Goal: Task Accomplishment & Management: Complete application form

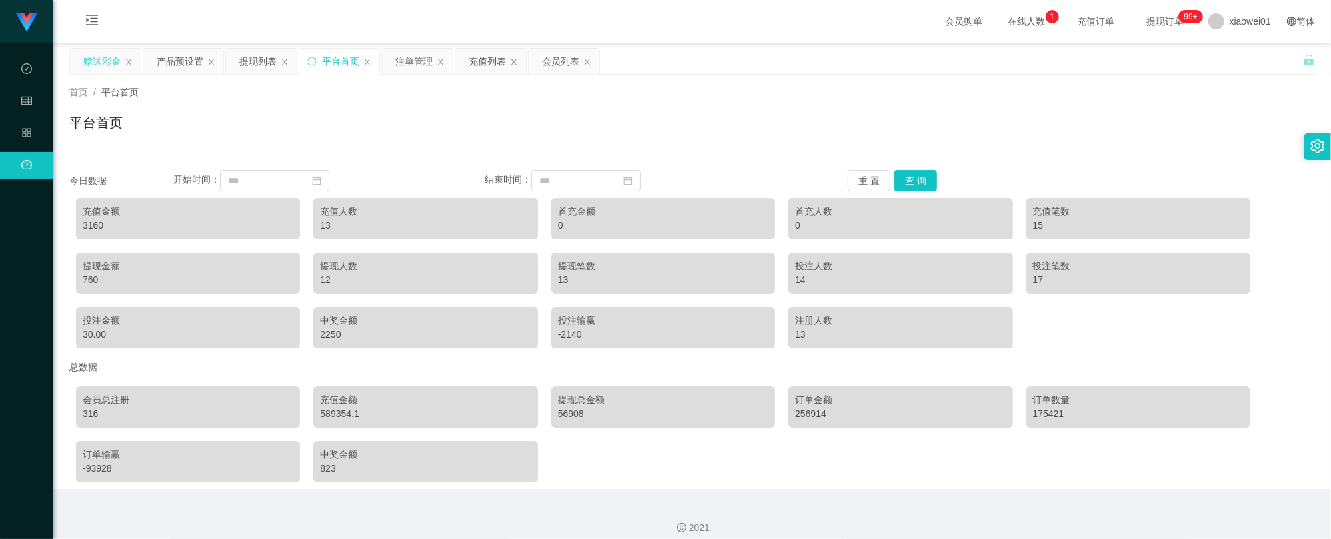
click at [100, 56] on div "赠送彩金" at bounding box center [101, 61] width 37 height 25
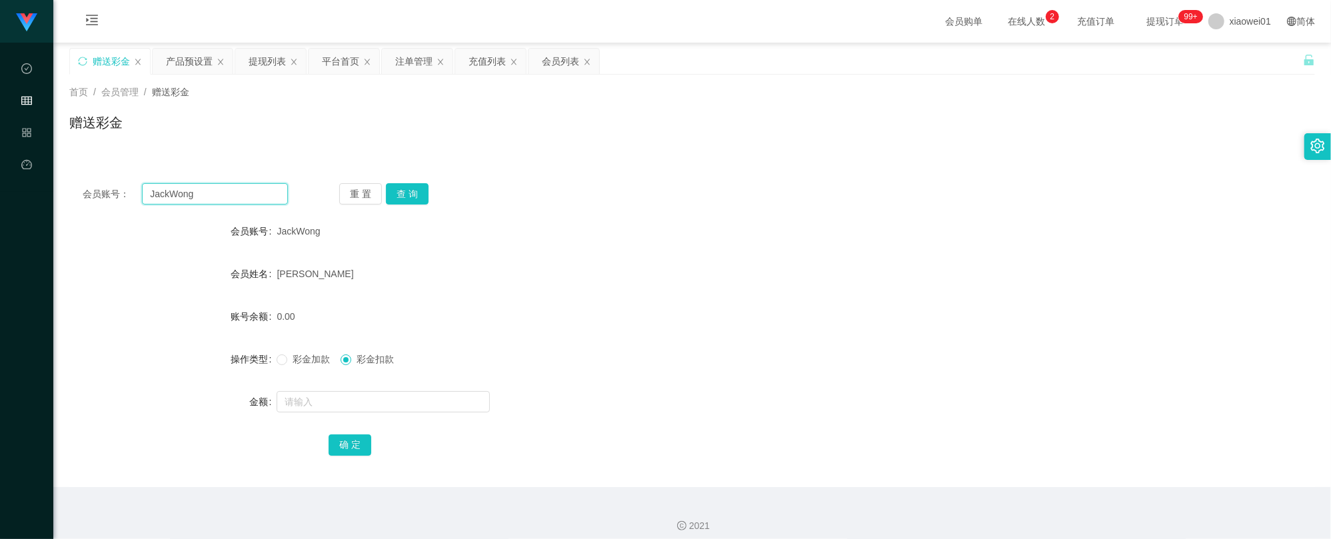
drag, startPoint x: 228, startPoint y: 193, endPoint x: 248, endPoint y: 193, distance: 20.0
click at [0, 187] on html "工作台代理端 数据中心 会员管理 产品管理 平台首页 保存配置 重置配置 整体风格设置 主题色 导航设置 内容区域宽度 定宽 固定Header 固定侧边栏 其…" at bounding box center [665, 269] width 1331 height 539
paste input "Kingqwer"
type input "Kingqwer"
click at [396, 199] on button "查 询" at bounding box center [407, 193] width 43 height 21
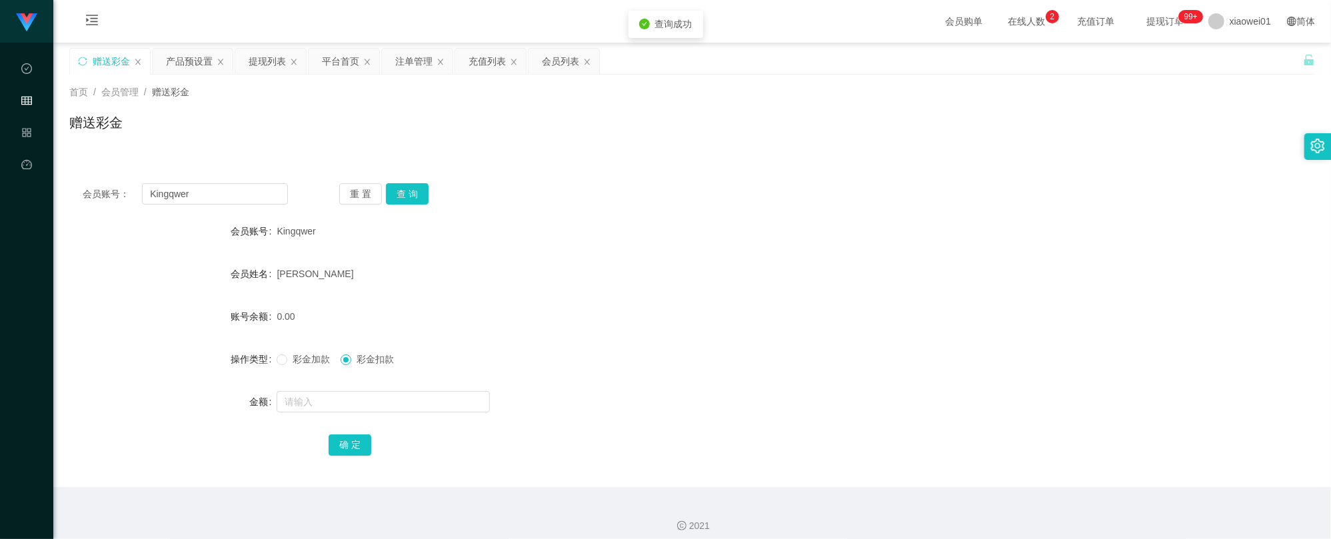
click at [339, 385] on form "会员账号 Kingqwer 会员姓名 Chin wen khai 账号余额 0.00 操作类型 彩金加款 彩金扣款 金额 确 定" at bounding box center [692, 338] width 1246 height 240
click at [349, 403] on input "text" at bounding box center [383, 401] width 213 height 21
type input "100"
click at [335, 454] on button "确 定" at bounding box center [350, 445] width 43 height 21
click at [643, 268] on div "[PERSON_NAME]" at bounding box center [640, 274] width 727 height 27
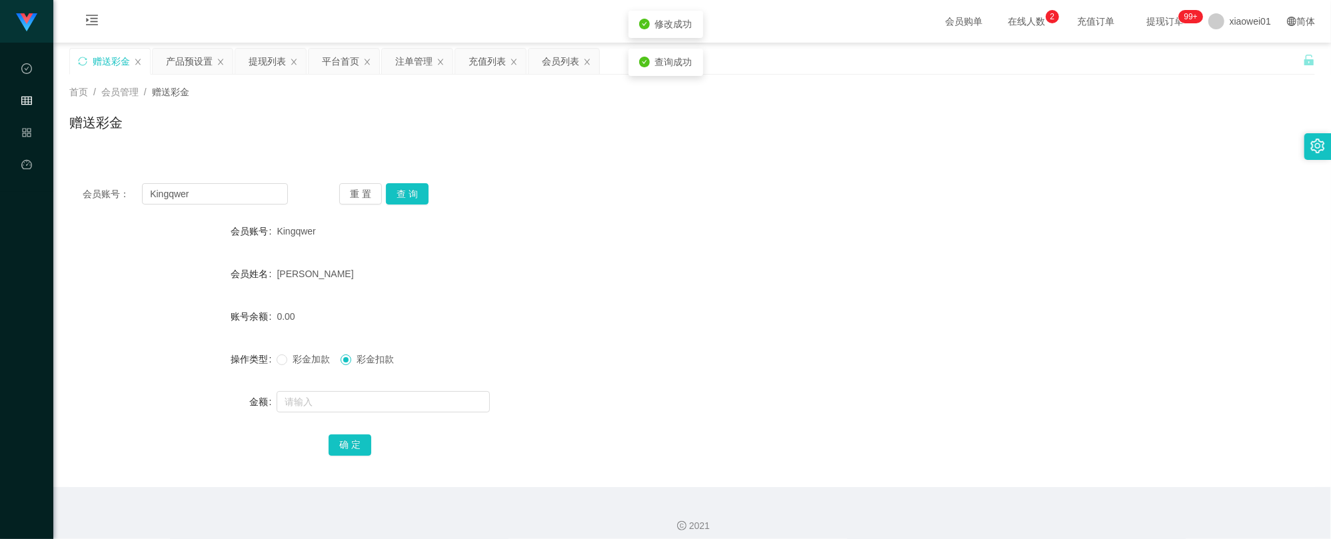
click at [305, 359] on span "彩金加款" at bounding box center [311, 359] width 48 height 11
click at [295, 395] on input "text" at bounding box center [383, 401] width 213 height 21
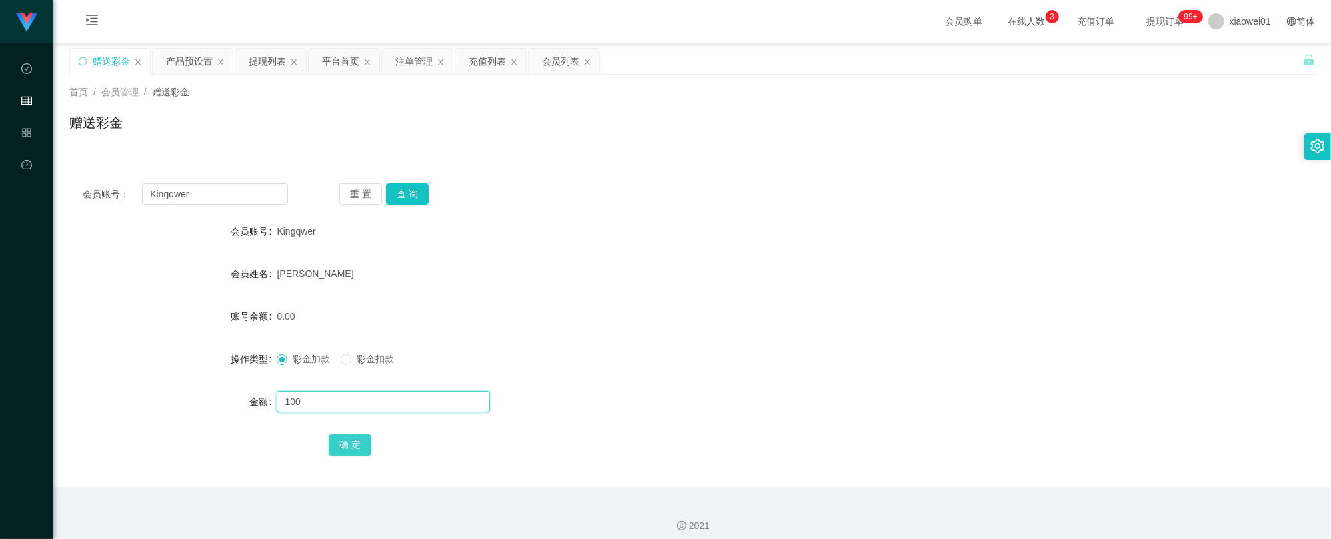
type input "100"
click at [349, 452] on button "确 定" at bounding box center [350, 445] width 43 height 21
click at [705, 299] on form "会员账号 Kingqwer 会员姓名 Chin wen khai 账号余额 0.00 操作类型 彩金加款 彩金扣款 金额 确 定" at bounding box center [692, 338] width 1246 height 240
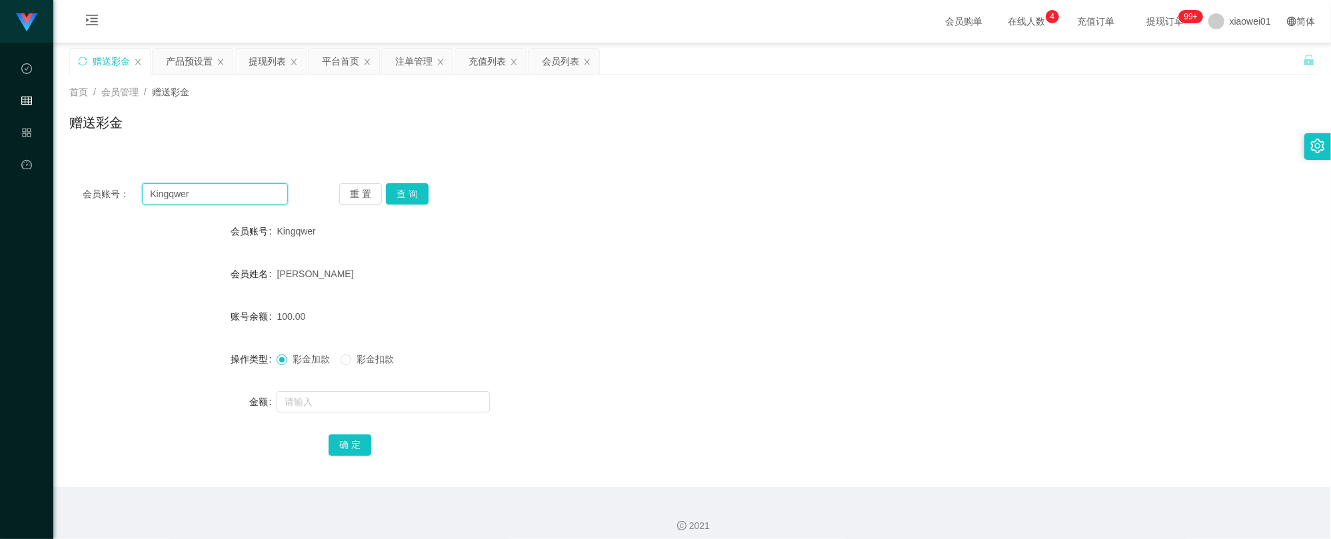
drag, startPoint x: 238, startPoint y: 198, endPoint x: -42, endPoint y: 165, distance: 281.9
click at [0, 165] on html "工作台代理端 数据中心 会员管理 产品管理 平台首页 保存配置 重置配置 整体风格设置 主题色 导航设置 内容区域宽度 定宽 固定Header 固定侧边栏 其…" at bounding box center [665, 269] width 1331 height 539
paste input "TW3232"
type input "TW3232"
click at [393, 195] on button "查 询" at bounding box center [407, 193] width 43 height 21
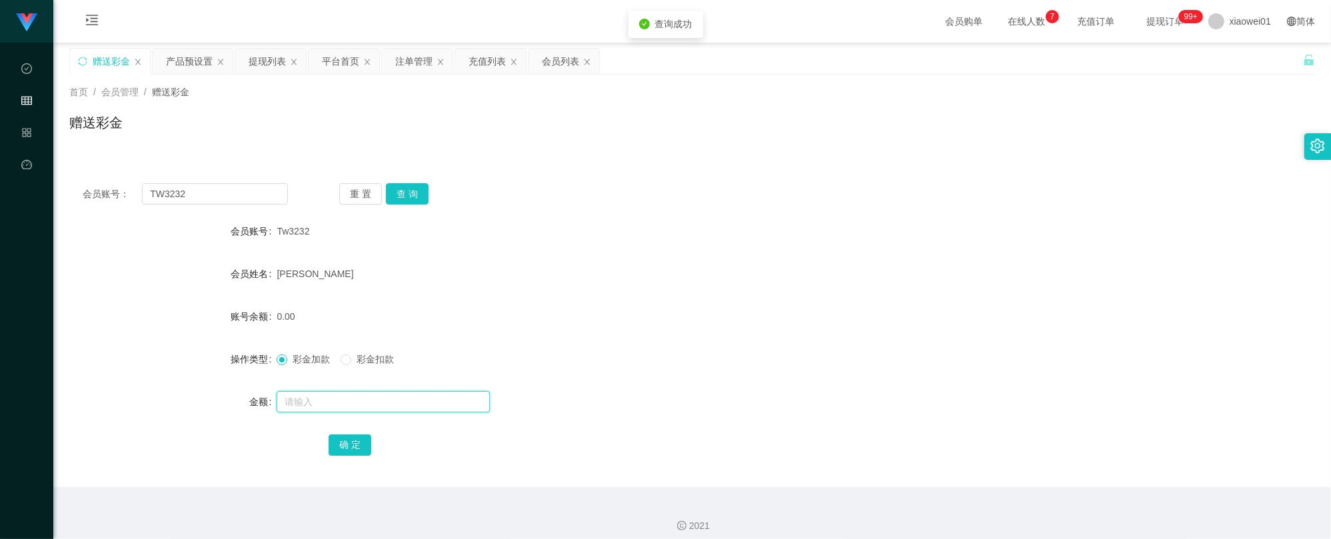
click at [332, 401] on input "text" at bounding box center [383, 401] width 213 height 21
type input "100"
drag, startPoint x: 324, startPoint y: 435, endPoint x: 341, endPoint y: 436, distance: 17.4
click at [324, 435] on div "确 定" at bounding box center [692, 444] width 1246 height 27
click at [339, 438] on button "确 定" at bounding box center [350, 445] width 43 height 21
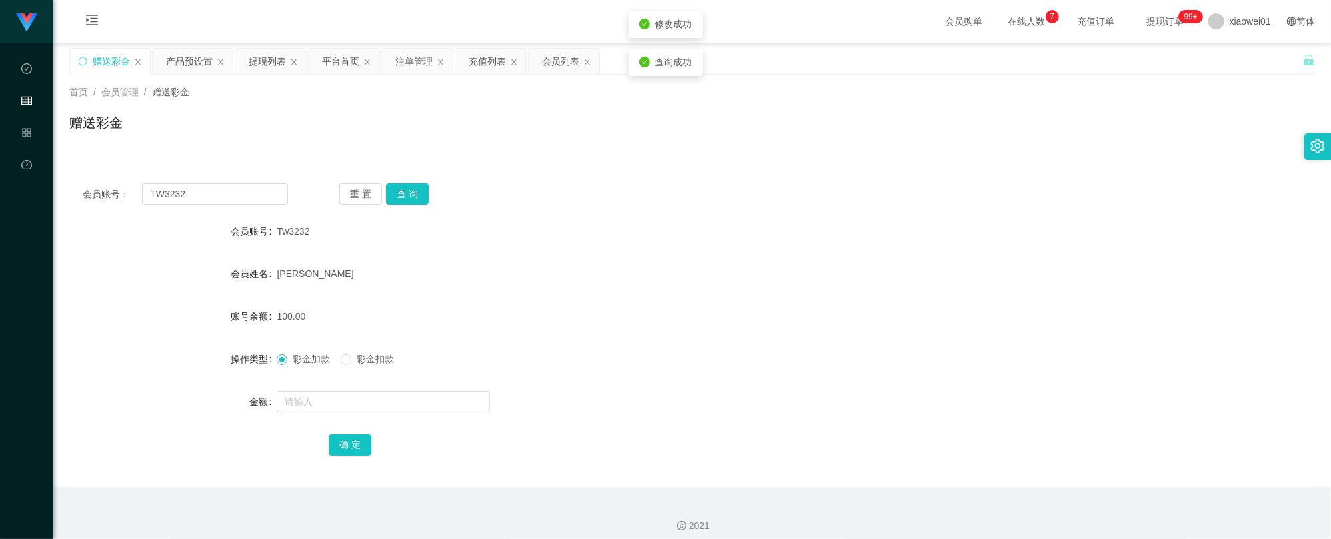
click at [731, 315] on div "100.00" at bounding box center [640, 316] width 727 height 27
drag, startPoint x: 204, startPoint y: 187, endPoint x: 21, endPoint y: 177, distance: 182.9
click at [21, 177] on section "工作台代理端 数据中心 会员管理 产品管理 平台首页 保存配置 重置配置 整体风格设置 主题色 导航设置 内容区域宽度 定宽 固定Header 固定侧边栏 其…" at bounding box center [665, 274] width 1331 height 549
paste input "0165833807"
type input "0165833807"
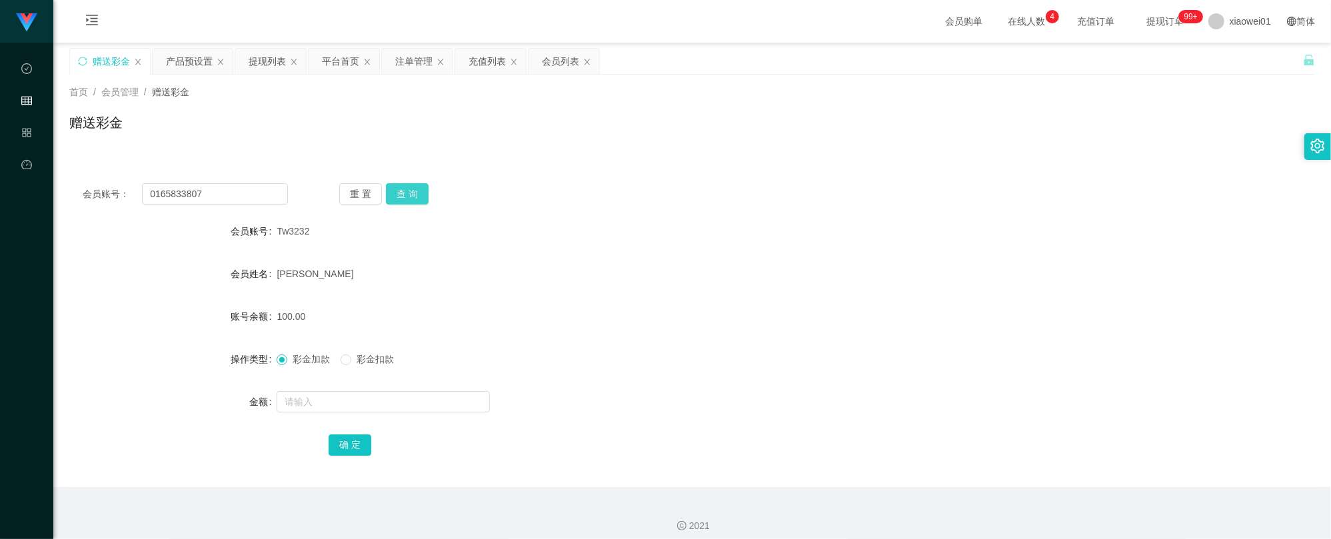
click at [408, 193] on button "查 询" at bounding box center [407, 193] width 43 height 21
click at [337, 408] on input "text" at bounding box center [383, 401] width 213 height 21
click at [336, 406] on input "text" at bounding box center [383, 401] width 213 height 21
type input "100"
click at [359, 441] on button "确 定" at bounding box center [350, 445] width 43 height 21
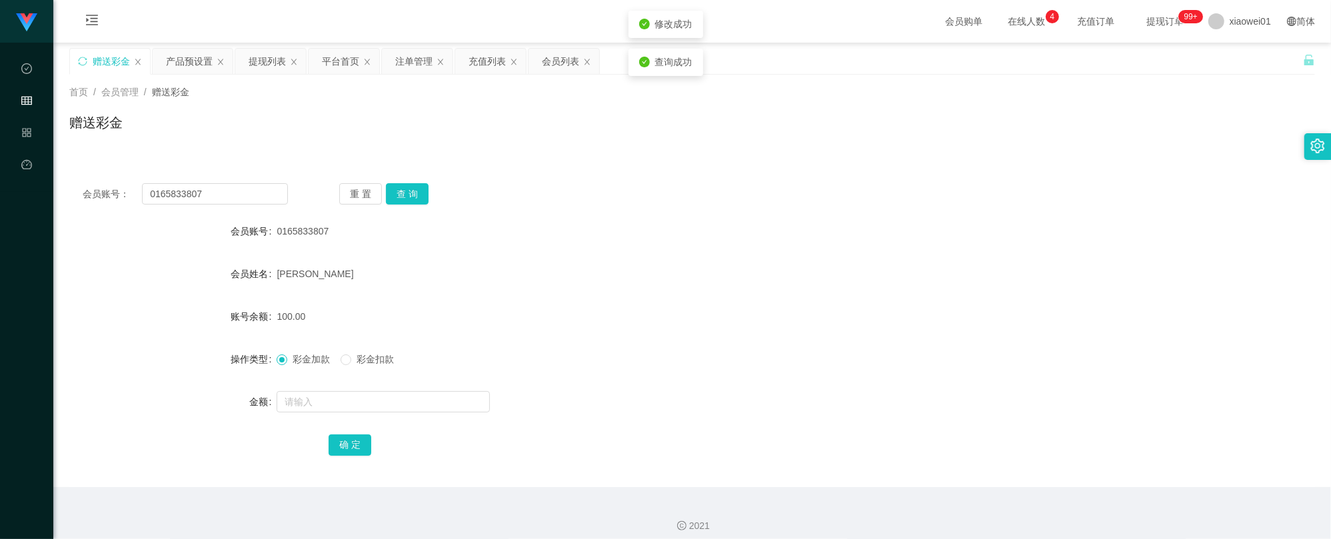
click at [734, 342] on form "会员账号 0165833807 会员姓名 TAN ZHI HAO 账号余额 100.00 操作类型 彩金加款 彩金扣款 金额 确 定" at bounding box center [692, 338] width 1246 height 240
drag, startPoint x: 99, startPoint y: 176, endPoint x: 88, endPoint y: 167, distance: 14.2
click at [0, 151] on html "工作台代理端 数据中心 会员管理 产品管理 平台首页 保存配置 重置配置 整体风格设置 主题色 导航设置 内容区域宽度 定宽 固定Header 固定侧边栏 其…" at bounding box center [665, 269] width 1331 height 539
paste input "Yee123"
type input "Yee123"
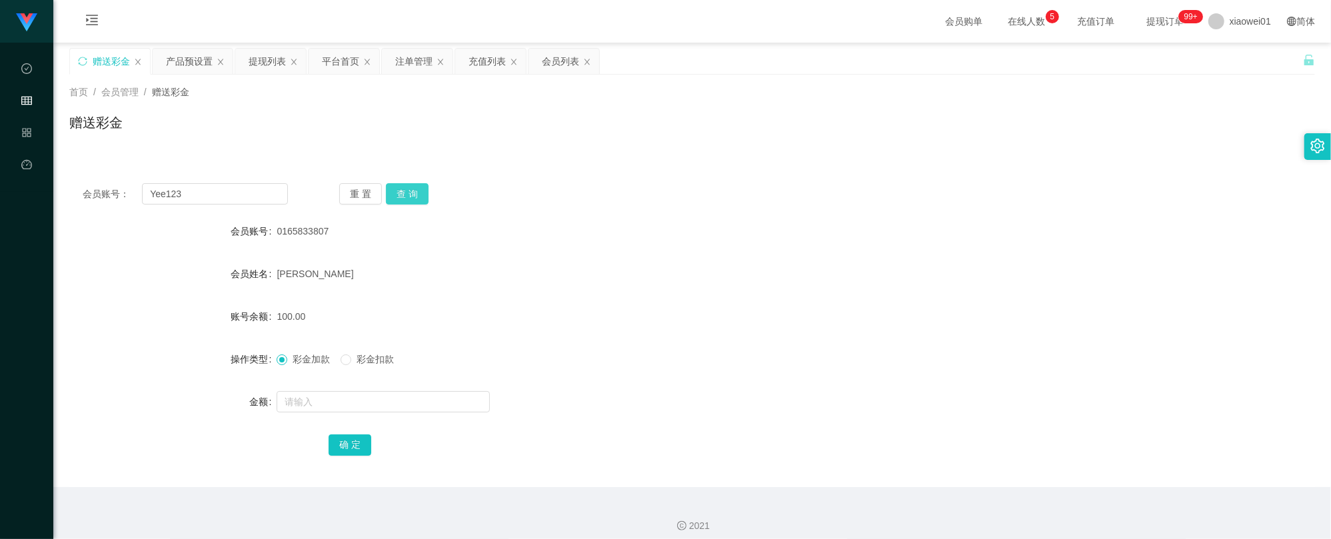
click at [411, 191] on button "查 询" at bounding box center [407, 193] width 43 height 21
click at [339, 403] on input "text" at bounding box center [383, 401] width 213 height 21
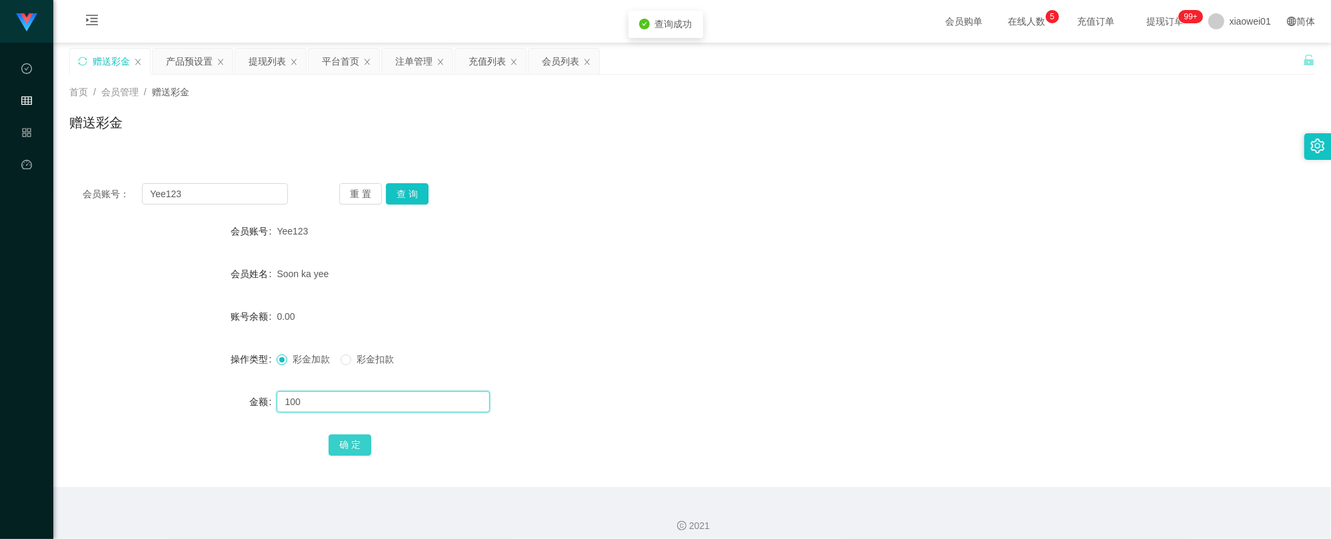
type input "100"
click at [352, 443] on button "确 定" at bounding box center [350, 445] width 43 height 21
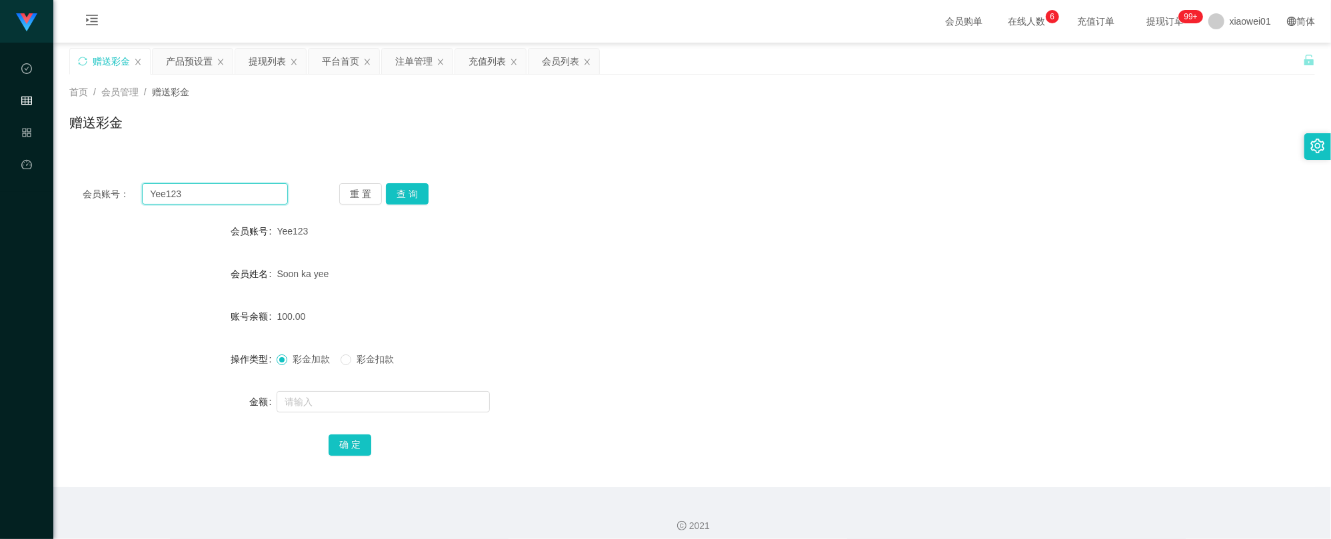
drag, startPoint x: 187, startPoint y: 197, endPoint x: 56, endPoint y: 191, distance: 130.8
click at [56, 191] on main "关闭左侧 关闭右侧 关闭其它 刷新页面 赠送彩金 产品预设置 提现列表 平台首页 注单管理 充值列表 会员列表 首页 / 会员管理 / 赠送彩金 / 赠送彩金…" at bounding box center [692, 265] width 1278 height 445
paste input "0165145720"
type input "0165145720"
click at [403, 197] on button "查 询" at bounding box center [407, 193] width 43 height 21
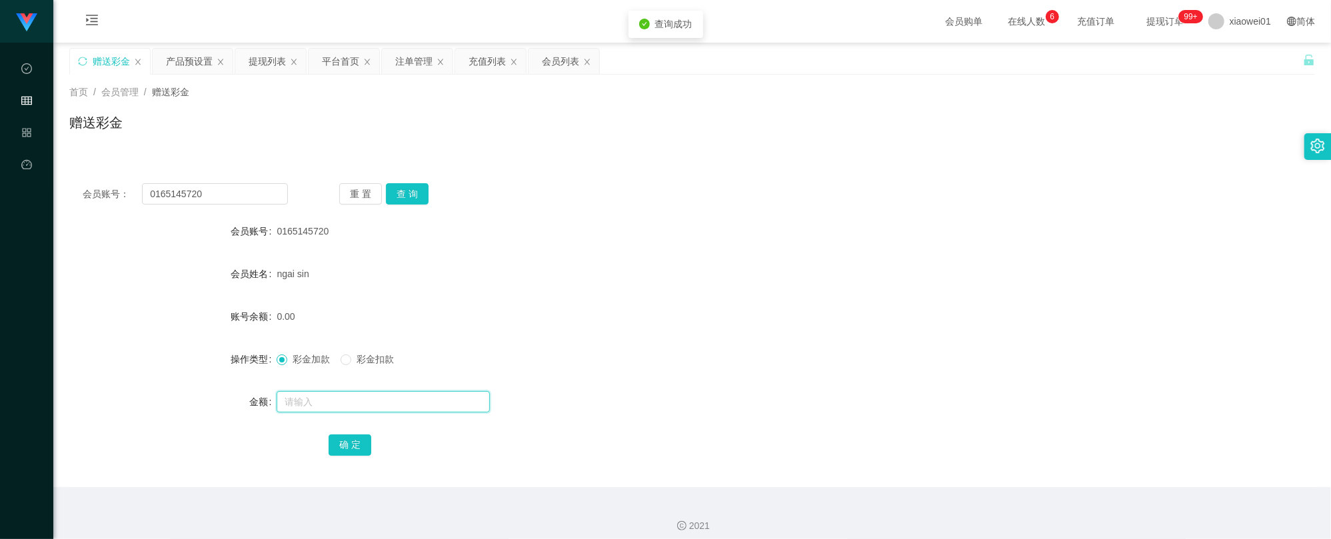
click at [392, 391] on input "text" at bounding box center [383, 401] width 213 height 21
type input "100"
click at [356, 433] on div "确 定" at bounding box center [692, 444] width 727 height 27
click at [313, 453] on div "确 定" at bounding box center [692, 444] width 1246 height 27
click at [359, 447] on button "确 定" at bounding box center [350, 445] width 43 height 21
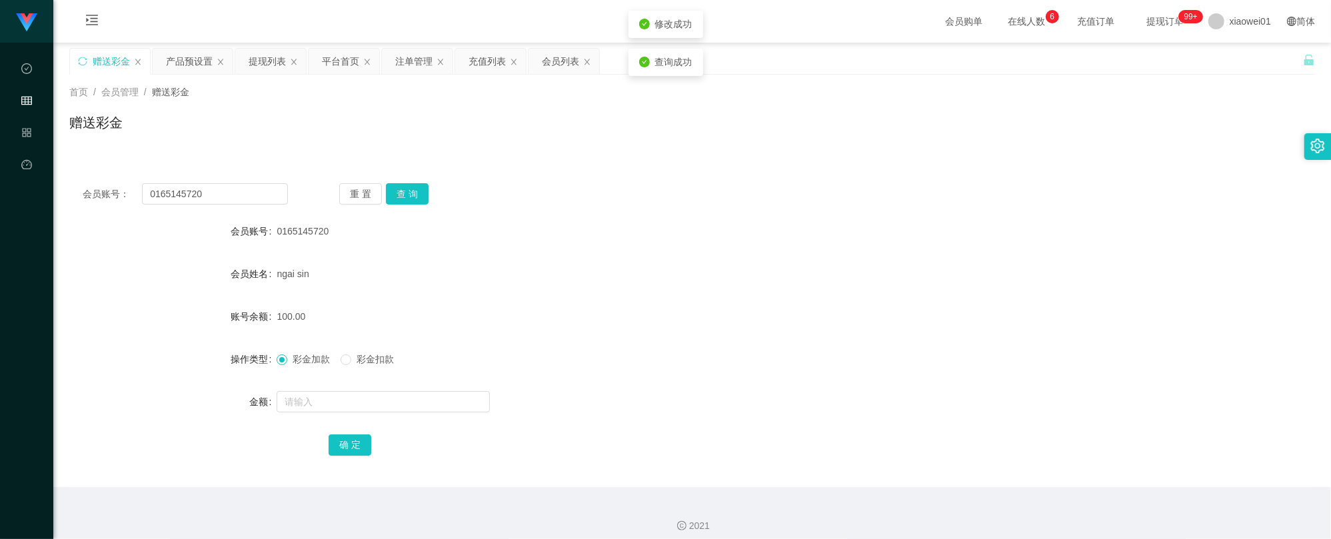
click at [941, 325] on div "100.00" at bounding box center [640, 316] width 727 height 27
drag, startPoint x: 203, startPoint y: 195, endPoint x: -184, endPoint y: 141, distance: 390.3
click at [0, 141] on html "工作台代理端 数据中心 会员管理 产品管理 平台首页 保存配置 重置配置 整体风格设置 主题色 导航设置 内容区域宽度 定宽 固定Header 固定侧边栏 其…" at bounding box center [665, 269] width 1331 height 539
paste input "Wei8899"
type input "Wei8899"
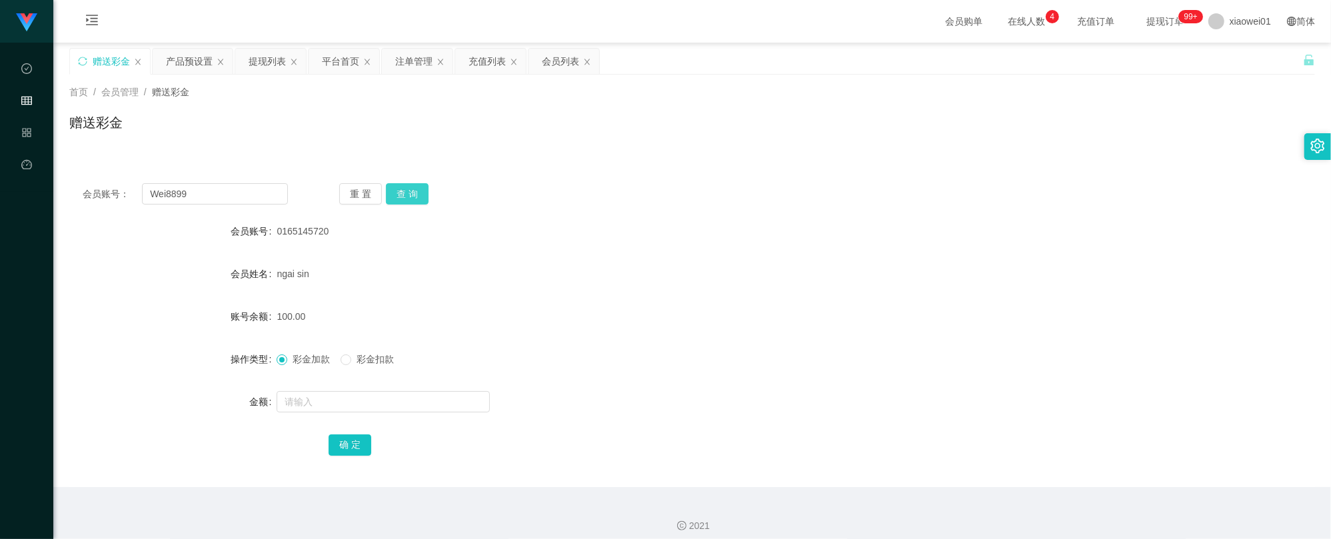
click at [424, 188] on button "查 询" at bounding box center [407, 193] width 43 height 21
click at [347, 384] on form "会员账号 Wei8899 会员姓名 Lee wei jenn 账号余额 0.00 操作类型 彩金加款 彩金扣款 金额 确 定" at bounding box center [692, 338] width 1246 height 240
drag, startPoint x: 375, startPoint y: 398, endPoint x: 377, endPoint y: 411, distance: 12.8
click at [375, 399] on input "text" at bounding box center [383, 401] width 213 height 21
type input "100"
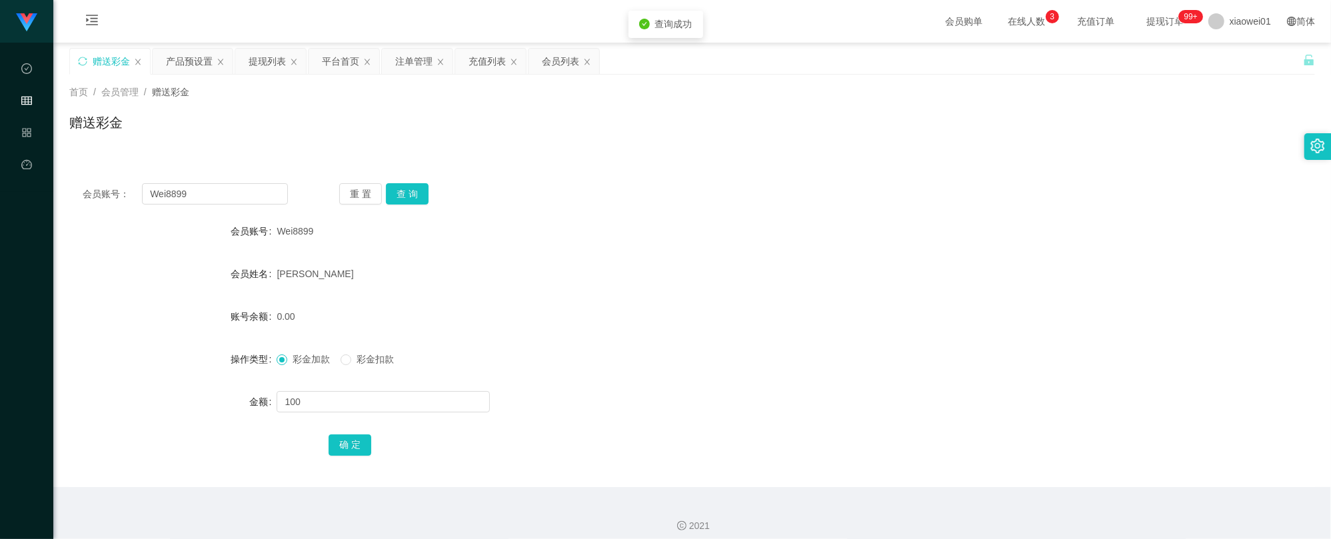
click at [375, 445] on div "确 定" at bounding box center [692, 444] width 727 height 27
click at [364, 445] on button "确 定" at bounding box center [350, 445] width 43 height 21
click at [657, 359] on div "彩金加款 彩金扣款" at bounding box center [640, 359] width 727 height 27
drag, startPoint x: 200, startPoint y: 179, endPoint x: -113, endPoint y: 161, distance: 313.8
click at [0, 161] on html "工作台代理端 数据中心 会员管理 产品管理 平台首页 保存配置 重置配置 整体风格设置 主题色 导航设置 内容区域宽度 定宽 固定Header 固定侧边栏 其…" at bounding box center [665, 269] width 1331 height 539
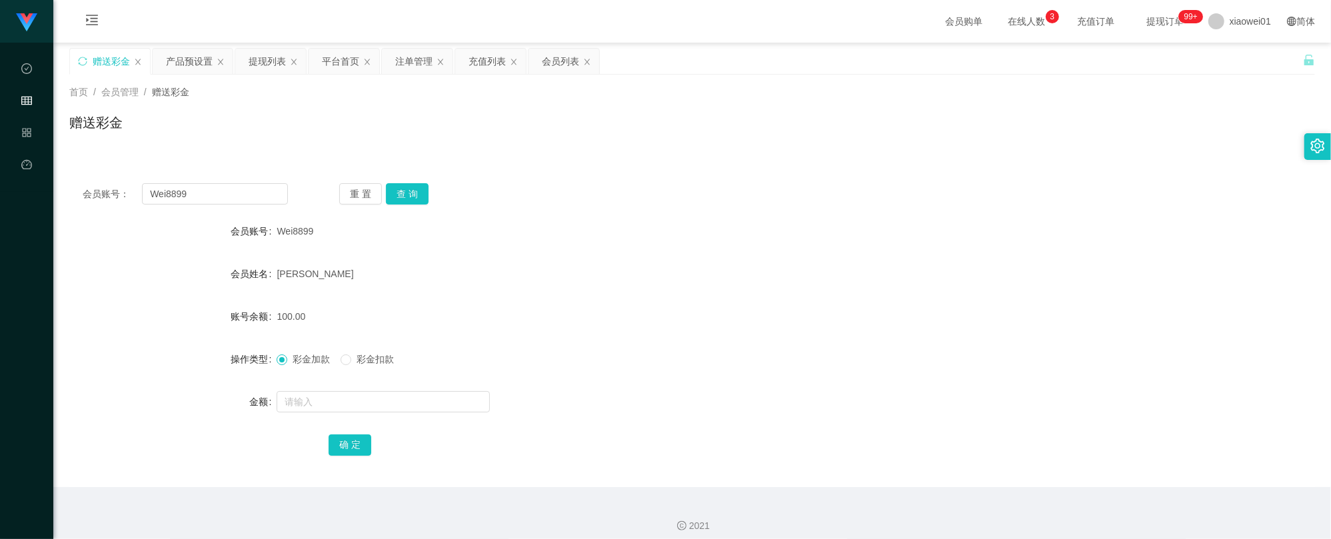
click at [288, 208] on div "会员账号： Wei8899 重 置 查 询 会员账号 Wei8899 会员姓名 Lee wei jenn 账号余额 100.00 操作类型 彩金加款 彩金扣款…" at bounding box center [692, 328] width 1246 height 317
drag, startPoint x: 243, startPoint y: 200, endPoint x: 127, endPoint y: 188, distance: 116.6
click at [0, 182] on html "工作台代理端 数据中心 会员管理 产品管理 平台首页 保存配置 重置配置 整体风格设置 主题色 导航设置 内容区域宽度 定宽 固定Header 固定侧边栏 其…" at bounding box center [665, 269] width 1331 height 539
paste input "CHristinang"
type input "CHristinang"
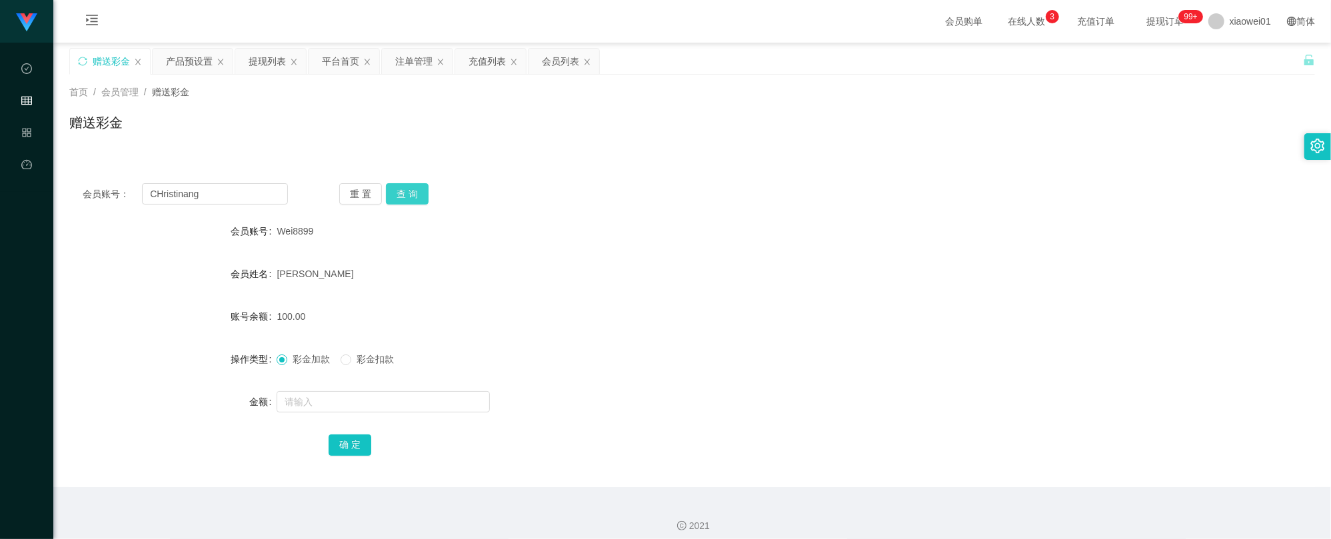
click at [419, 195] on button "查 询" at bounding box center [407, 193] width 43 height 21
click at [336, 396] on input "text" at bounding box center [383, 401] width 213 height 21
type input "100"
click at [337, 449] on button "确 定" at bounding box center [350, 445] width 43 height 21
click at [697, 305] on div "0.00" at bounding box center [640, 316] width 727 height 27
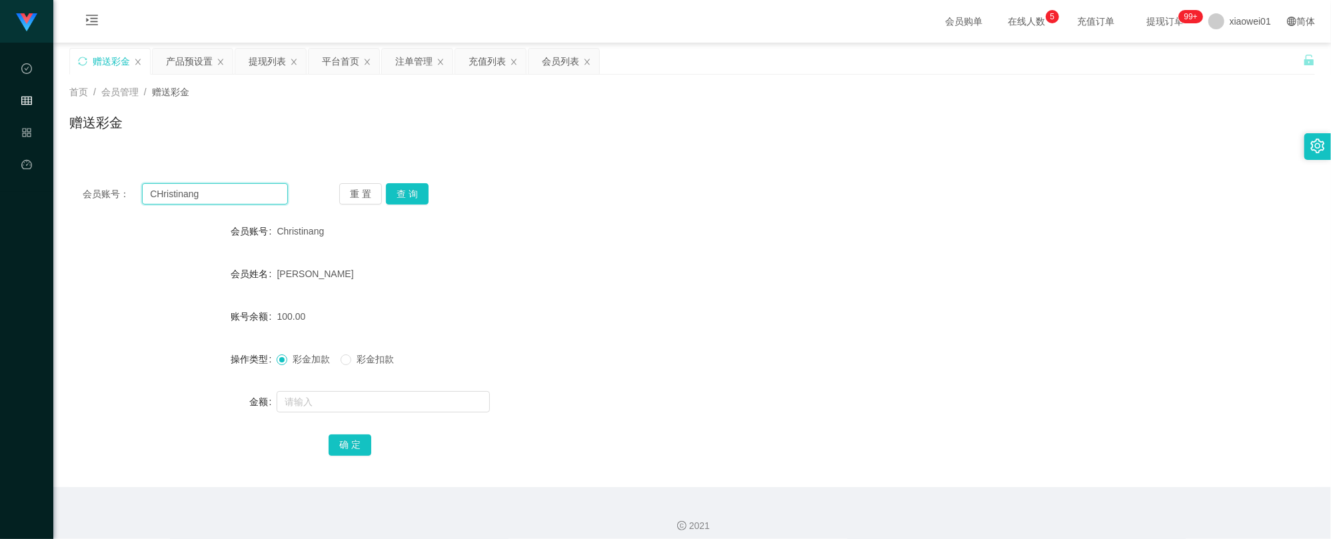
drag, startPoint x: 219, startPoint y: 195, endPoint x: -223, endPoint y: 164, distance: 443.1
click at [0, 164] on html "工作台代理端 数据中心 会员管理 产品管理 平台首页 保存配置 重置配置 整体风格设置 主题色 导航设置 内容区域宽度 定宽 固定Header 固定侧边栏 其…" at bounding box center [665, 269] width 1331 height 539
paste input "JackWo"
type input "JackWong"
click at [428, 187] on div "重 置 查 询" at bounding box center [441, 193] width 205 height 21
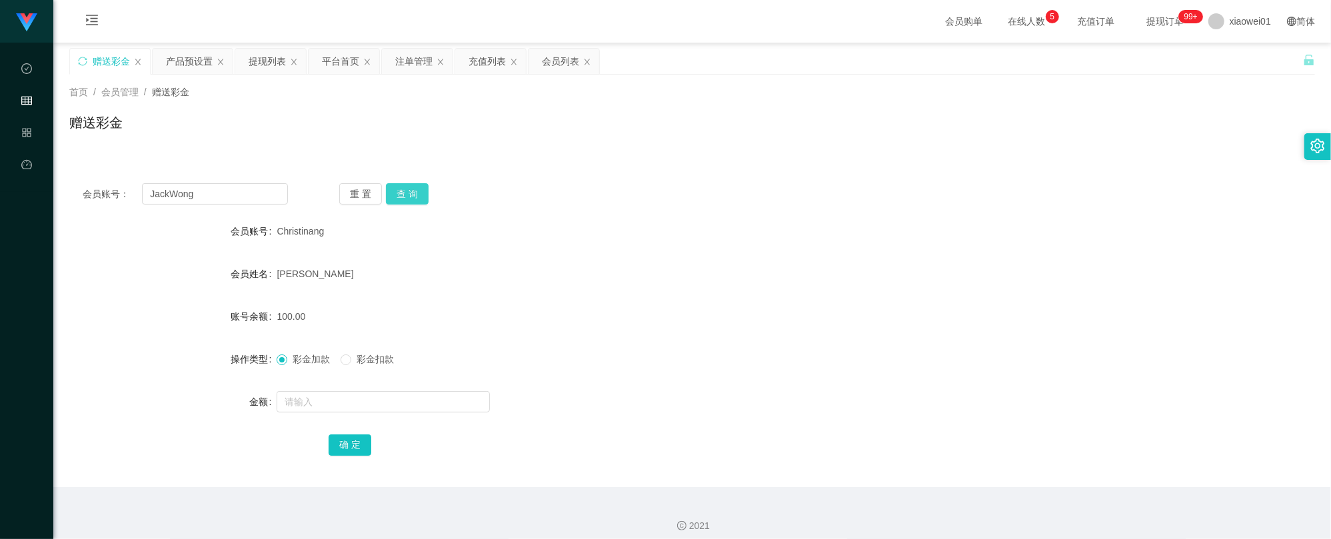
click at [415, 190] on button "查 询" at bounding box center [407, 193] width 43 height 21
click at [401, 408] on input "text" at bounding box center [383, 401] width 213 height 21
type input "100"
click at [371, 451] on div "确 定" at bounding box center [692, 444] width 727 height 27
click at [353, 446] on button "确 定" at bounding box center [350, 445] width 43 height 21
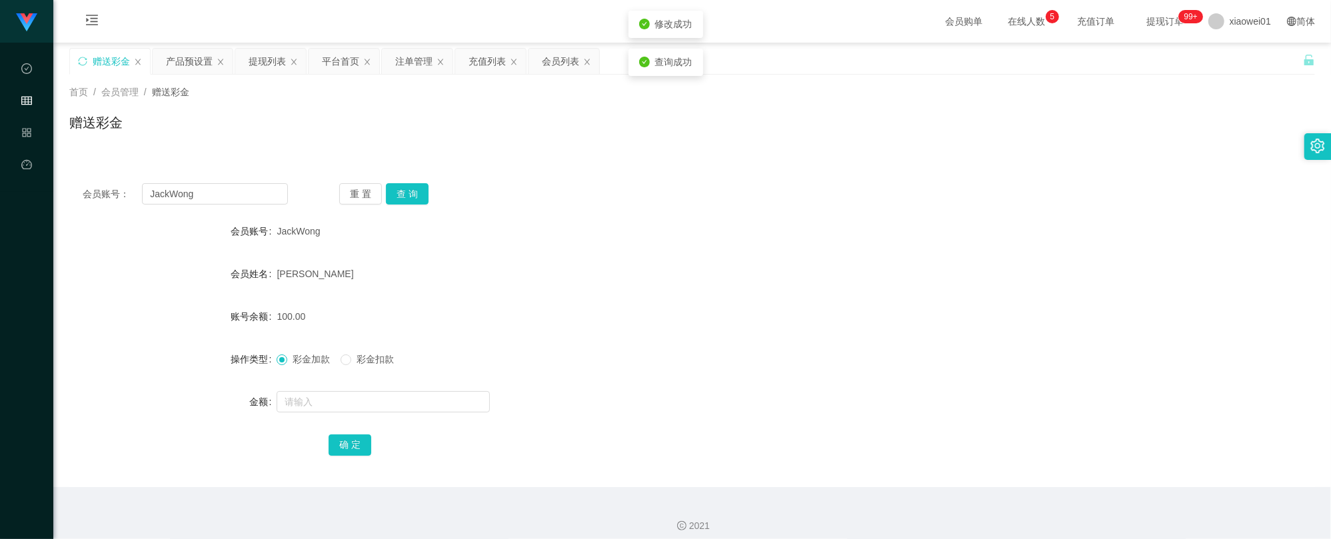
click at [675, 349] on div "彩金加款 彩金扣款" at bounding box center [640, 359] width 727 height 27
click at [281, 70] on div "提现列表" at bounding box center [267, 61] width 37 height 25
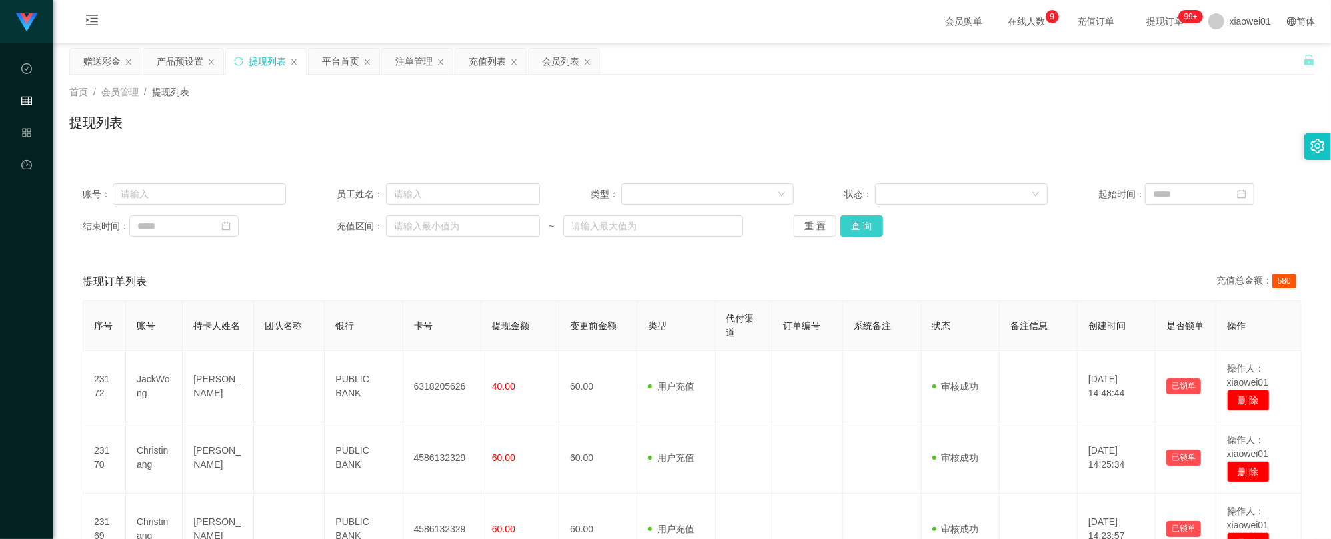
click at [865, 228] on button "查 询" at bounding box center [862, 225] width 43 height 21
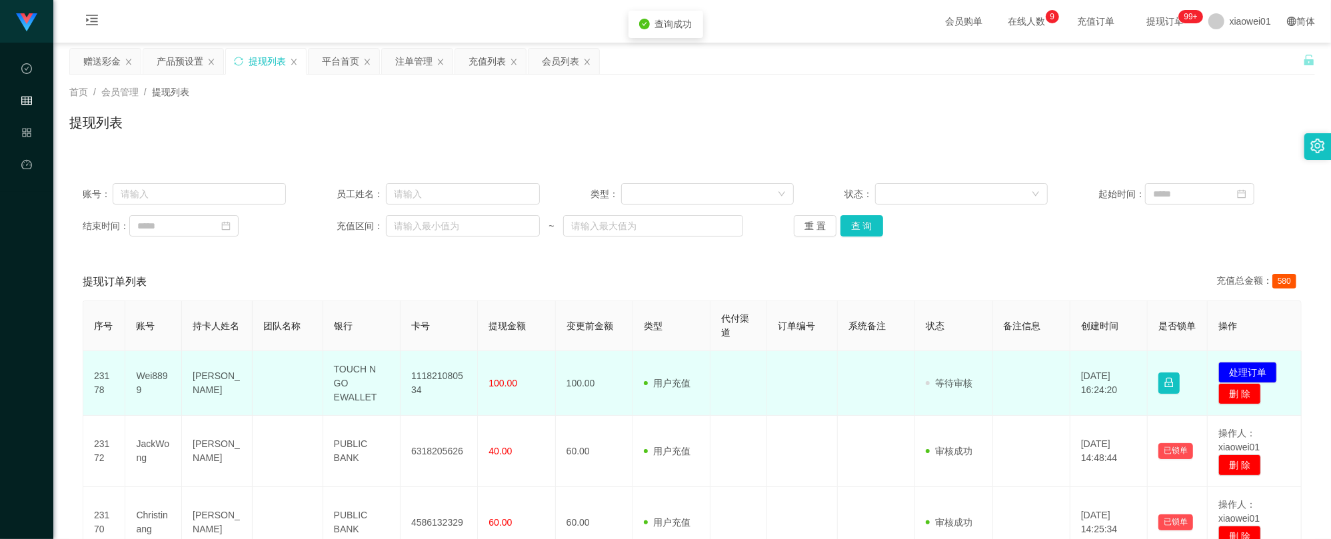
click at [1235, 361] on td "发起代付 处理订单 删 除" at bounding box center [1255, 383] width 94 height 65
click at [1233, 364] on button "处理订单" at bounding box center [1248, 372] width 59 height 21
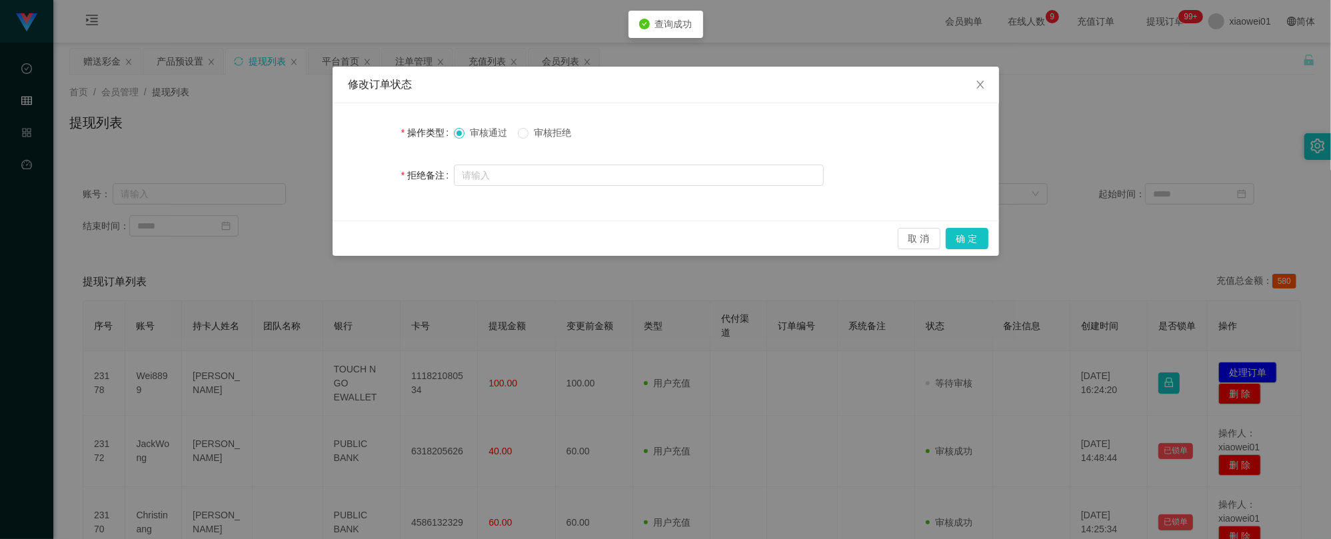
click at [565, 137] on span "审核拒绝" at bounding box center [553, 132] width 48 height 11
click at [974, 235] on button "确 定" at bounding box center [967, 238] width 43 height 21
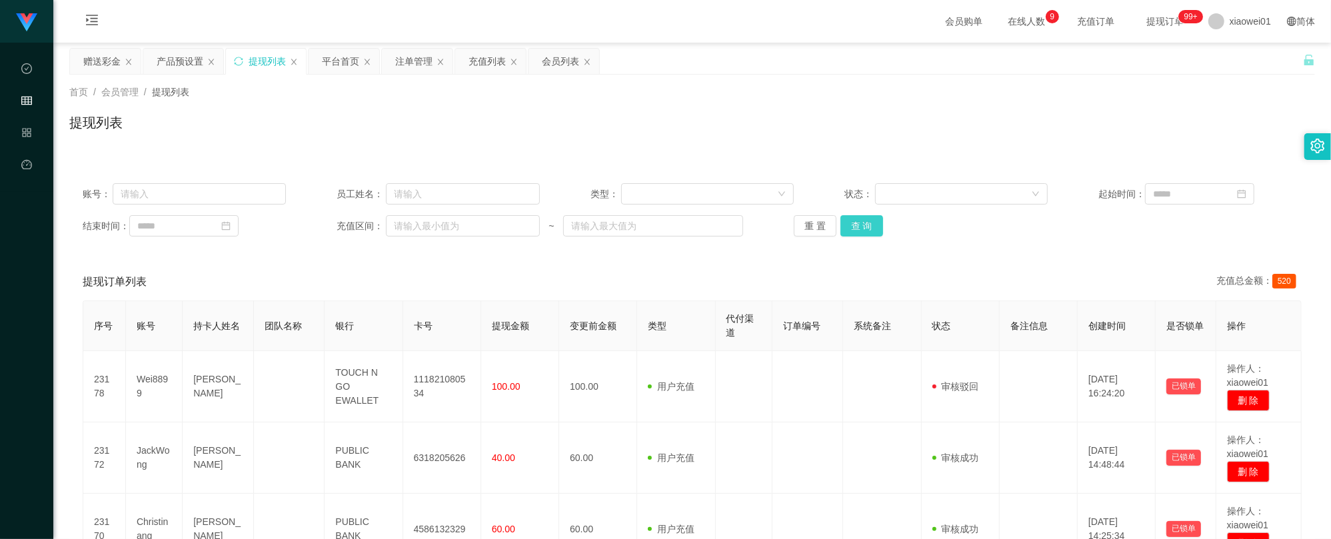
click at [869, 235] on button "查 询" at bounding box center [862, 225] width 43 height 21
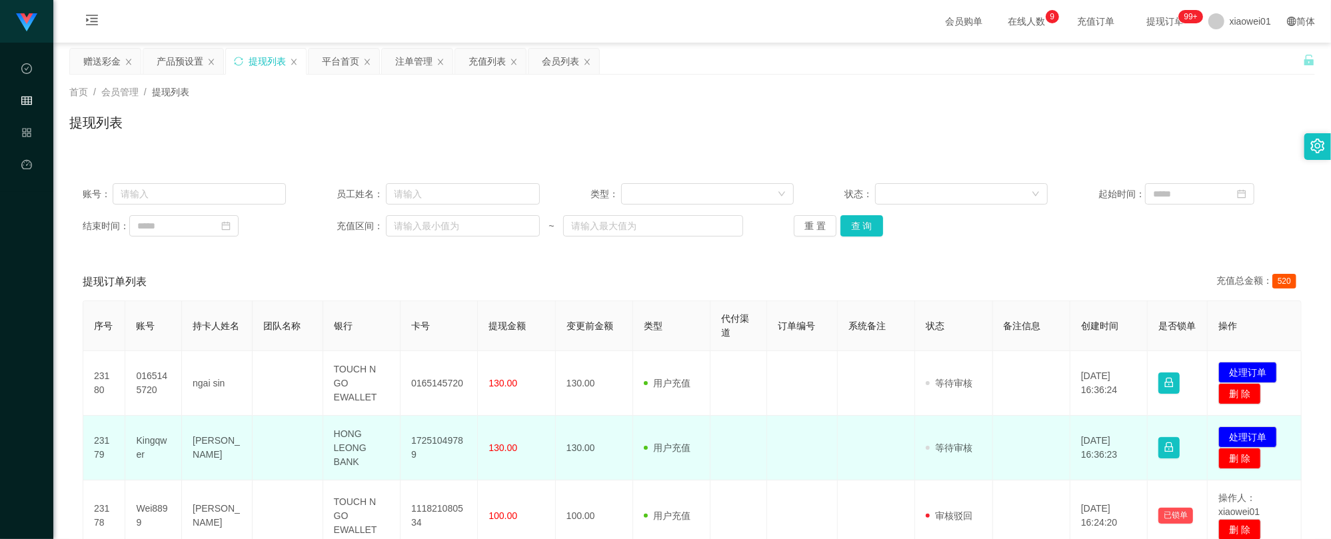
click at [436, 443] on td "17251049789" at bounding box center [439, 448] width 77 height 65
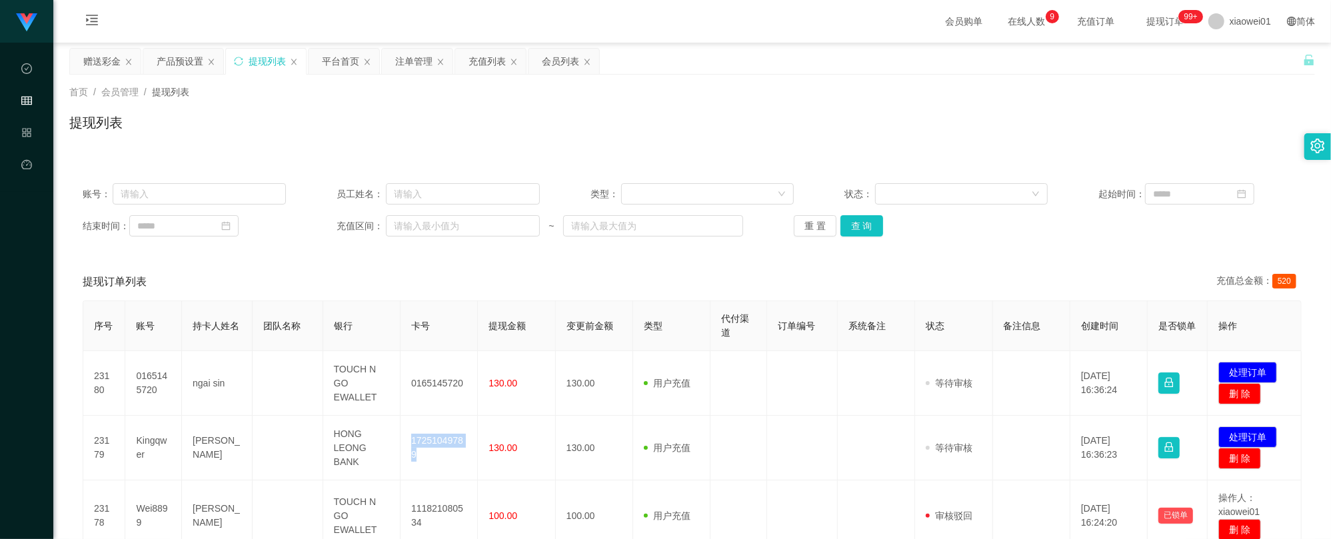
copy td "17251049789"
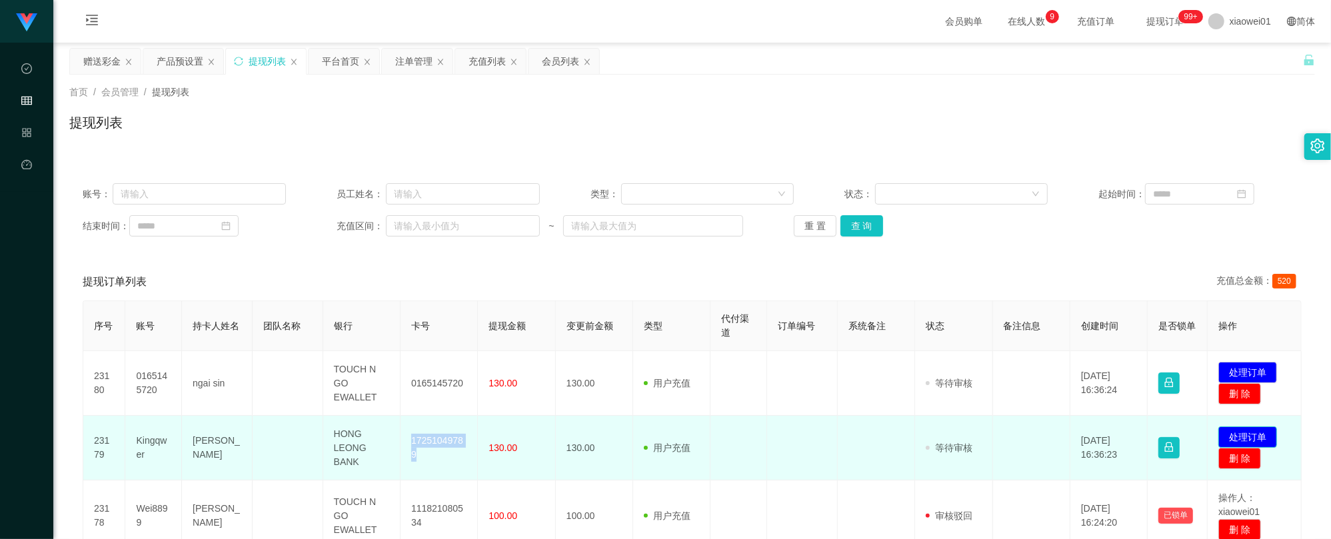
click at [1245, 435] on button "处理订单" at bounding box center [1248, 437] width 59 height 21
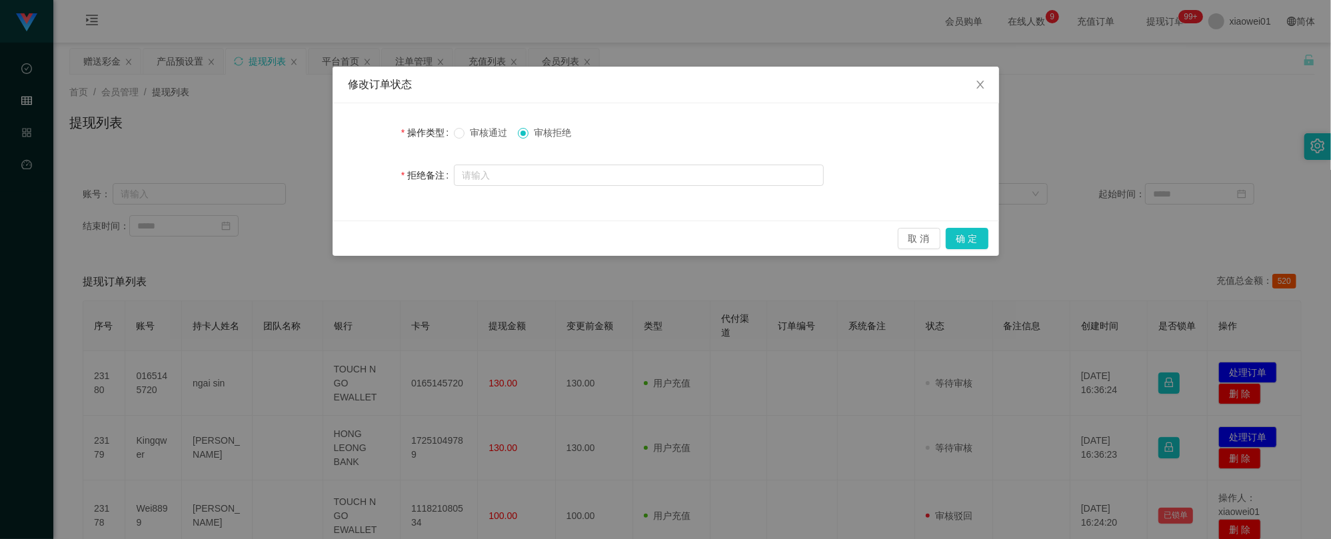
click at [481, 126] on label "审核通过" at bounding box center [483, 133] width 59 height 14
click at [965, 237] on button "确 定" at bounding box center [967, 238] width 43 height 21
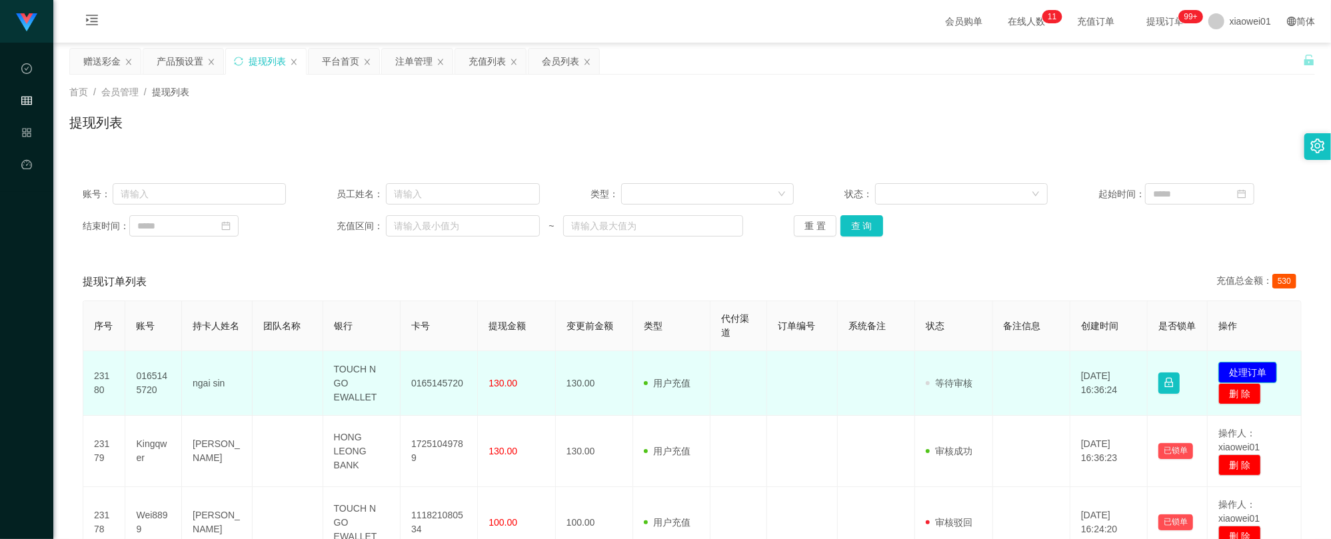
click at [1222, 363] on button "处理订单" at bounding box center [1248, 372] width 59 height 21
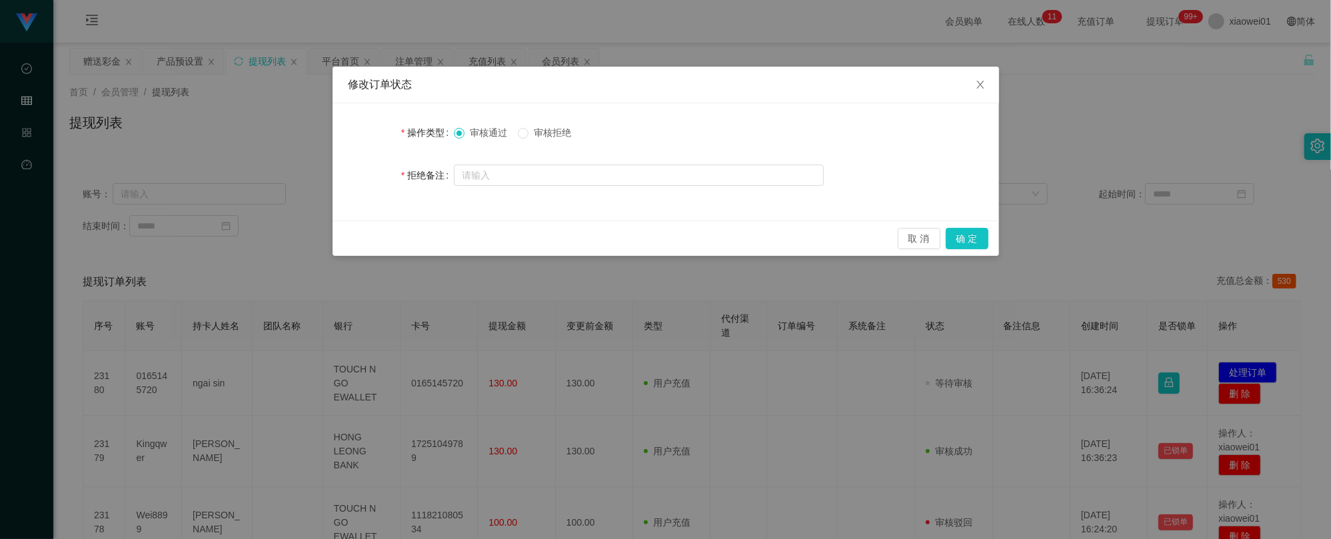
click at [988, 238] on div "取 消 确 定" at bounding box center [666, 238] width 667 height 35
click at [974, 235] on button "确 定" at bounding box center [967, 238] width 43 height 21
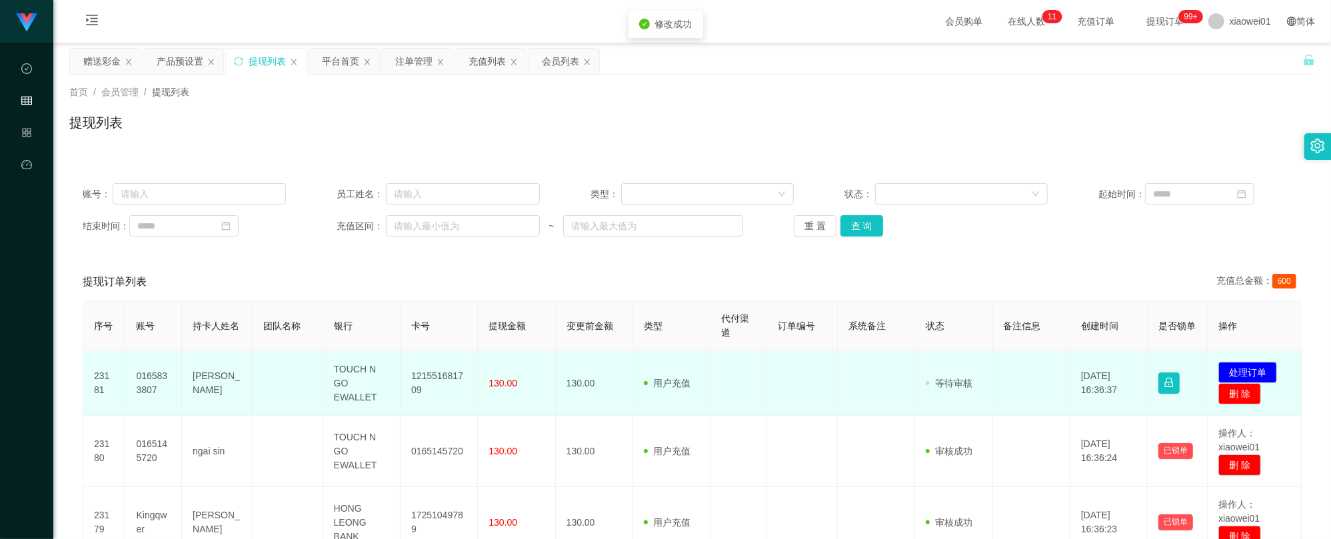
click at [433, 371] on td "121551681709" at bounding box center [439, 383] width 77 height 65
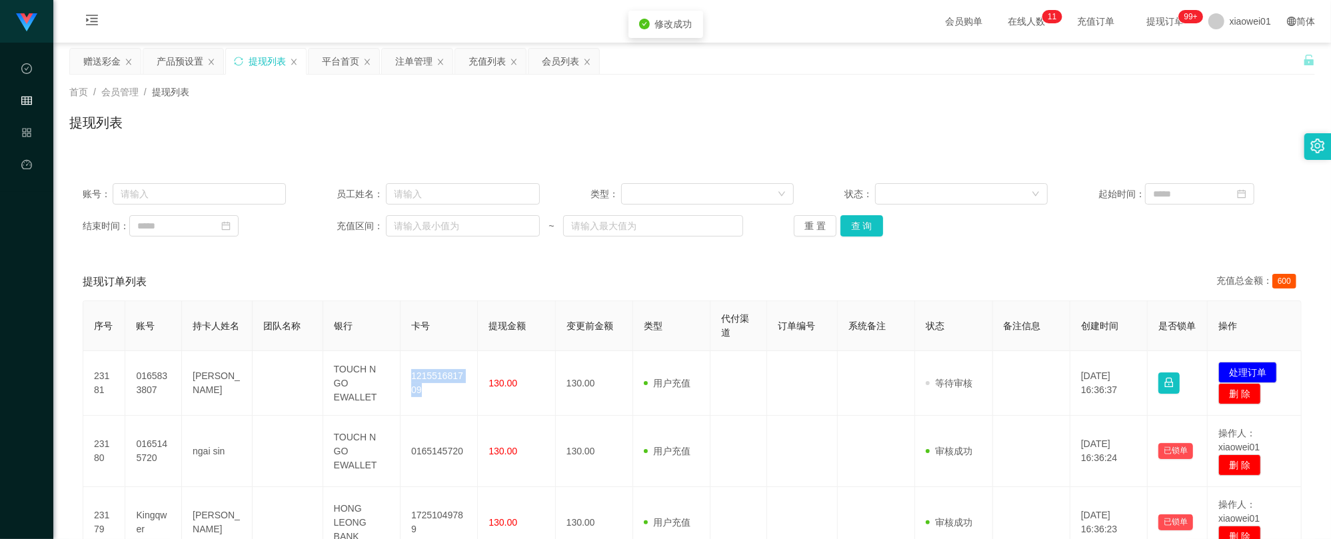
copy td "121551681709"
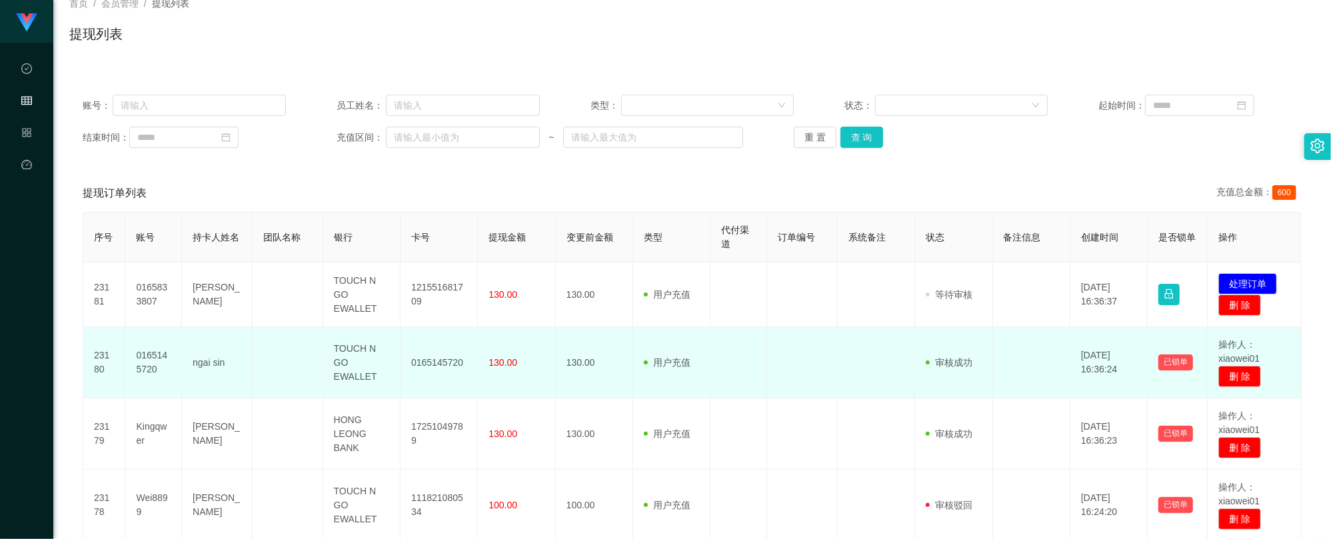
click at [432, 361] on td "0165145720" at bounding box center [439, 362] width 77 height 71
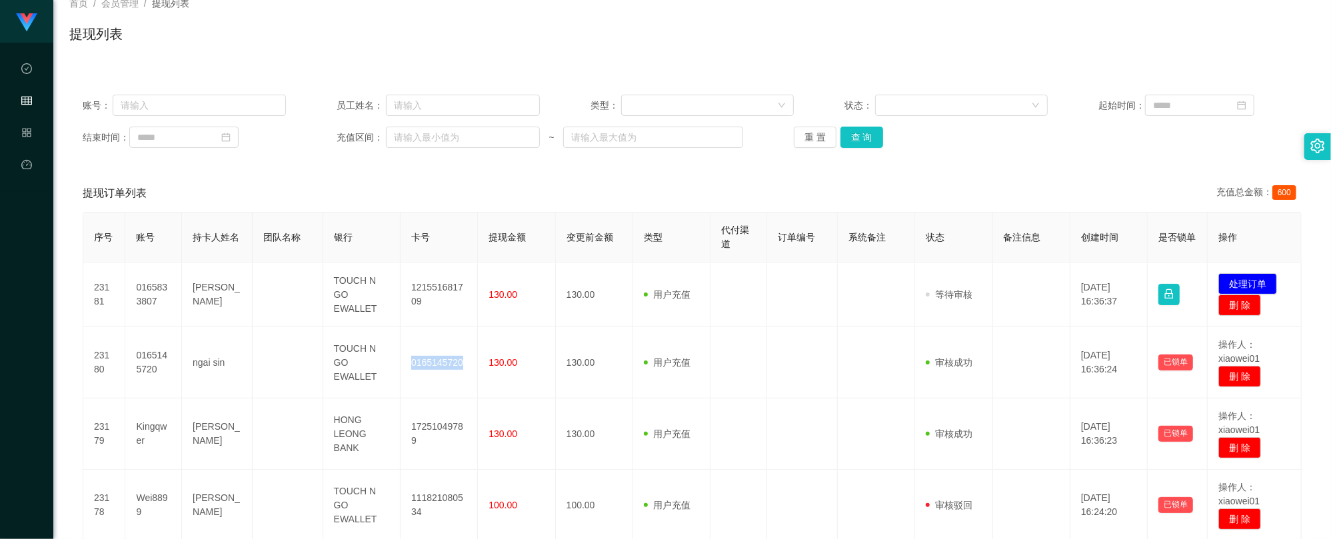
copy td "0165145720"
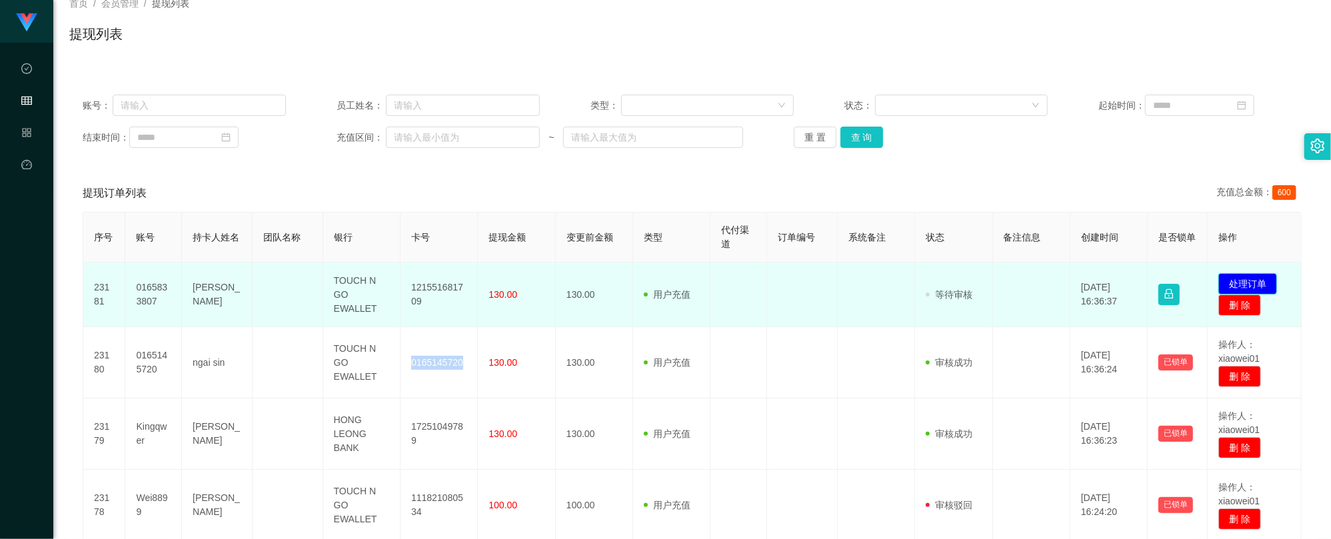
click at [1244, 280] on button "处理订单" at bounding box center [1248, 283] width 59 height 21
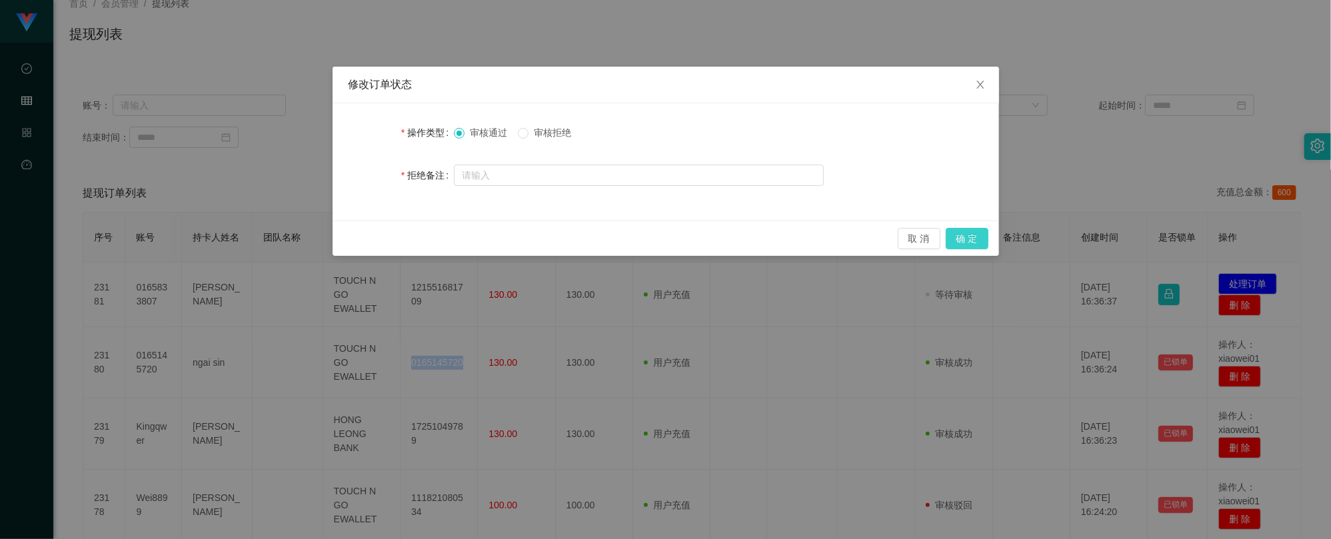
click at [977, 236] on button "确 定" at bounding box center [967, 238] width 43 height 21
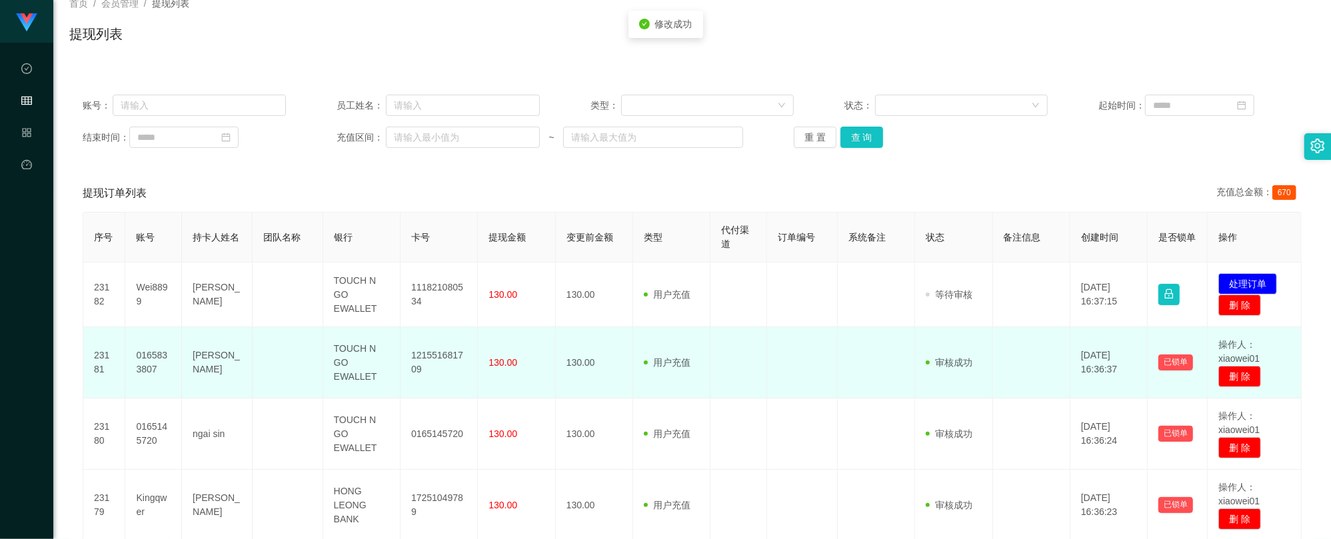
click at [424, 358] on td "121551681709" at bounding box center [439, 362] width 77 height 71
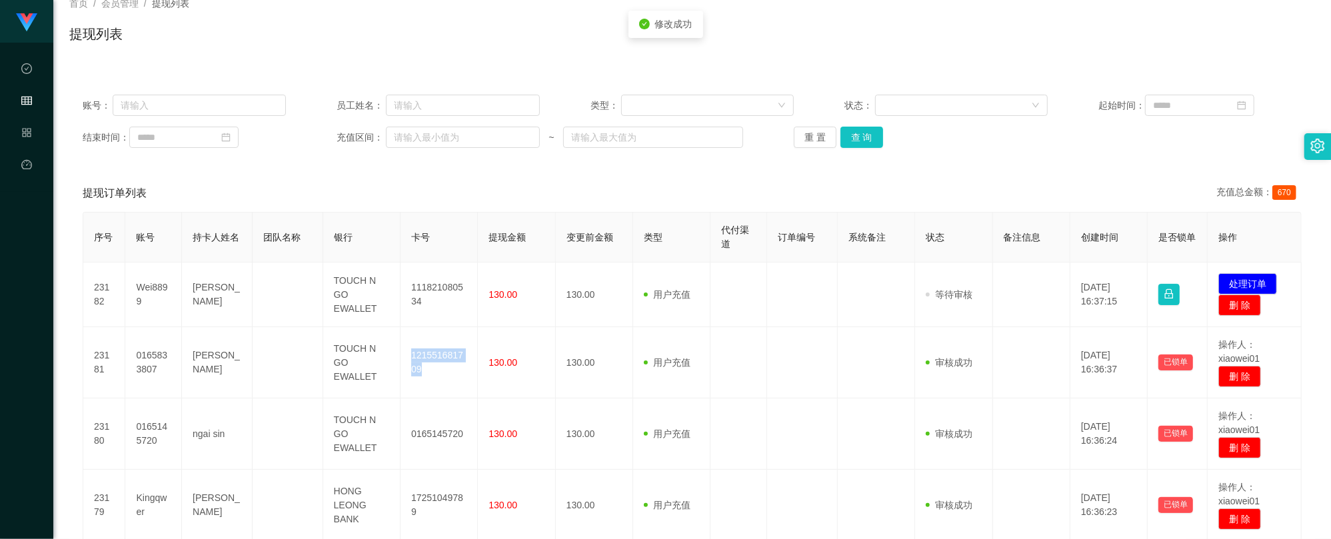
copy td "121551681709"
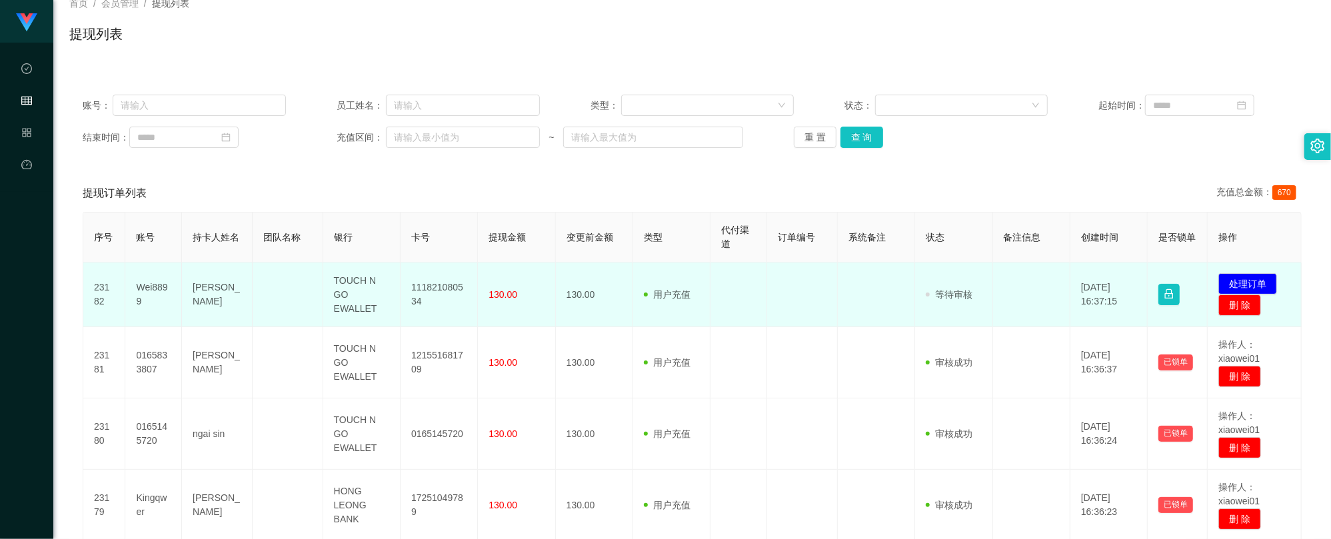
click at [428, 272] on td "111821080534" at bounding box center [439, 295] width 77 height 65
click at [440, 289] on td "111821080534" at bounding box center [439, 295] width 77 height 65
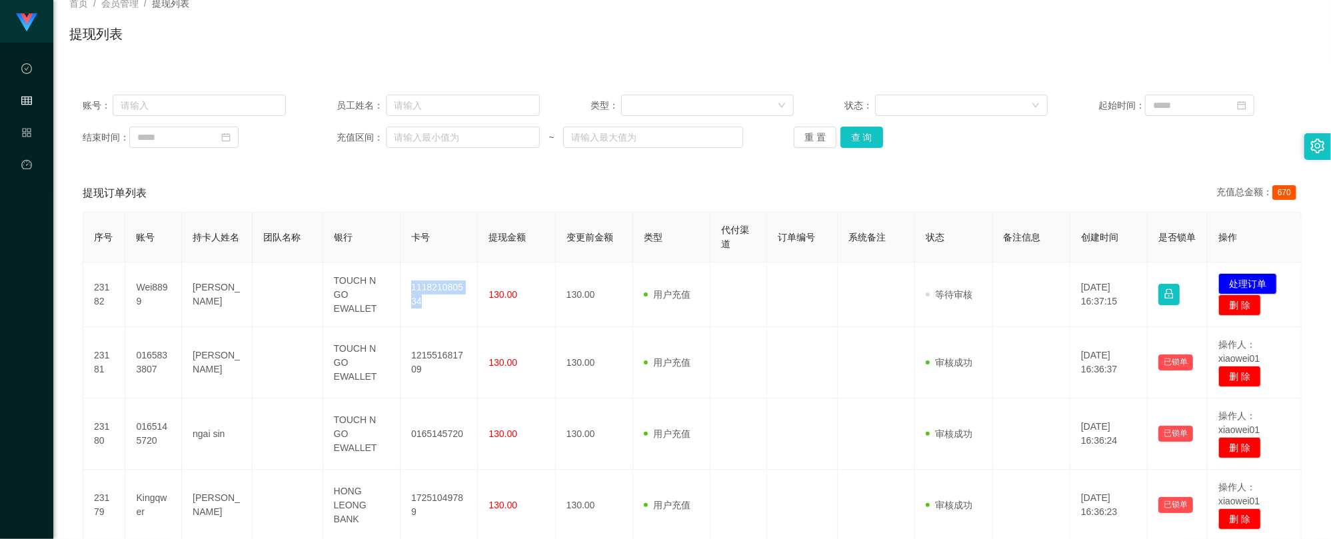
copy td "111821080534"
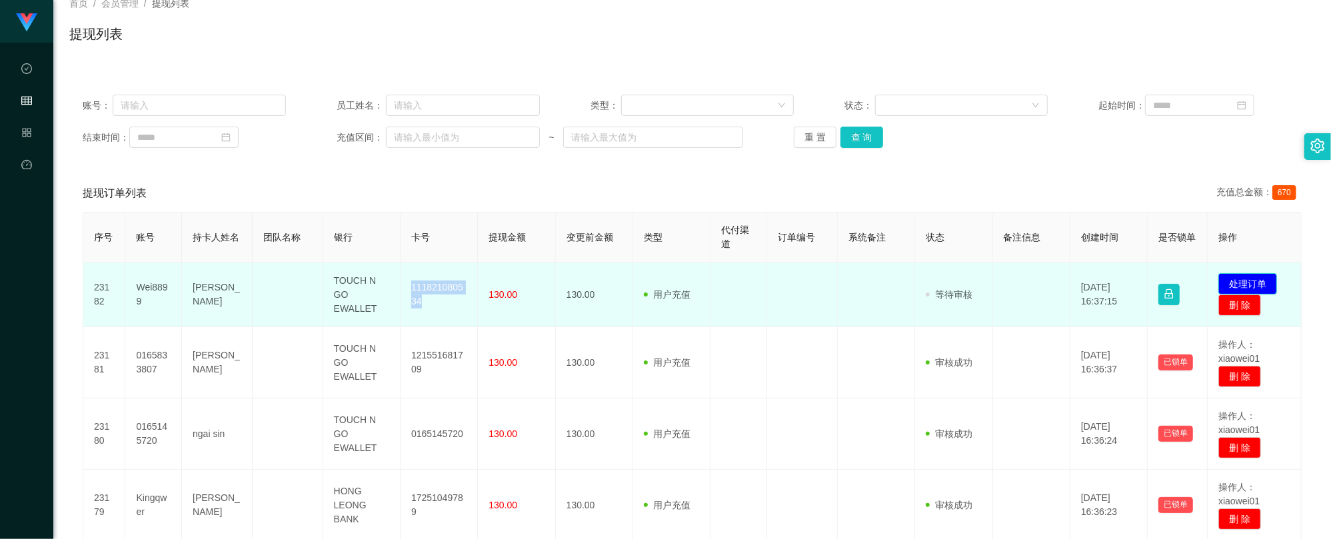
click at [1245, 285] on button "处理订单" at bounding box center [1248, 283] width 59 height 21
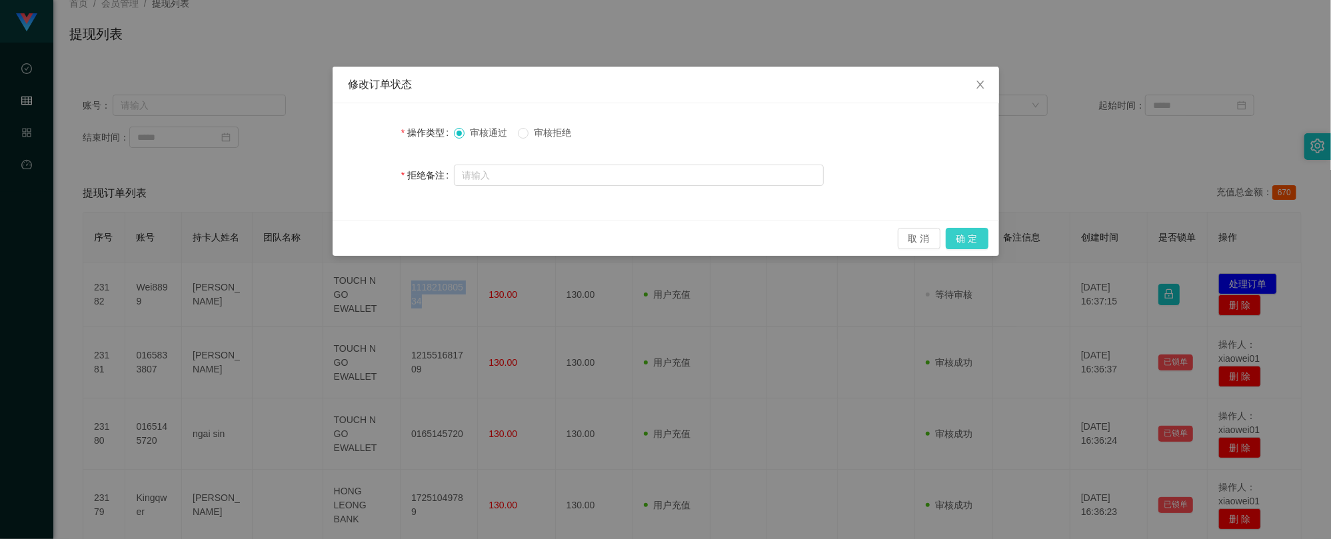
click at [977, 229] on button "确 定" at bounding box center [967, 238] width 43 height 21
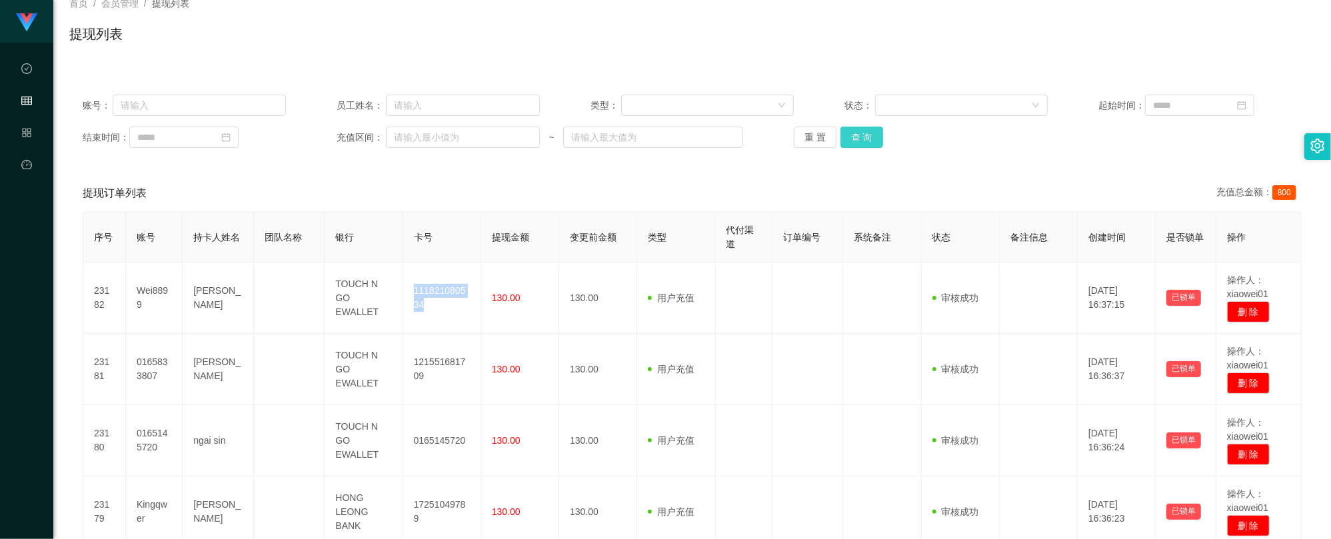
click at [859, 133] on button "查 询" at bounding box center [862, 137] width 43 height 21
click at [862, 140] on button "查 询" at bounding box center [862, 137] width 43 height 21
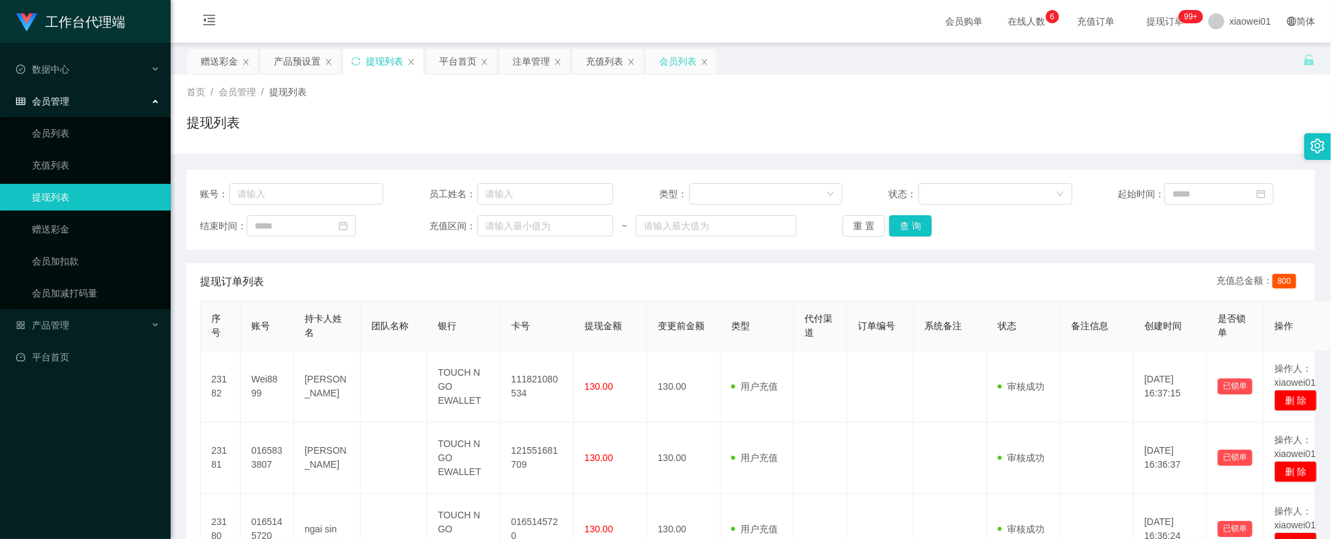
click at [713, 61] on div "会员列表" at bounding box center [681, 61] width 71 height 25
click at [709, 60] on icon "图标: close" at bounding box center [705, 62] width 8 height 8
click at [634, 60] on icon "图标: close" at bounding box center [631, 62] width 5 height 6
click at [889, 217] on button "查 询" at bounding box center [910, 225] width 43 height 21
click at [222, 57] on div "赠送彩金" at bounding box center [219, 61] width 37 height 25
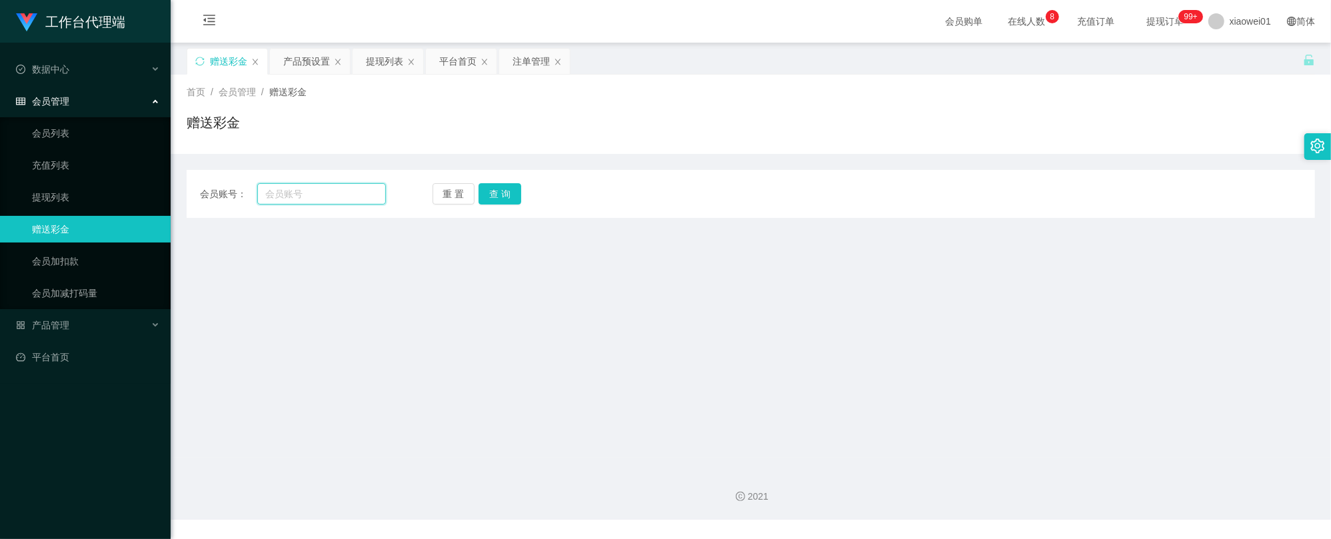
click at [355, 203] on input "text" at bounding box center [321, 193] width 129 height 21
paste input "ivy5555"
type input "ivy5555"
click at [503, 192] on button "查 询" at bounding box center [500, 193] width 43 height 21
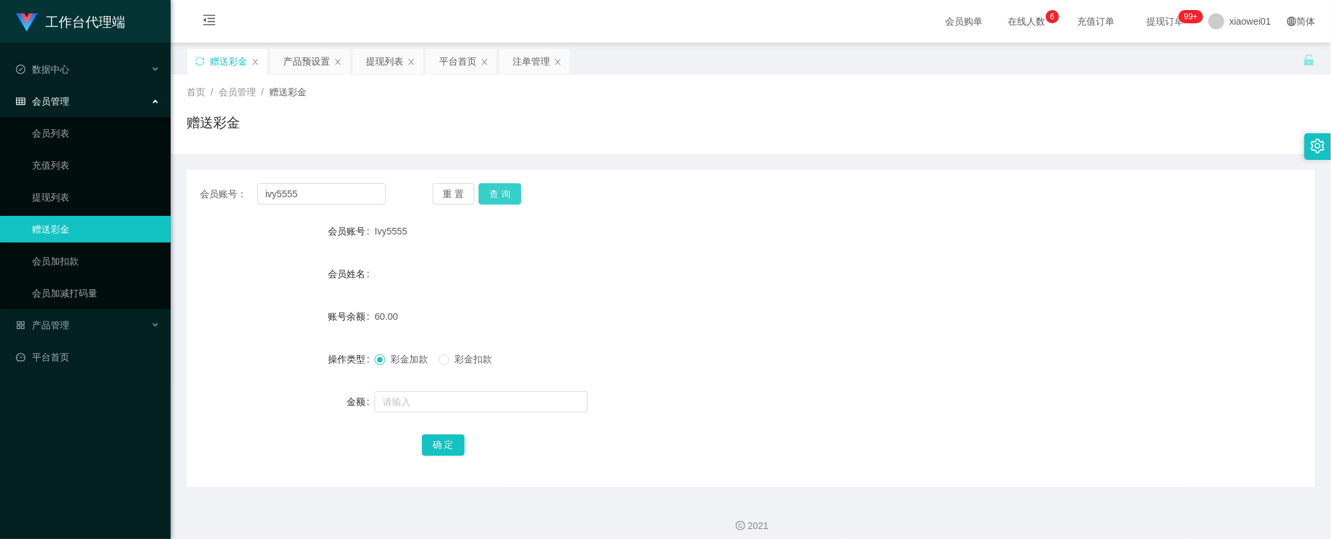
click at [509, 193] on button "查 询" at bounding box center [500, 193] width 43 height 21
click at [379, 59] on div "提现列表" at bounding box center [384, 61] width 37 height 25
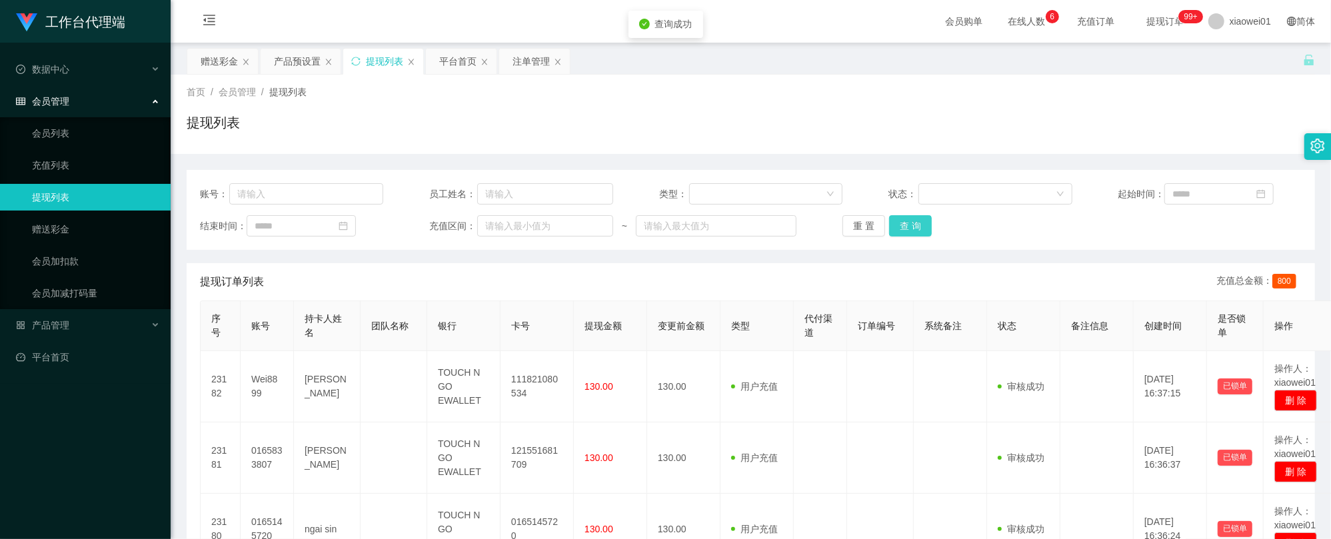
click at [901, 221] on button "查 询" at bounding box center [910, 225] width 43 height 21
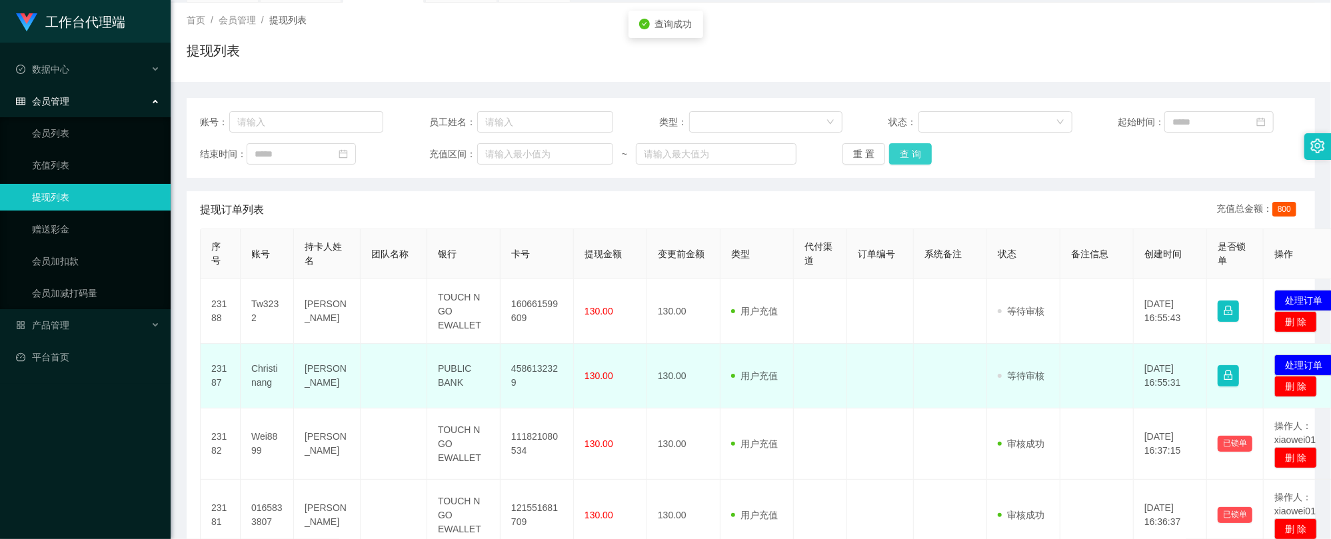
scroll to position [89, 0]
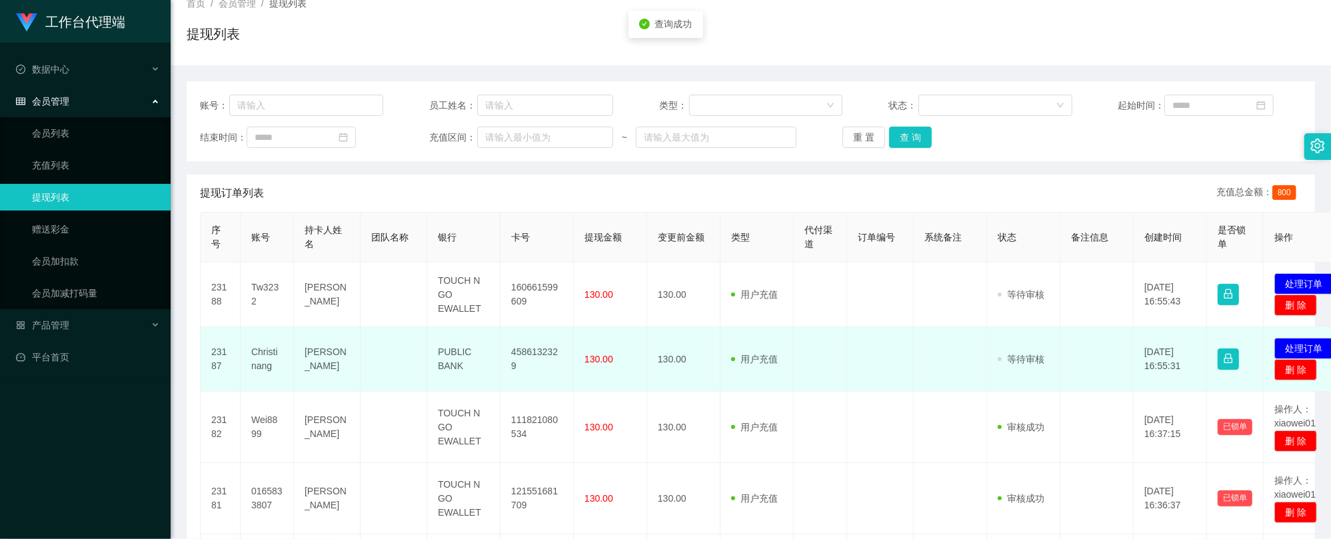
click at [528, 345] on td "4586132329" at bounding box center [537, 359] width 73 height 65
click at [523, 360] on td "4586132329" at bounding box center [537, 359] width 73 height 65
click at [524, 360] on td "4586132329" at bounding box center [537, 359] width 73 height 65
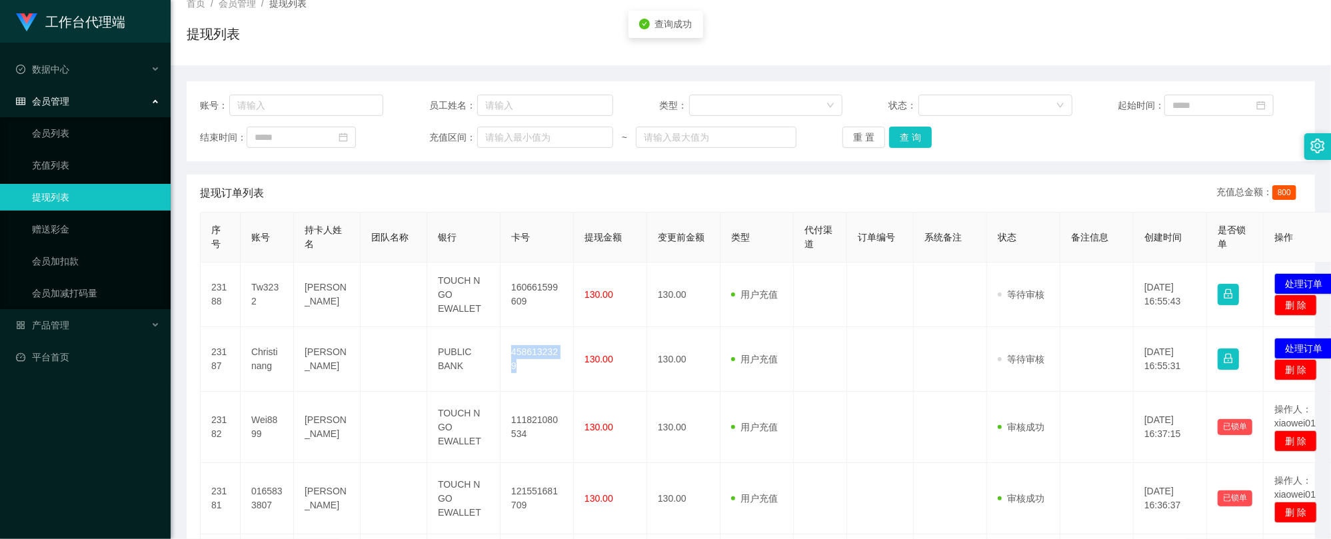
copy td "4586132329"
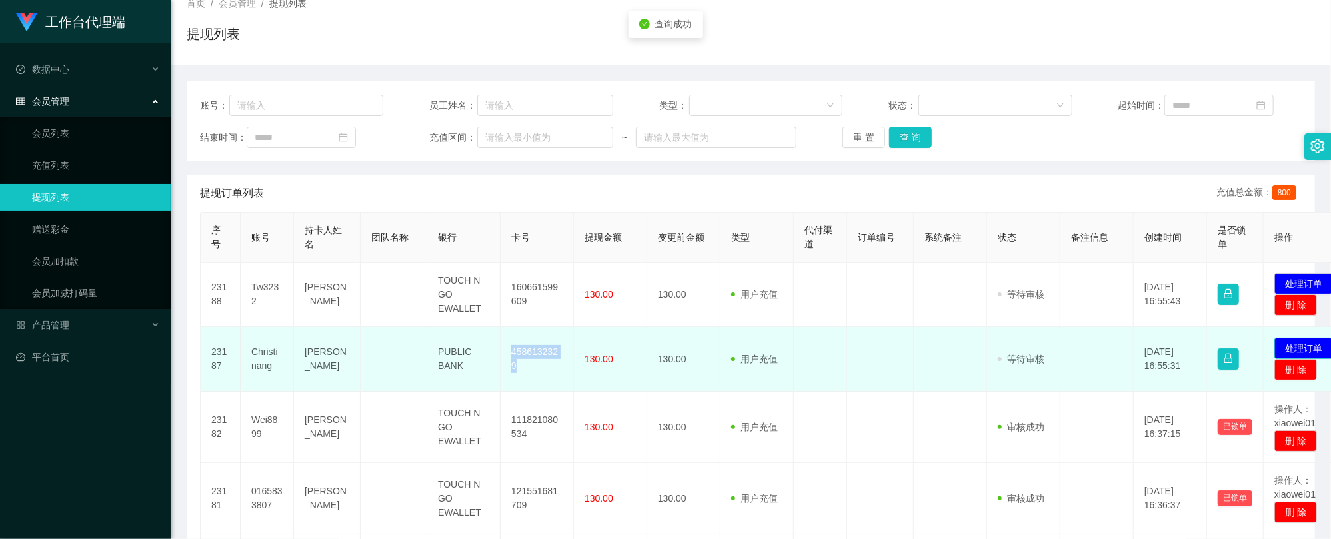
click at [1295, 343] on button "处理订单" at bounding box center [1304, 348] width 59 height 21
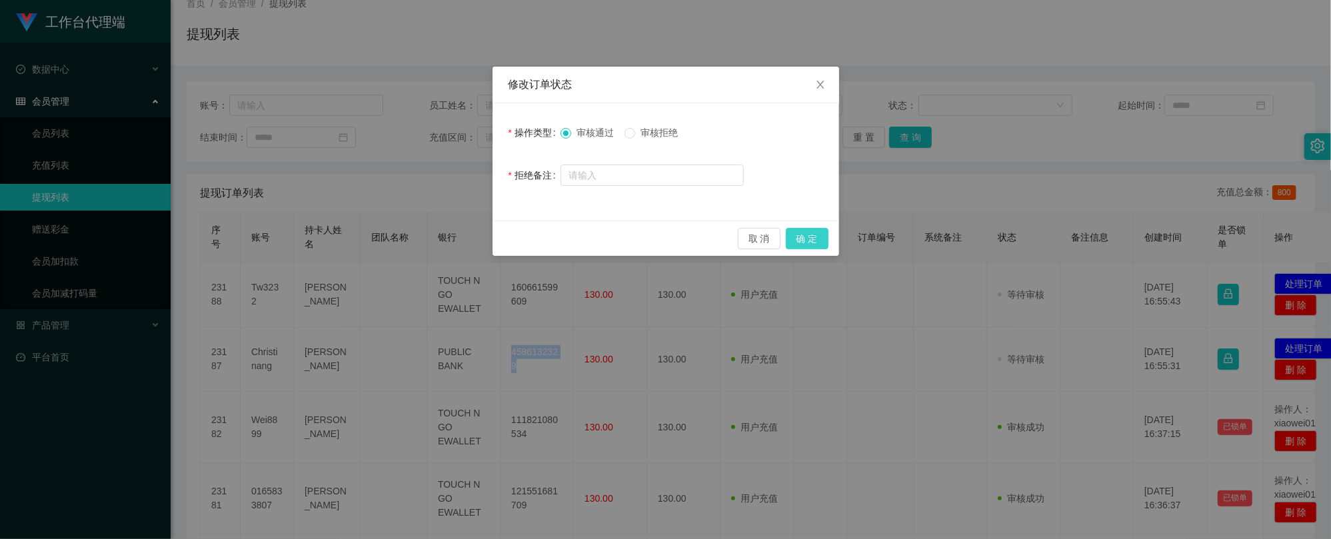
click at [815, 235] on button "确 定" at bounding box center [807, 238] width 43 height 21
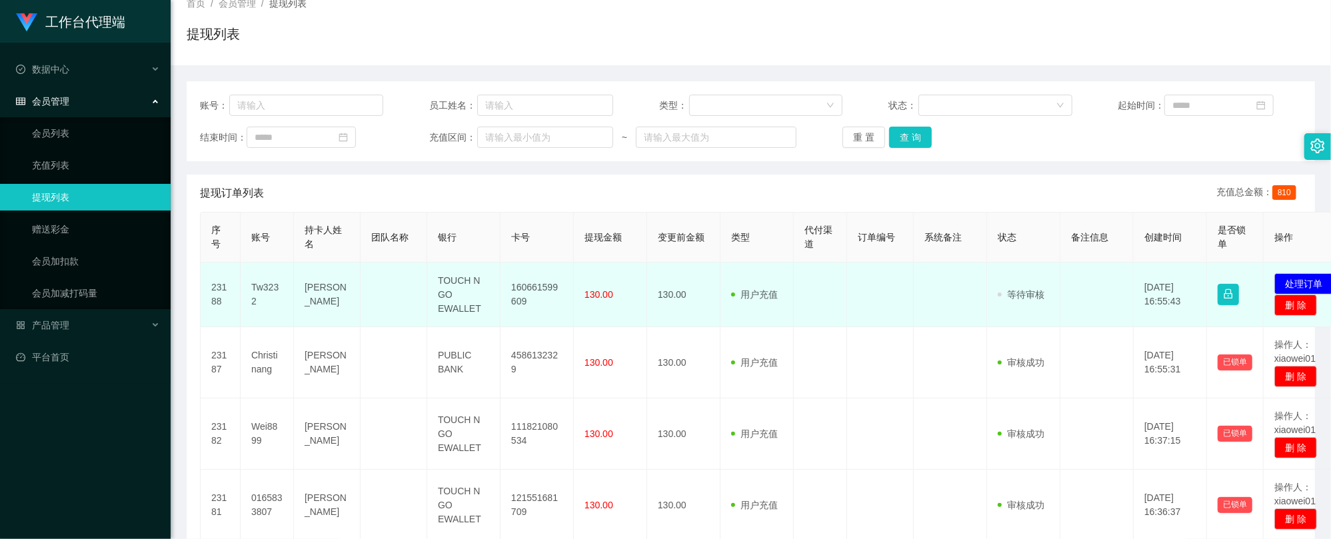
click at [517, 285] on td "160661599609" at bounding box center [537, 295] width 73 height 65
copy td "160661599609"
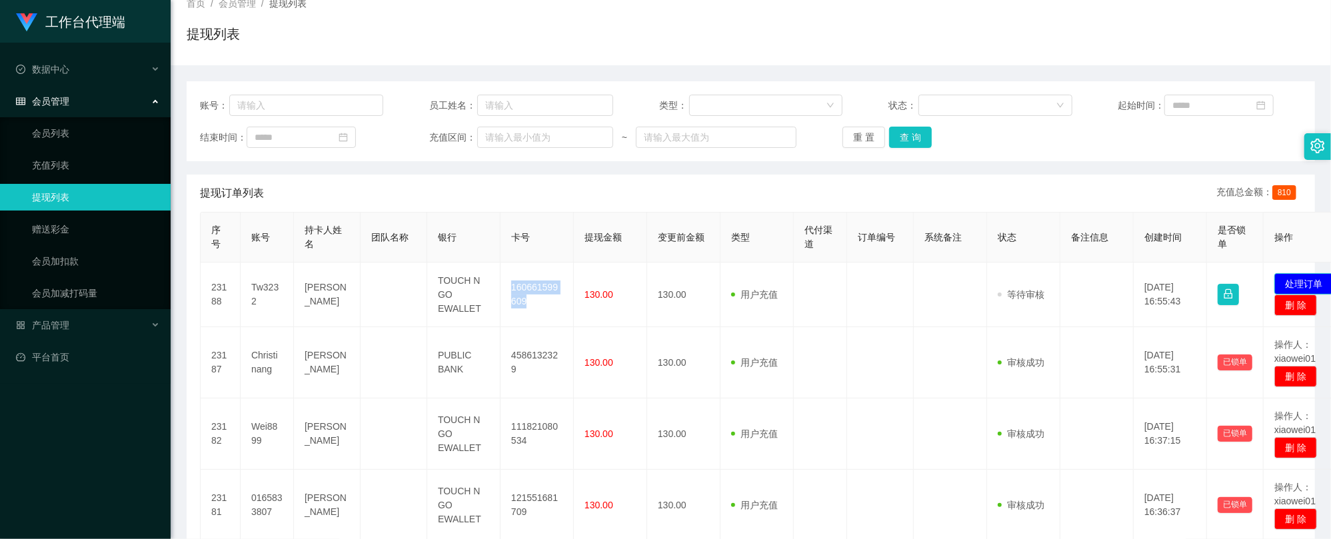
click at [1293, 281] on button "处理订单" at bounding box center [1304, 283] width 59 height 21
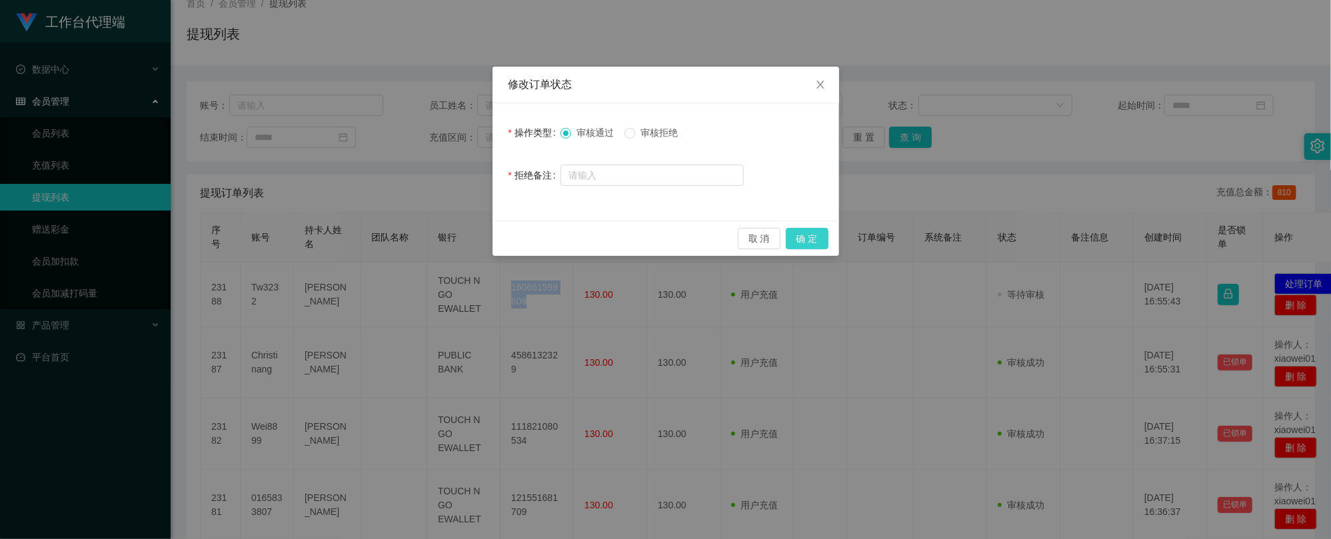
click at [811, 246] on button "确 定" at bounding box center [807, 238] width 43 height 21
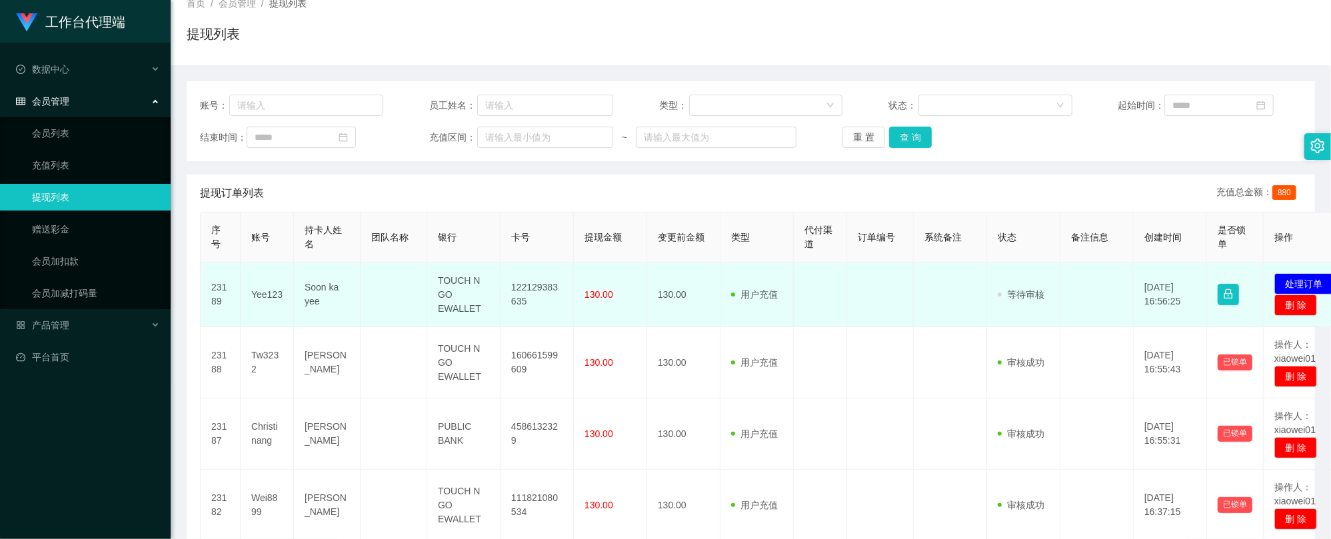
click at [537, 291] on td "122129383635" at bounding box center [537, 295] width 73 height 65
copy td "122129383635"
click at [1305, 277] on button "处理订单" at bounding box center [1304, 283] width 59 height 21
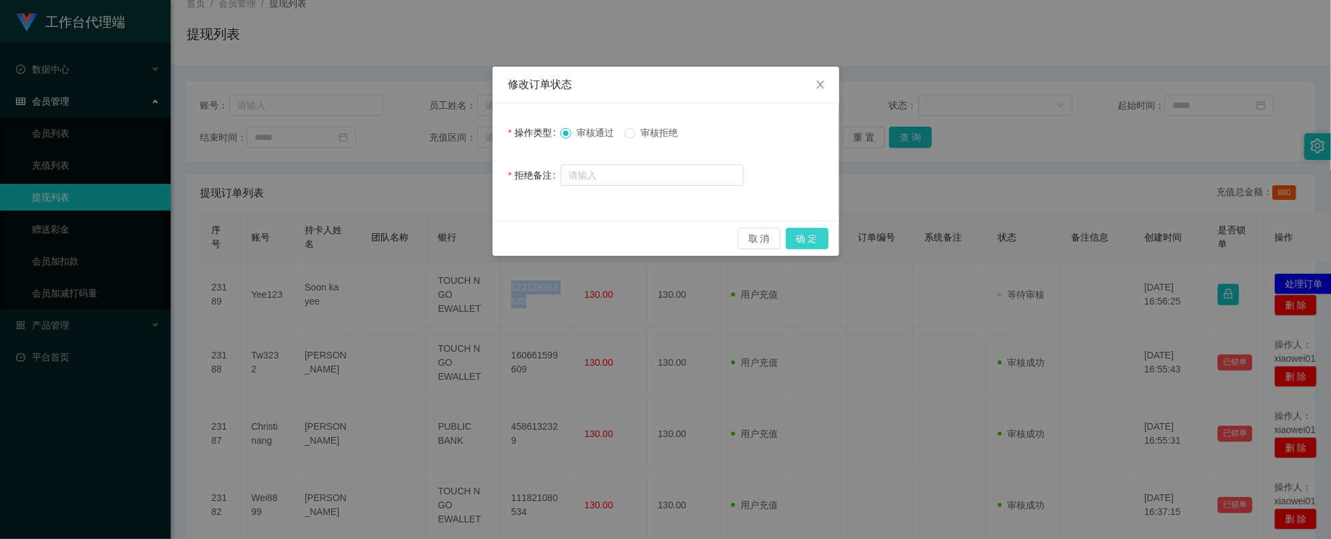
click at [820, 235] on button "确 定" at bounding box center [807, 238] width 43 height 21
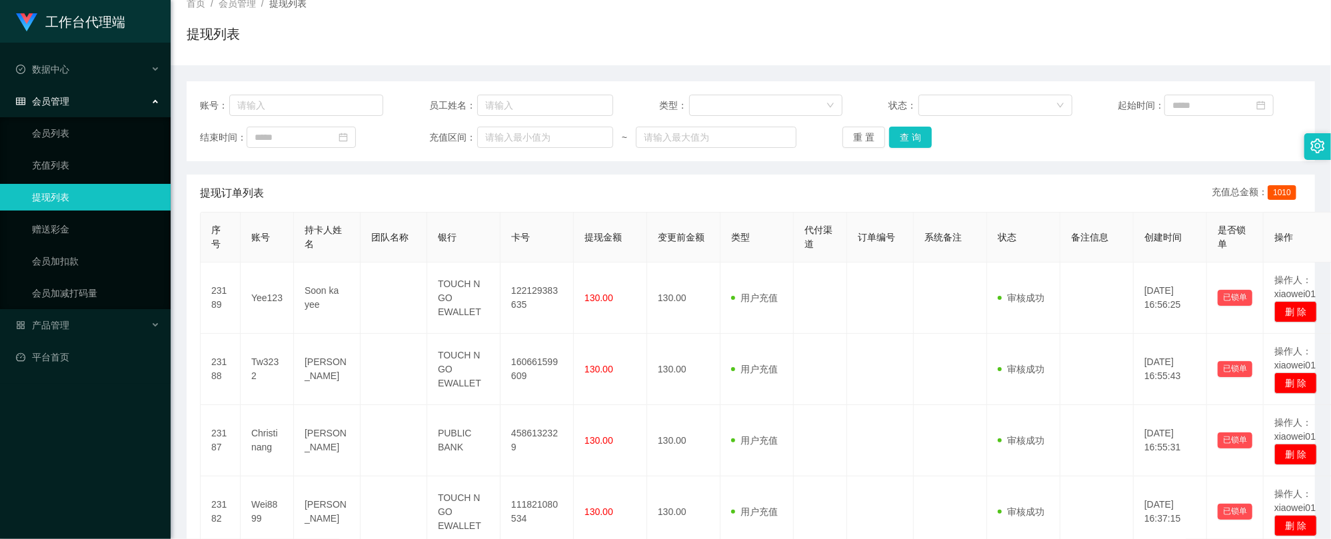
drag, startPoint x: 928, startPoint y: 155, endPoint x: 932, endPoint y: 147, distance: 8.4
click at [929, 153] on div "账号： 员工姓名： 类型： 状态： 起始时间： 结束时间： 充值区间： ~ 重 置 查 询" at bounding box center [751, 121] width 1129 height 80
click at [932, 147] on div "重 置 查 询" at bounding box center [934, 137] width 183 height 21
click at [921, 152] on div "账号： 员工姓名： 类型： 状态： 起始时间： 结束时间： 充值区间： ~ 重 置 查 询" at bounding box center [751, 121] width 1129 height 80
click at [923, 139] on button "查 询" at bounding box center [910, 137] width 43 height 21
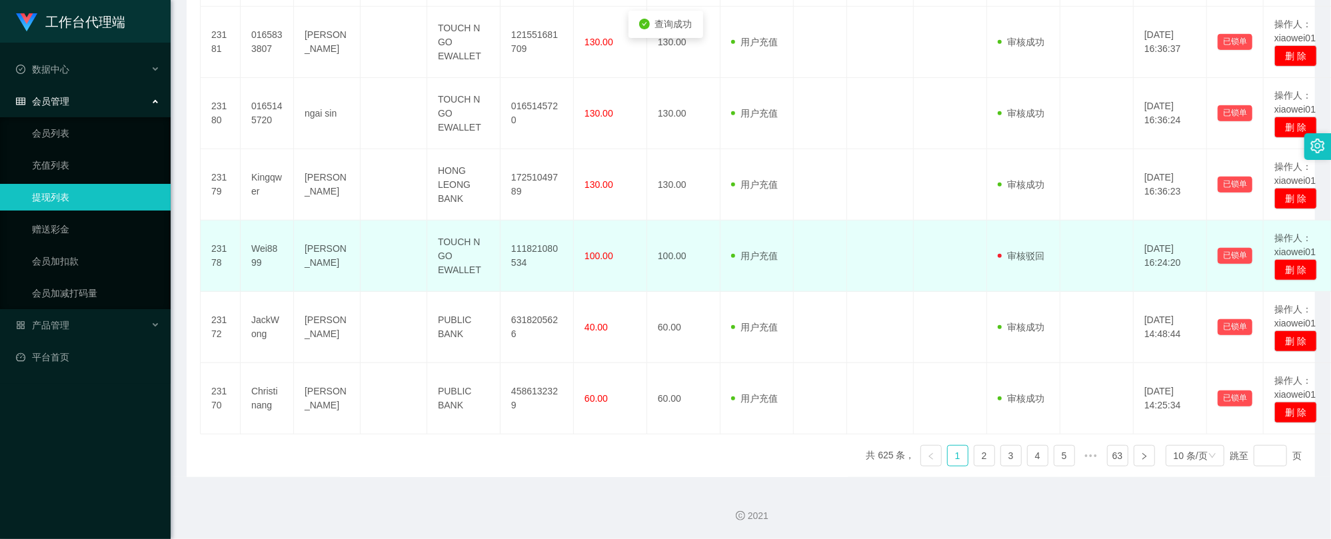
scroll to position [544, 0]
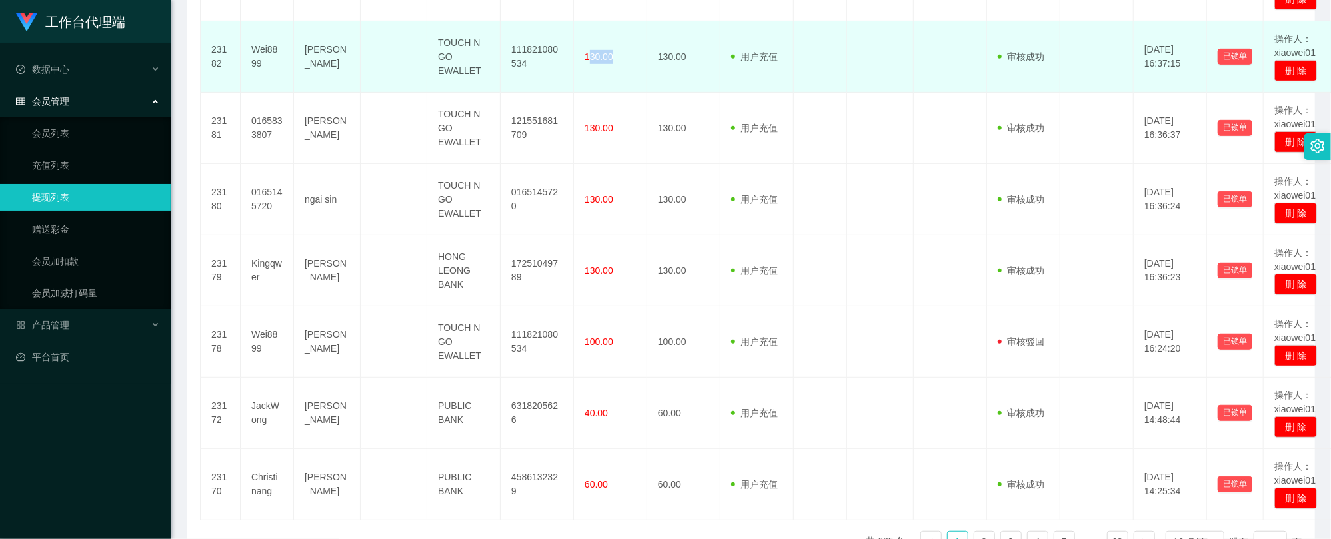
drag, startPoint x: 595, startPoint y: 57, endPoint x: 643, endPoint y: 53, distance: 48.1
click at [643, 53] on td "130.00" at bounding box center [610, 56] width 73 height 71
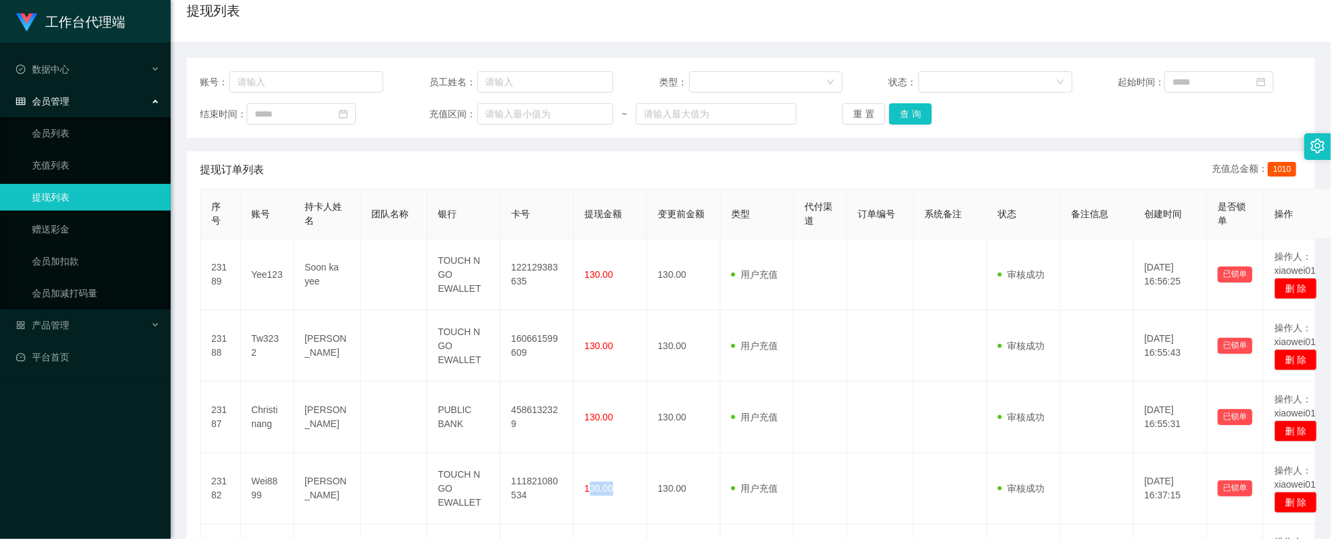
scroll to position [0, 0]
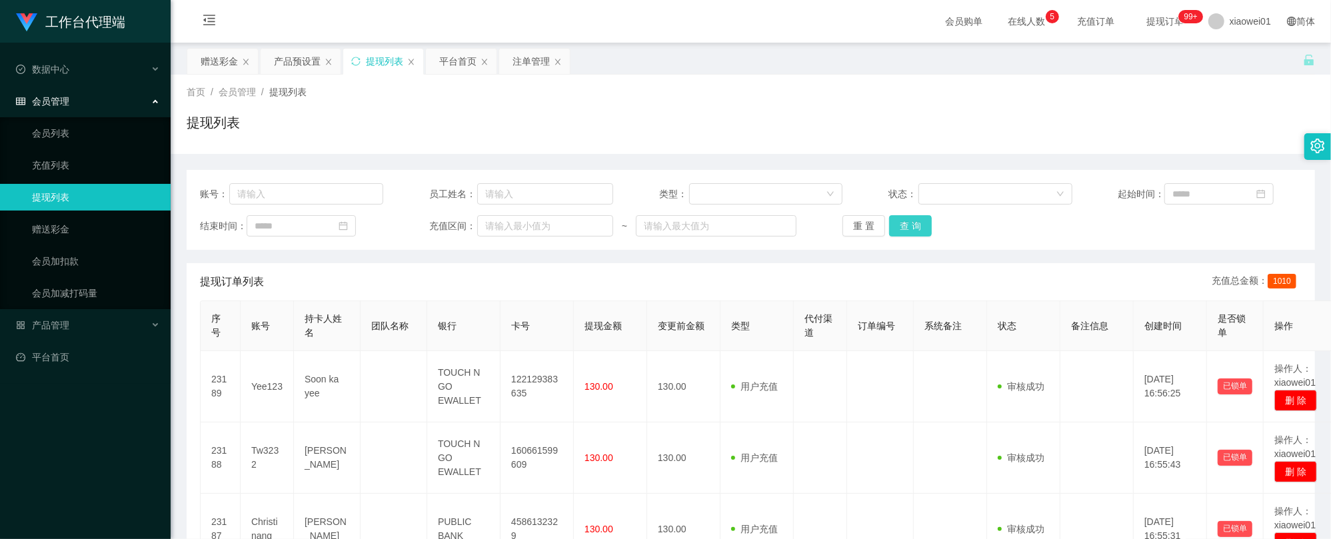
click at [916, 236] on button "查 询" at bounding box center [910, 225] width 43 height 21
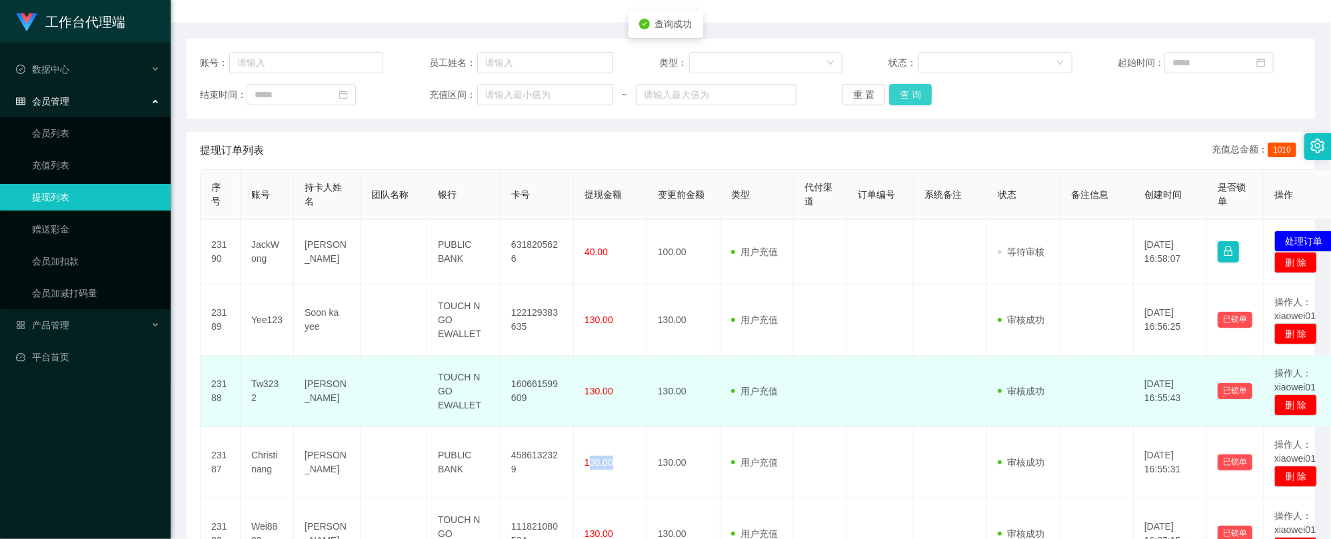
scroll to position [267, 0]
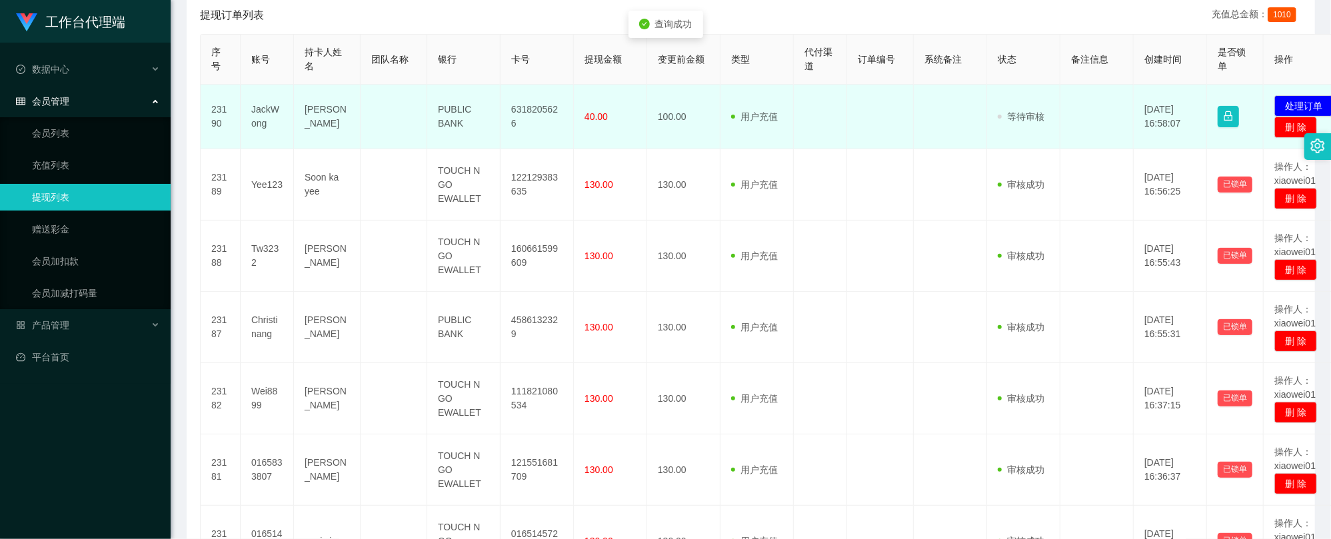
click at [519, 120] on td "6318205626" at bounding box center [537, 117] width 73 height 65
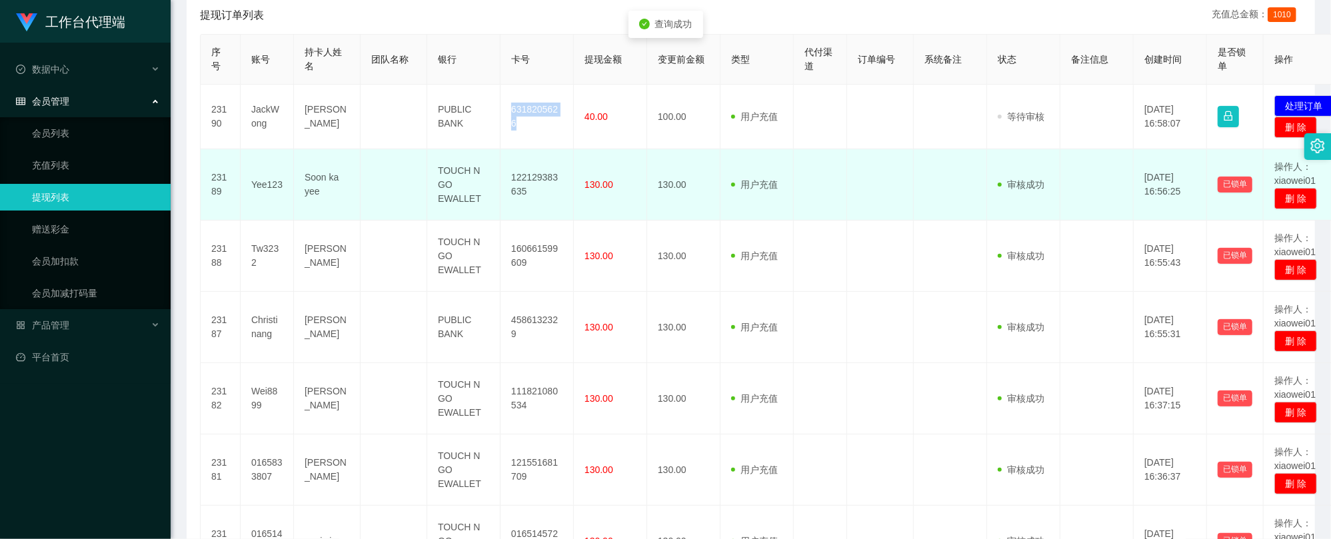
copy td "6318205626"
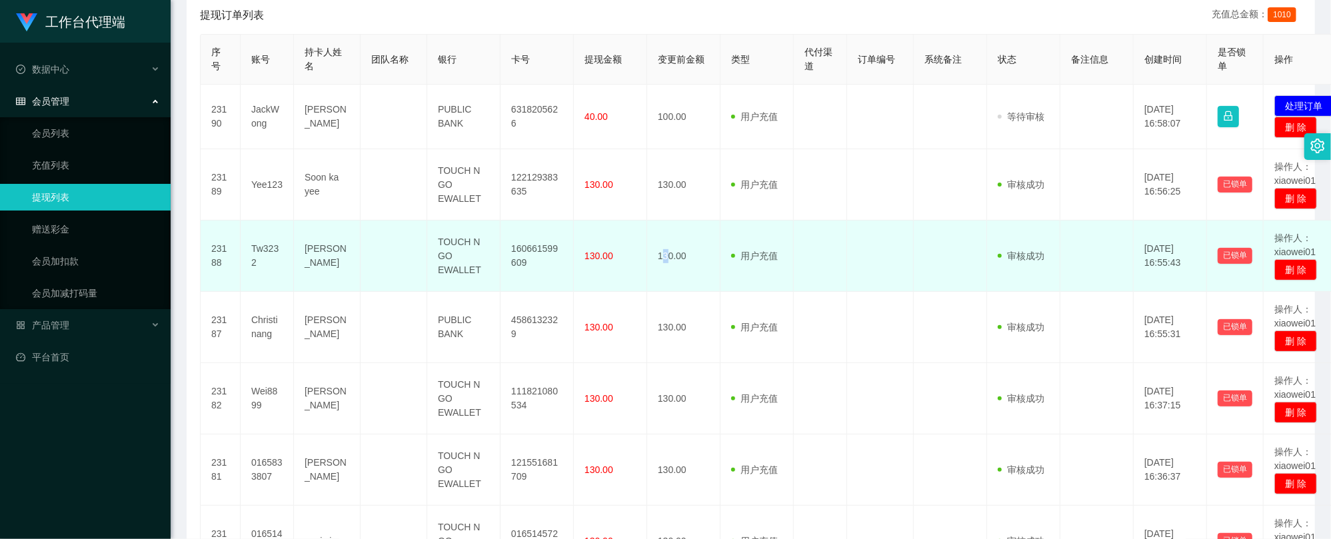
click at [665, 227] on td "130.00" at bounding box center [683, 256] width 73 height 71
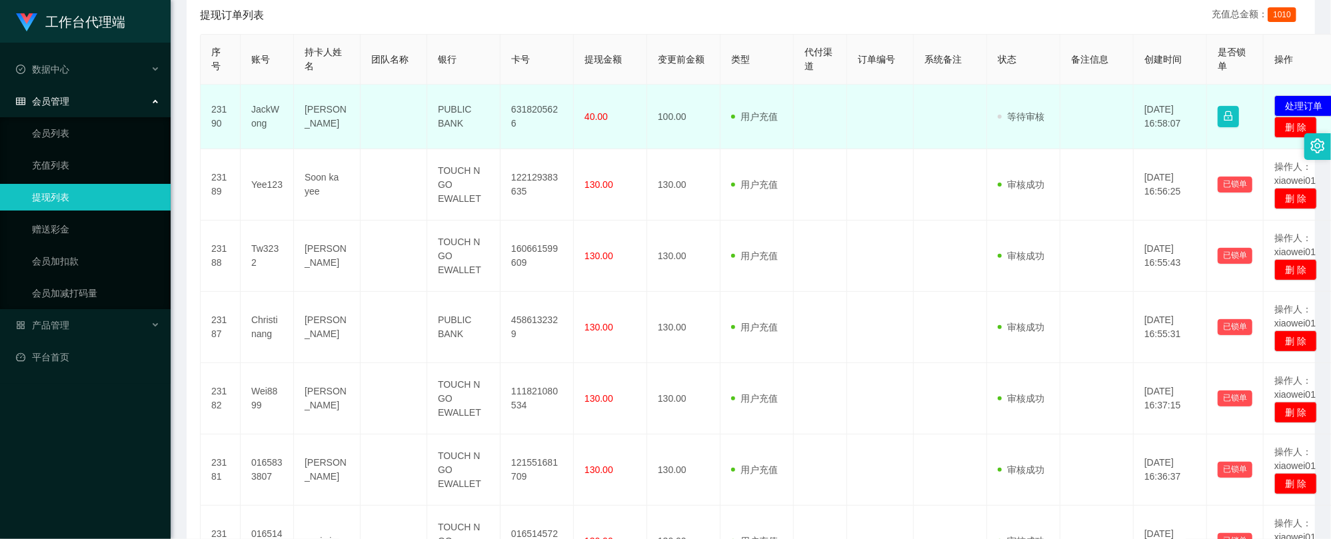
click at [564, 121] on td "6318205626" at bounding box center [537, 117] width 73 height 65
click at [529, 113] on td "6318205626" at bounding box center [537, 117] width 73 height 65
click at [273, 109] on td "JackWong" at bounding box center [267, 117] width 53 height 65
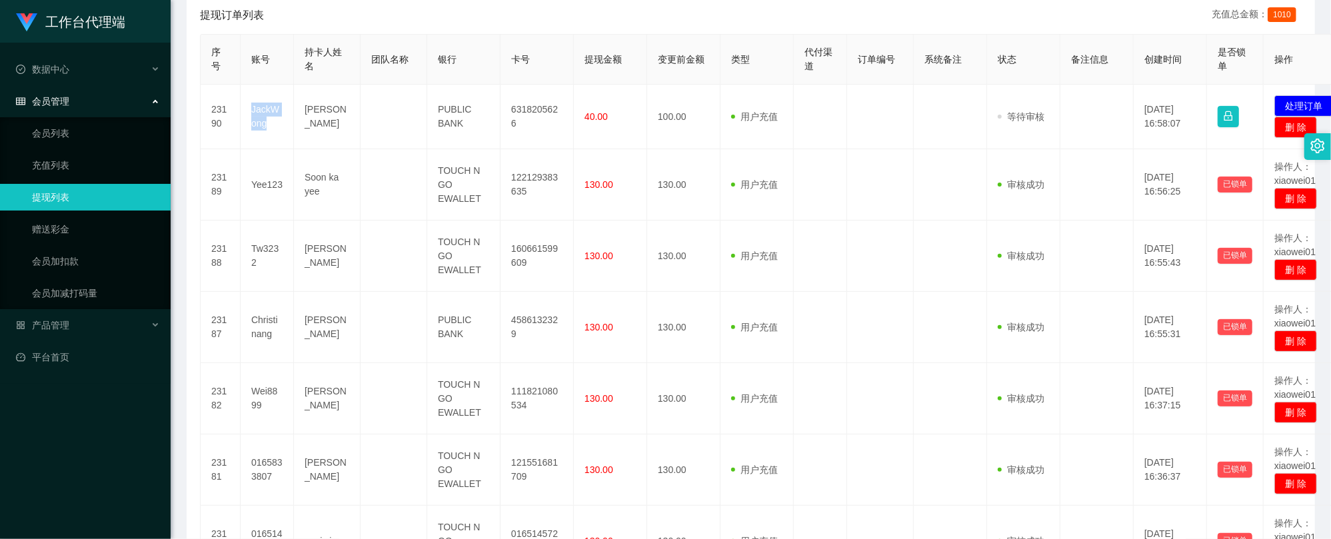
copy td "JackWong"
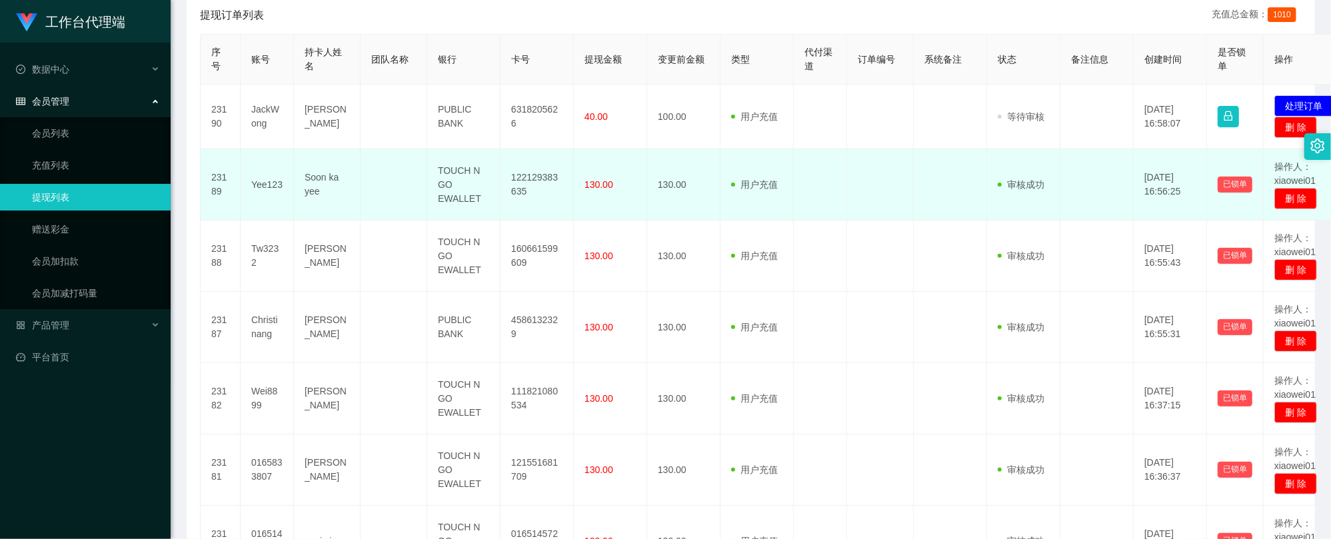
click at [643, 185] on td "130.00" at bounding box center [610, 184] width 73 height 71
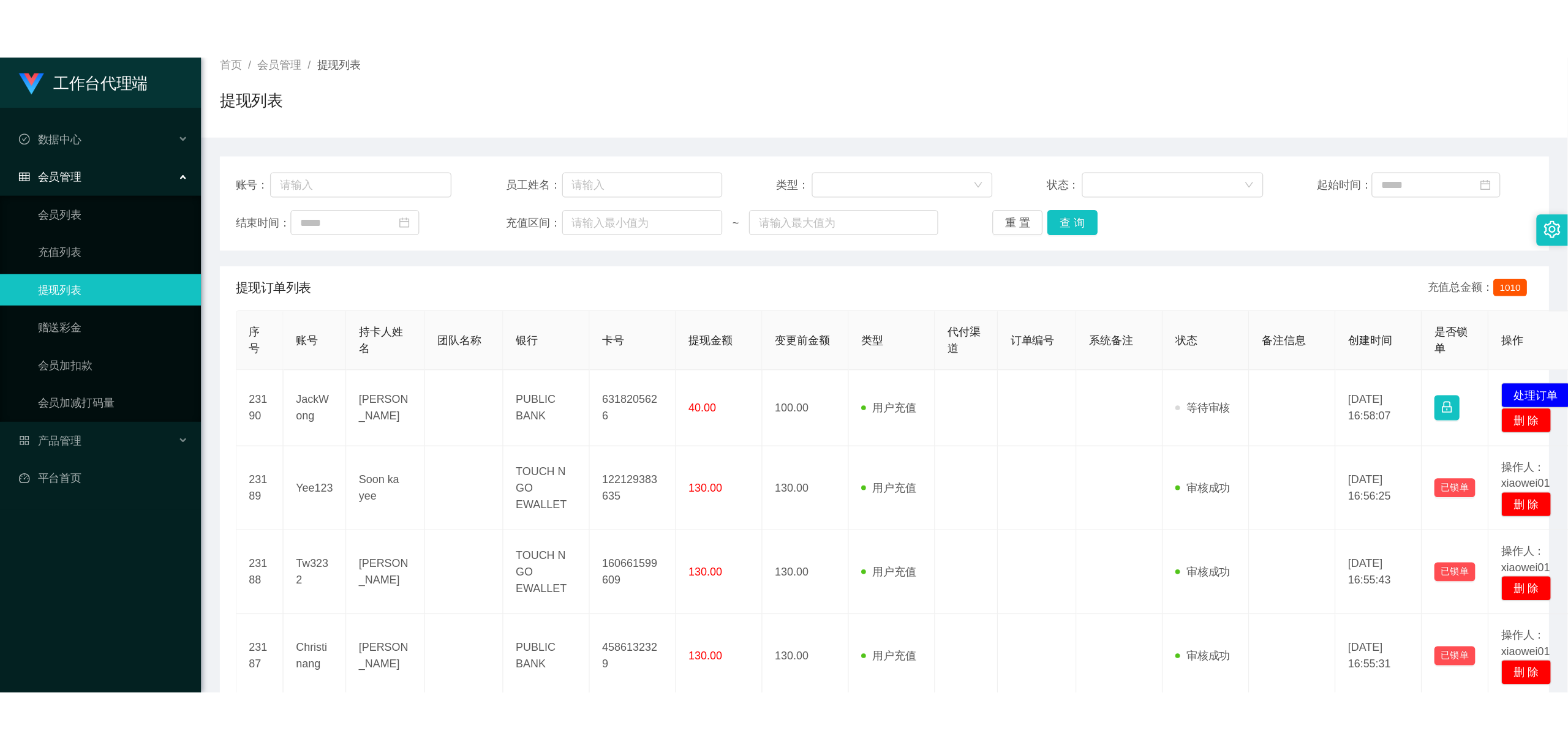
scroll to position [0, 0]
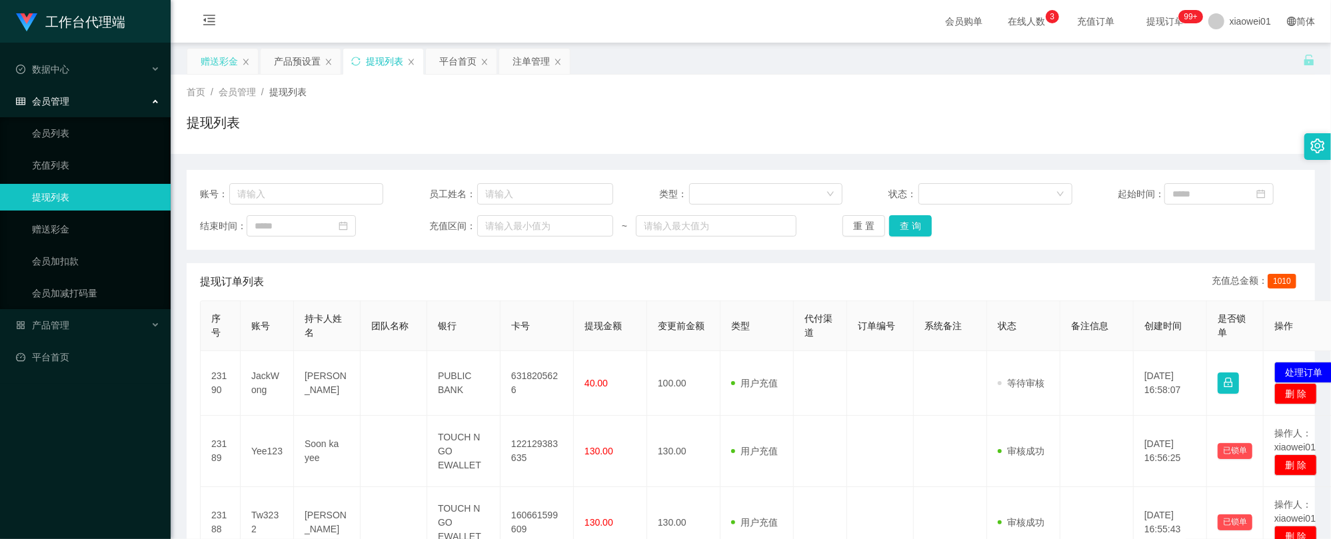
click at [213, 64] on div "赠送彩金" at bounding box center [219, 61] width 37 height 25
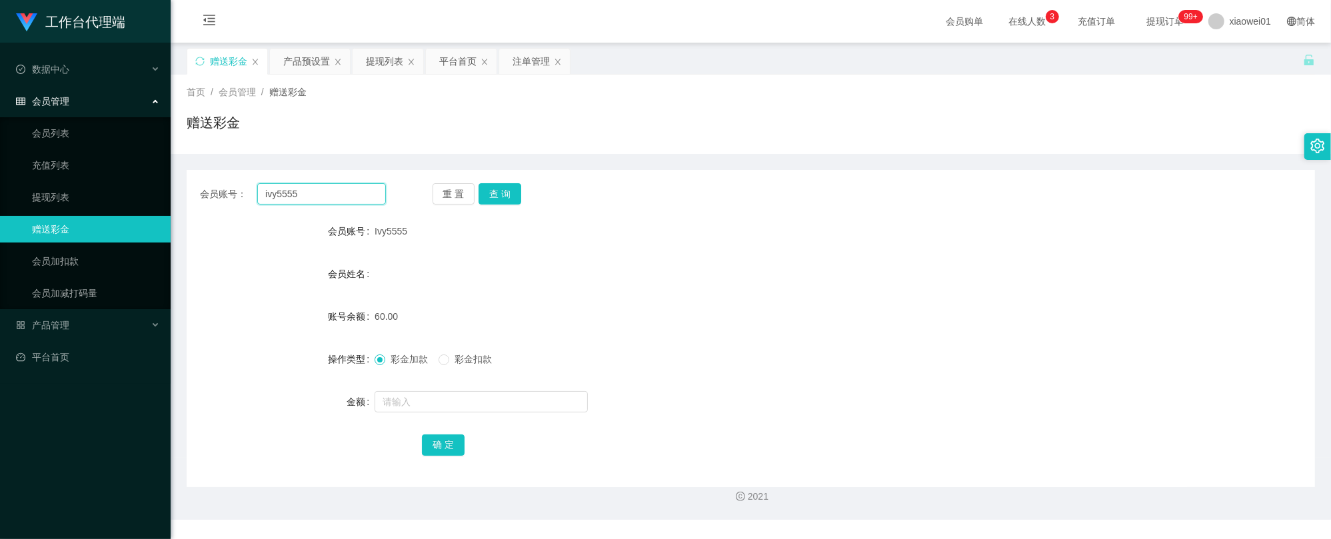
drag, startPoint x: 360, startPoint y: 192, endPoint x: 175, endPoint y: 185, distance: 185.5
click at [177, 187] on main "关闭左侧 关闭右侧 关闭其它 刷新页面 赠送彩金 产品预设置 提现列表 平台首页 注单管理 首页 / 会员管理 / 赠送彩金 / 赠送彩金 账号： 员工姓名：…" at bounding box center [751, 250] width 1161 height 415
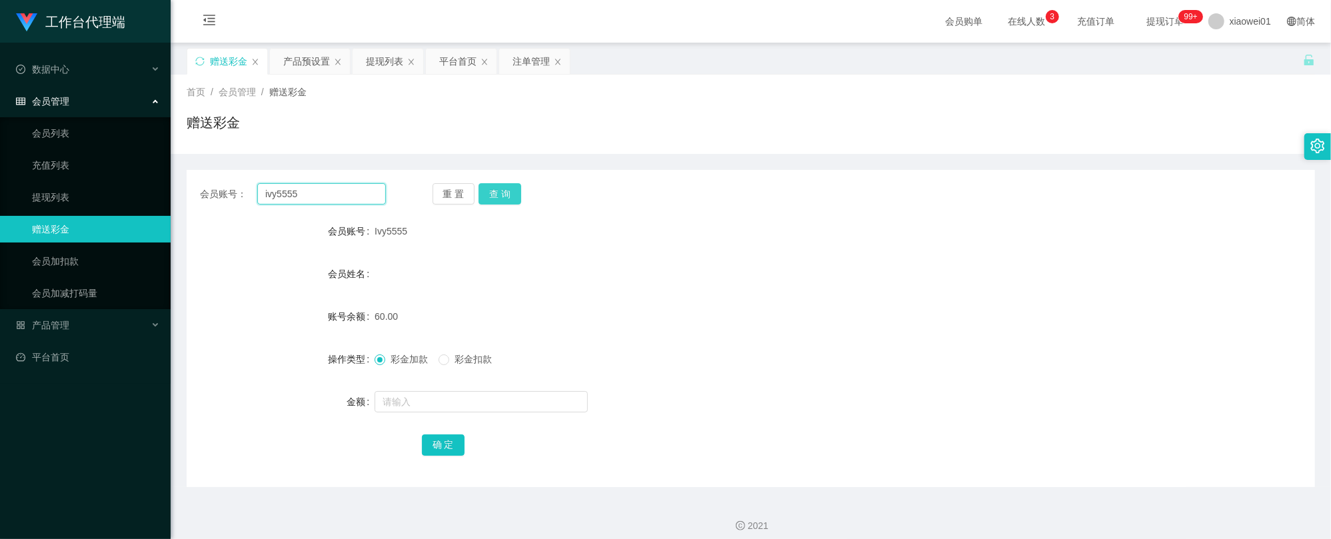
paste input "JackWong"
type input "JackWong"
click at [489, 196] on button "查 询" at bounding box center [500, 193] width 43 height 21
click at [379, 69] on div "提现列表" at bounding box center [384, 61] width 37 height 25
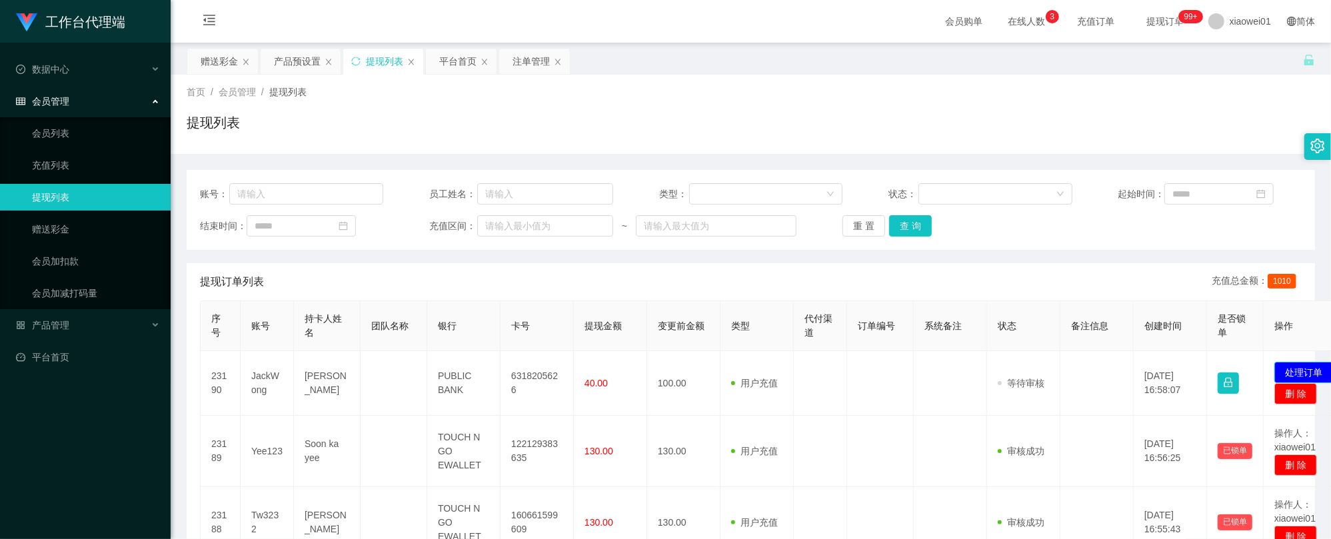
drag, startPoint x: 1299, startPoint y: 367, endPoint x: 1276, endPoint y: 363, distance: 23.0
click at [1299, 366] on button "处理订单" at bounding box center [1304, 372] width 59 height 21
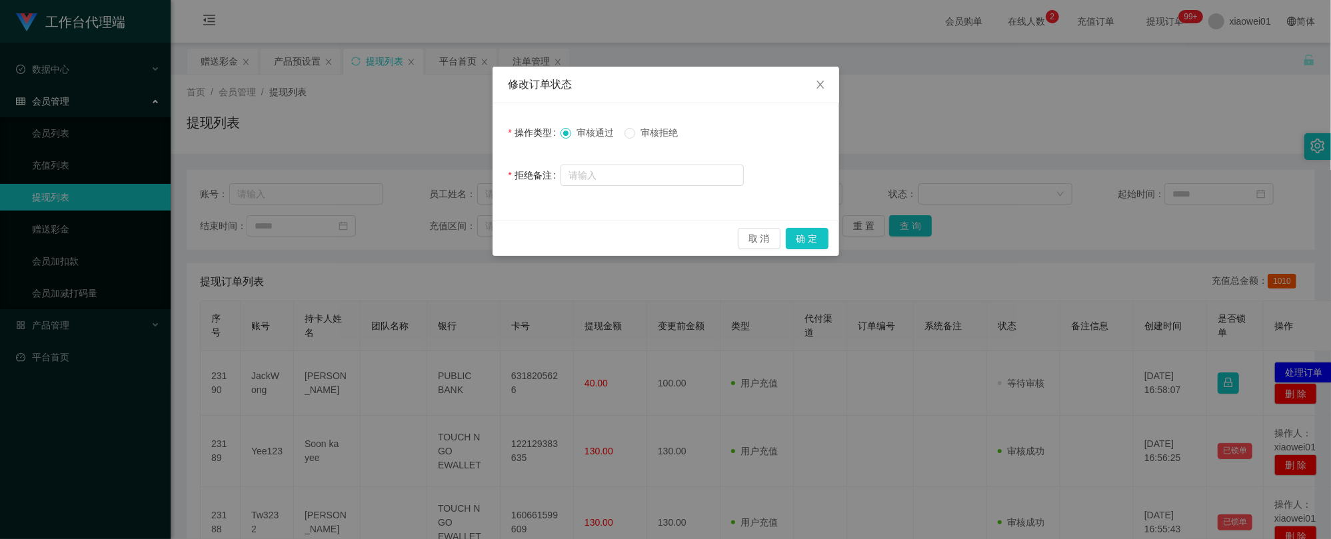
click at [656, 128] on span "审核拒绝" at bounding box center [659, 132] width 48 height 11
click at [801, 238] on button "确 定" at bounding box center [807, 238] width 43 height 21
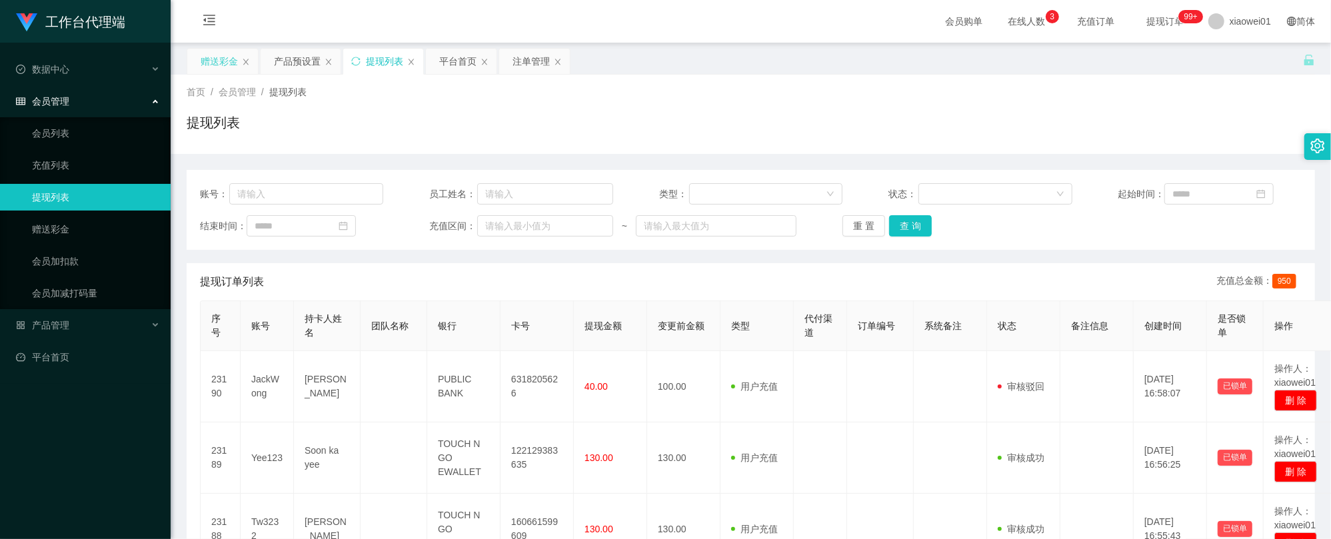
click at [237, 57] on div "赠送彩金" at bounding box center [219, 61] width 37 height 25
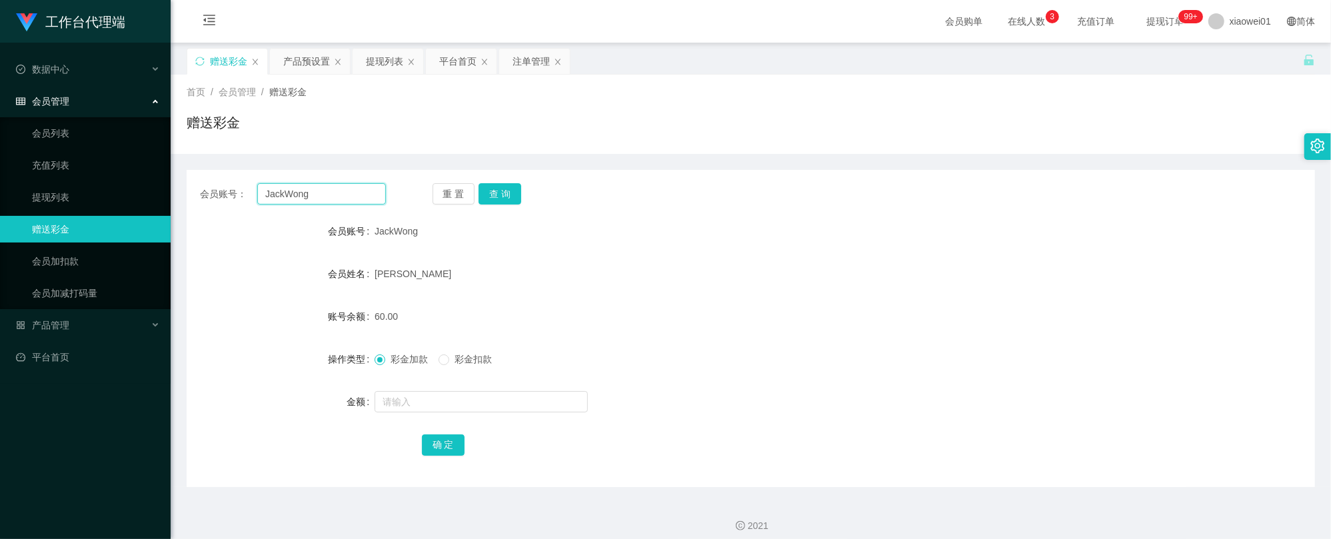
drag, startPoint x: 324, startPoint y: 201, endPoint x: 219, endPoint y: 173, distance: 108.3
click at [109, 175] on section "工作台代理端 数据中心 会员管理 会员列表 充值列表 提现列表 赠送彩金 会员加扣款 会员加减打码量 产品管理 平台首页 保存配置 重置配置 整体风格设置 主…" at bounding box center [665, 274] width 1331 height 549
paste input "wilsonlooi98"
type input "wilsonlooi98"
click at [500, 177] on div "会员账号： wilsonlooi98 重 置 查 询 会员账号 JackWong 会员姓名 [PERSON_NAME] 账号余额 60.00 操作类型 彩金加…" at bounding box center [751, 328] width 1129 height 317
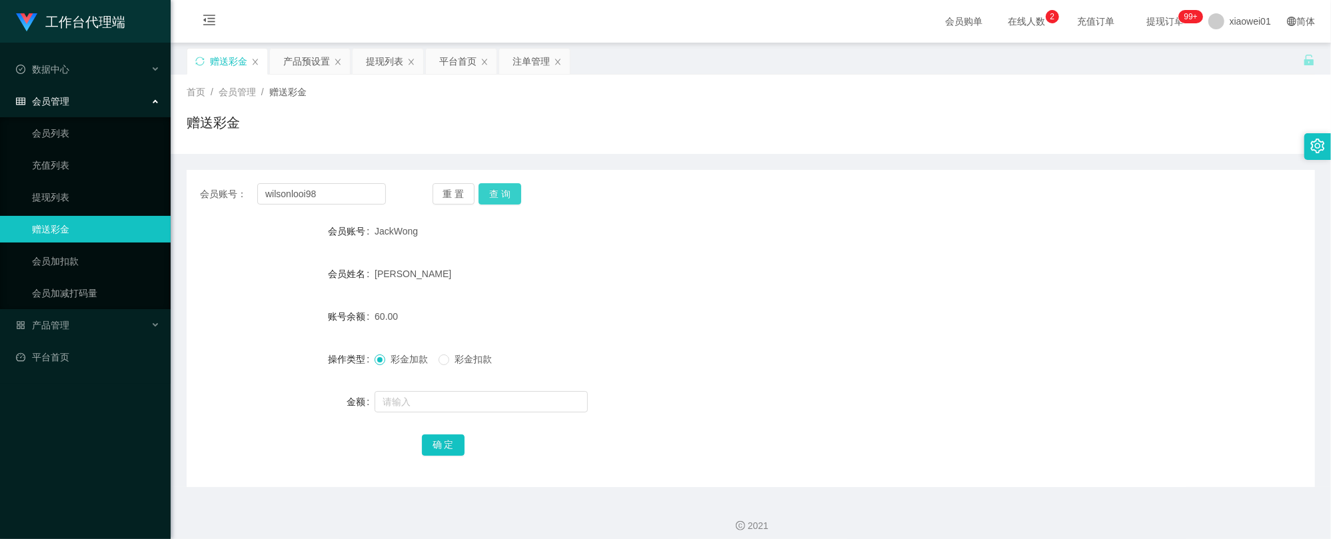
click at [499, 193] on button "查 询" at bounding box center [500, 193] width 43 height 21
click at [449, 401] on input "text" at bounding box center [481, 401] width 213 height 21
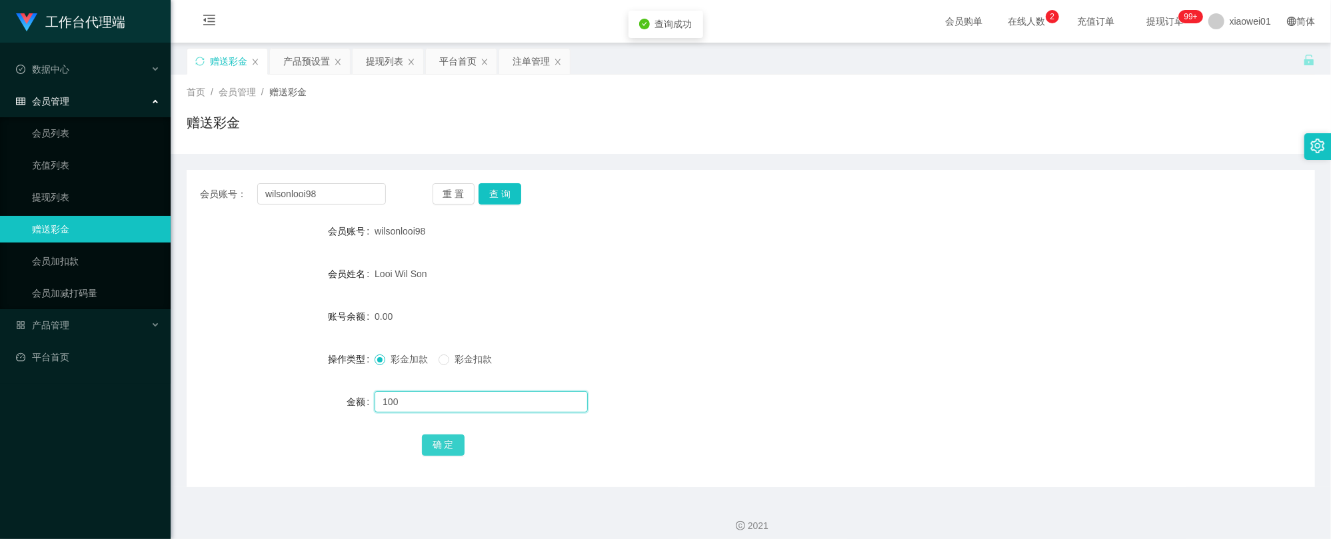
type input "100"
click at [438, 441] on button "确 定" at bounding box center [443, 445] width 43 height 21
click at [391, 61] on div "提现列表" at bounding box center [384, 61] width 37 height 25
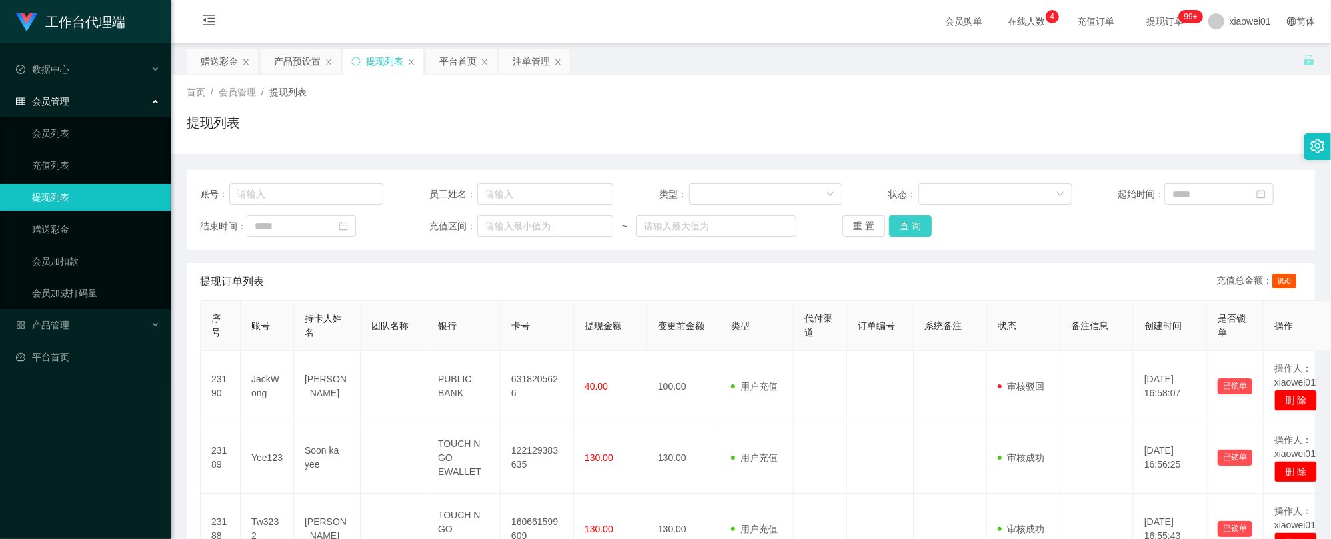
click at [896, 219] on button "查 询" at bounding box center [910, 225] width 43 height 21
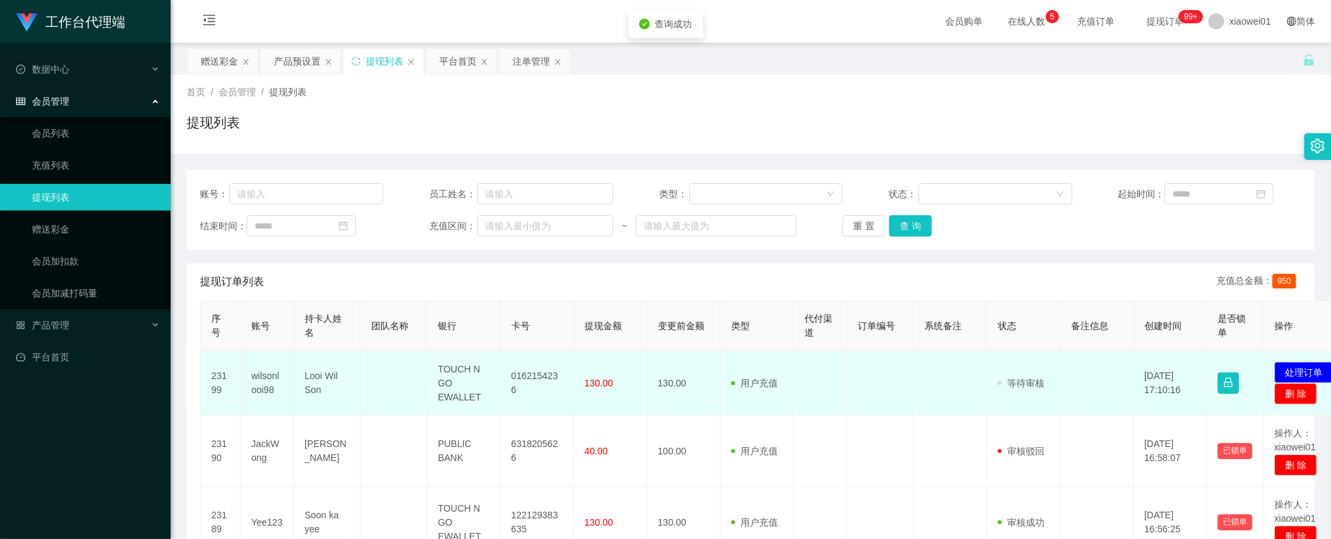
click at [544, 381] on td "0162154236" at bounding box center [537, 383] width 73 height 65
copy td "0162154236"
click at [1315, 368] on button "处理订单" at bounding box center [1304, 372] width 59 height 21
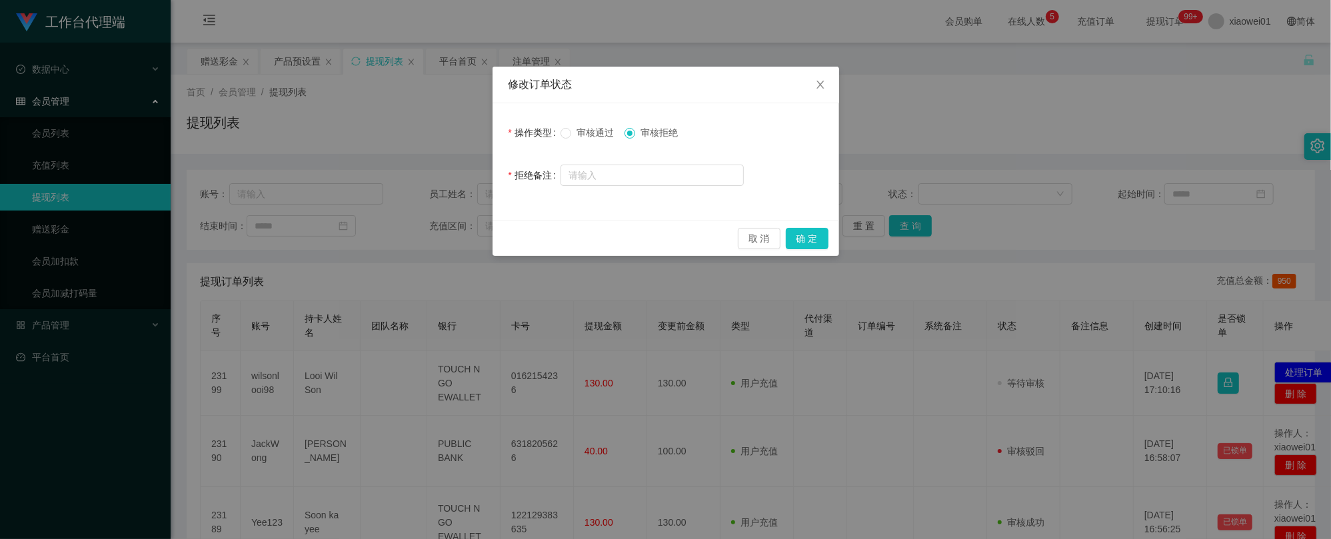
click at [591, 134] on span "审核通过" at bounding box center [595, 132] width 48 height 11
click at [819, 238] on button "确 定" at bounding box center [807, 238] width 43 height 21
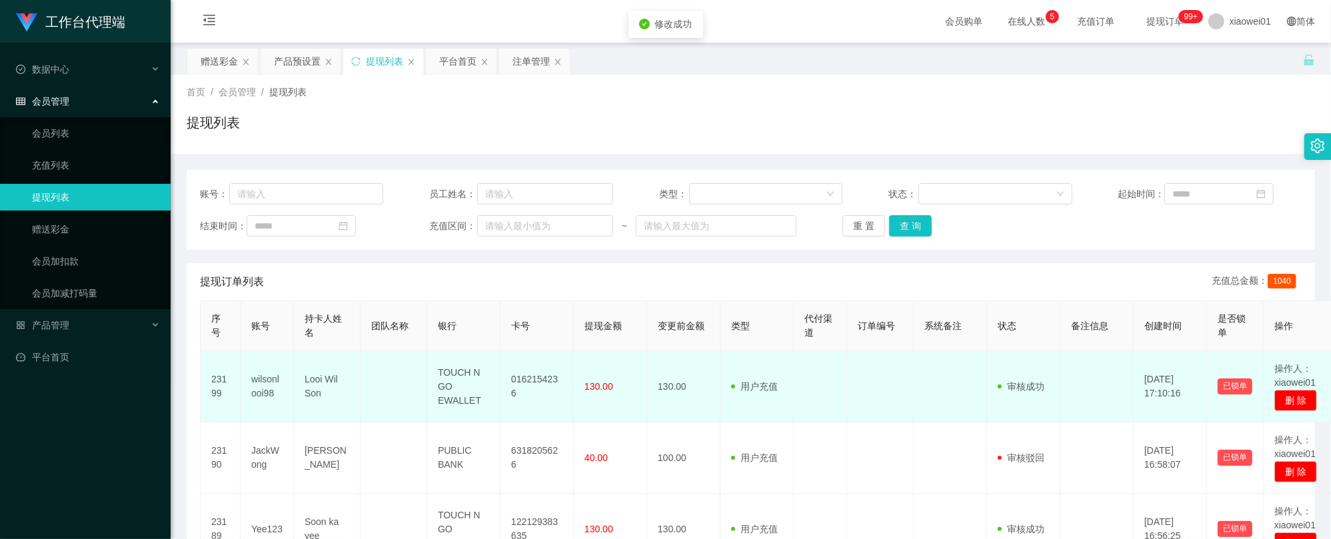
click at [525, 395] on td "0162154236" at bounding box center [537, 386] width 73 height 71
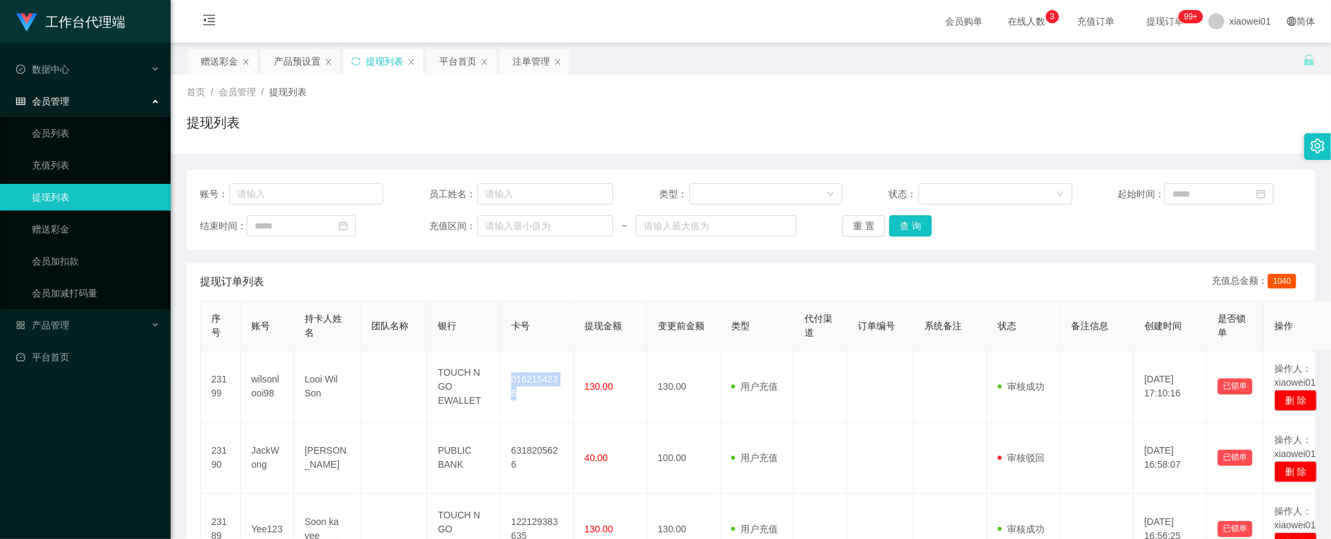
copy td "0162154236"
click at [923, 227] on button "查 询" at bounding box center [910, 225] width 43 height 21
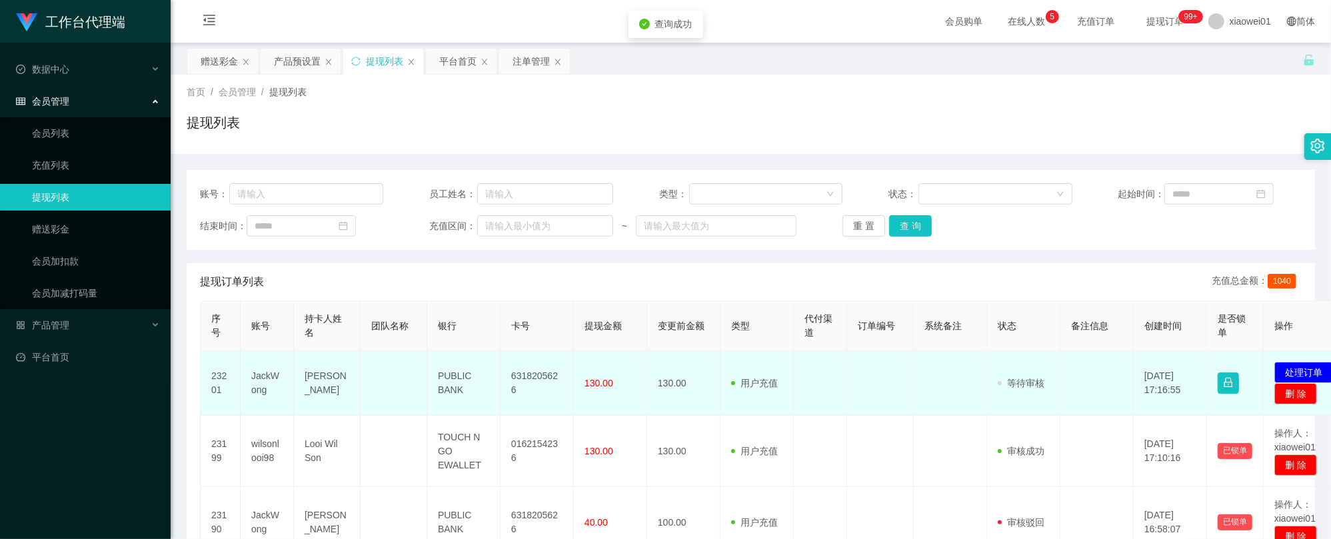
click at [529, 375] on td "6318205626" at bounding box center [537, 383] width 73 height 65
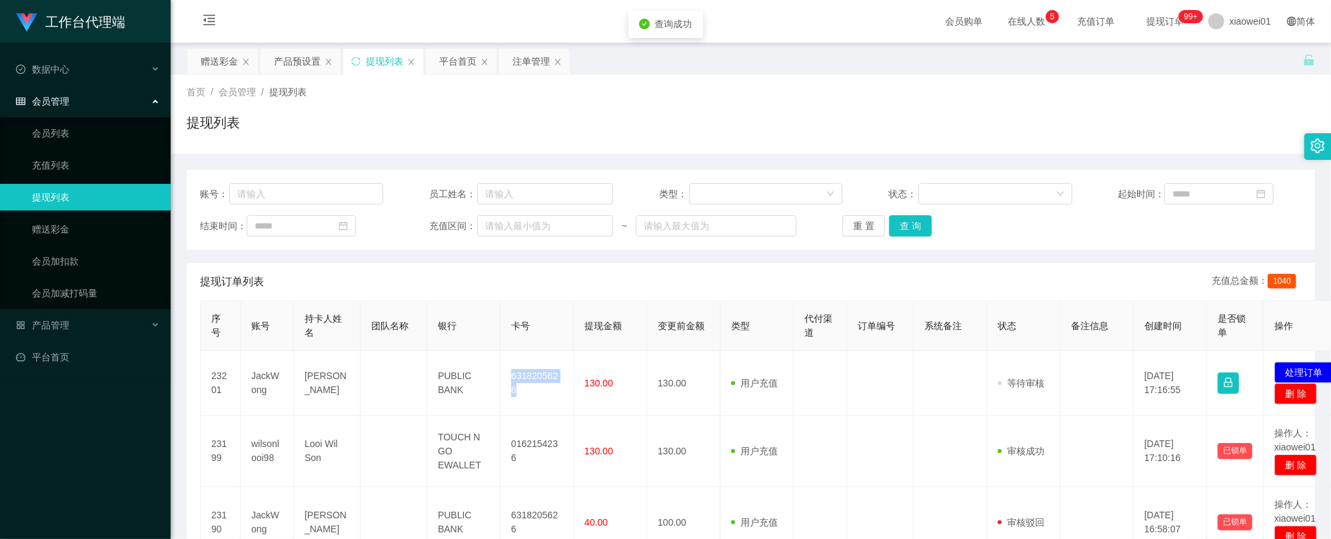
copy td "6318205626"
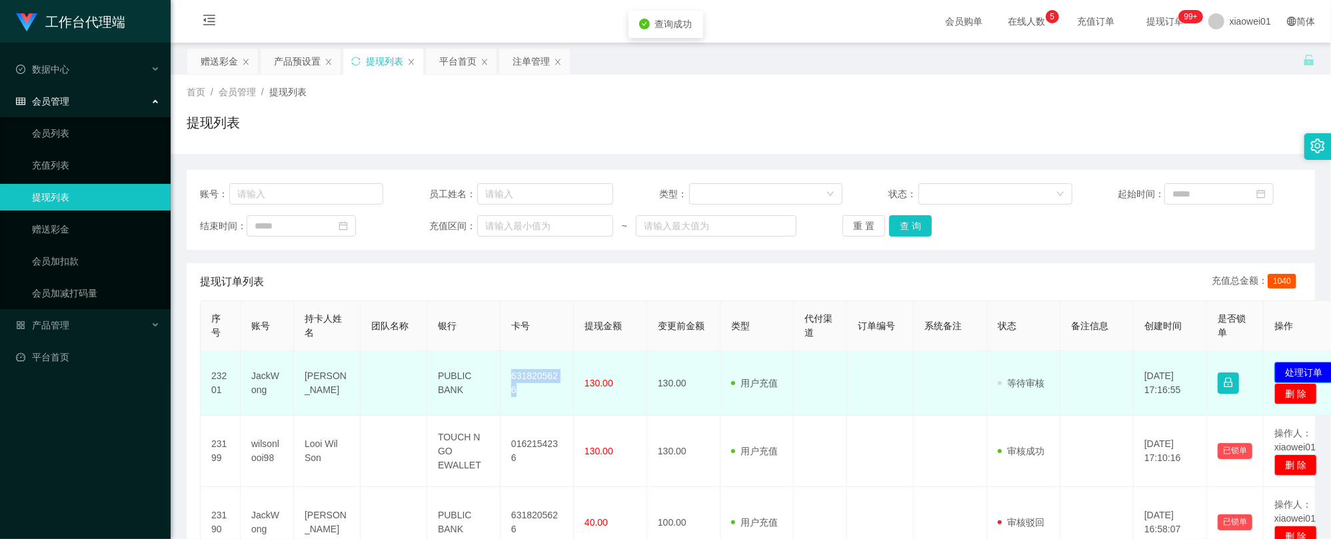
click at [1307, 369] on button "处理订单" at bounding box center [1304, 372] width 59 height 21
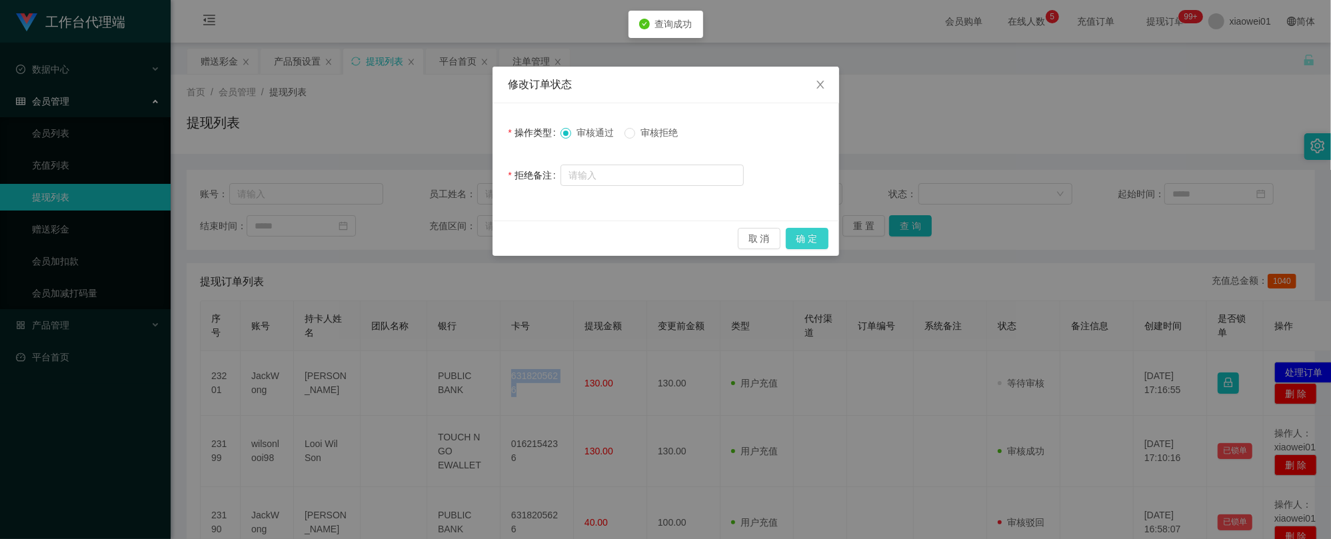
click at [821, 235] on button "确 定" at bounding box center [807, 238] width 43 height 21
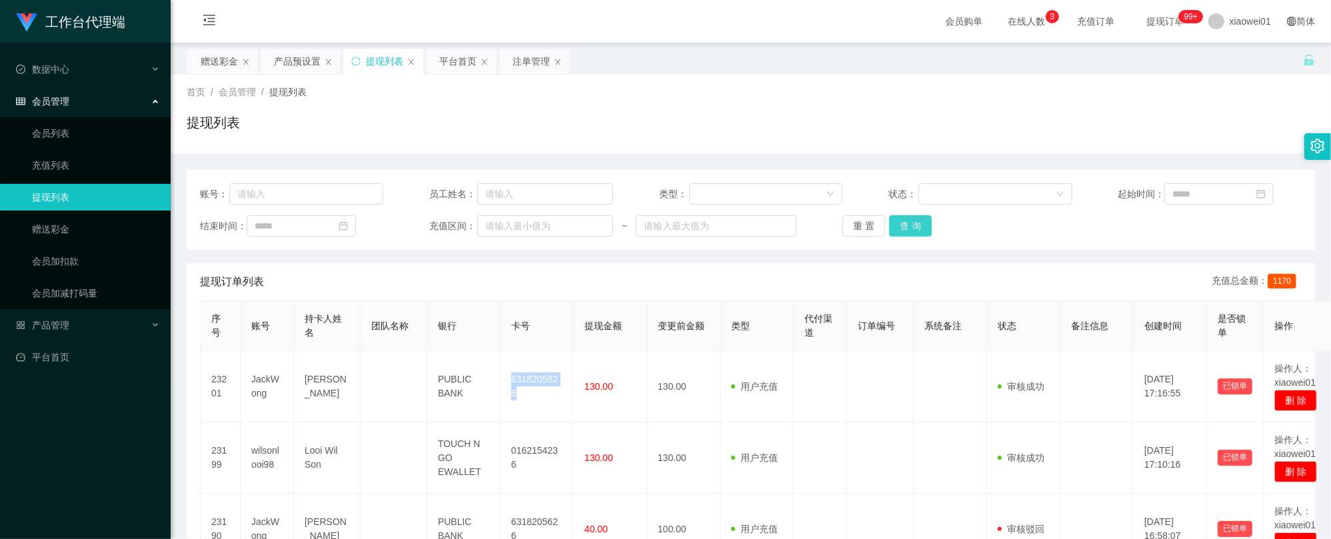
click at [913, 225] on button "查 询" at bounding box center [910, 225] width 43 height 21
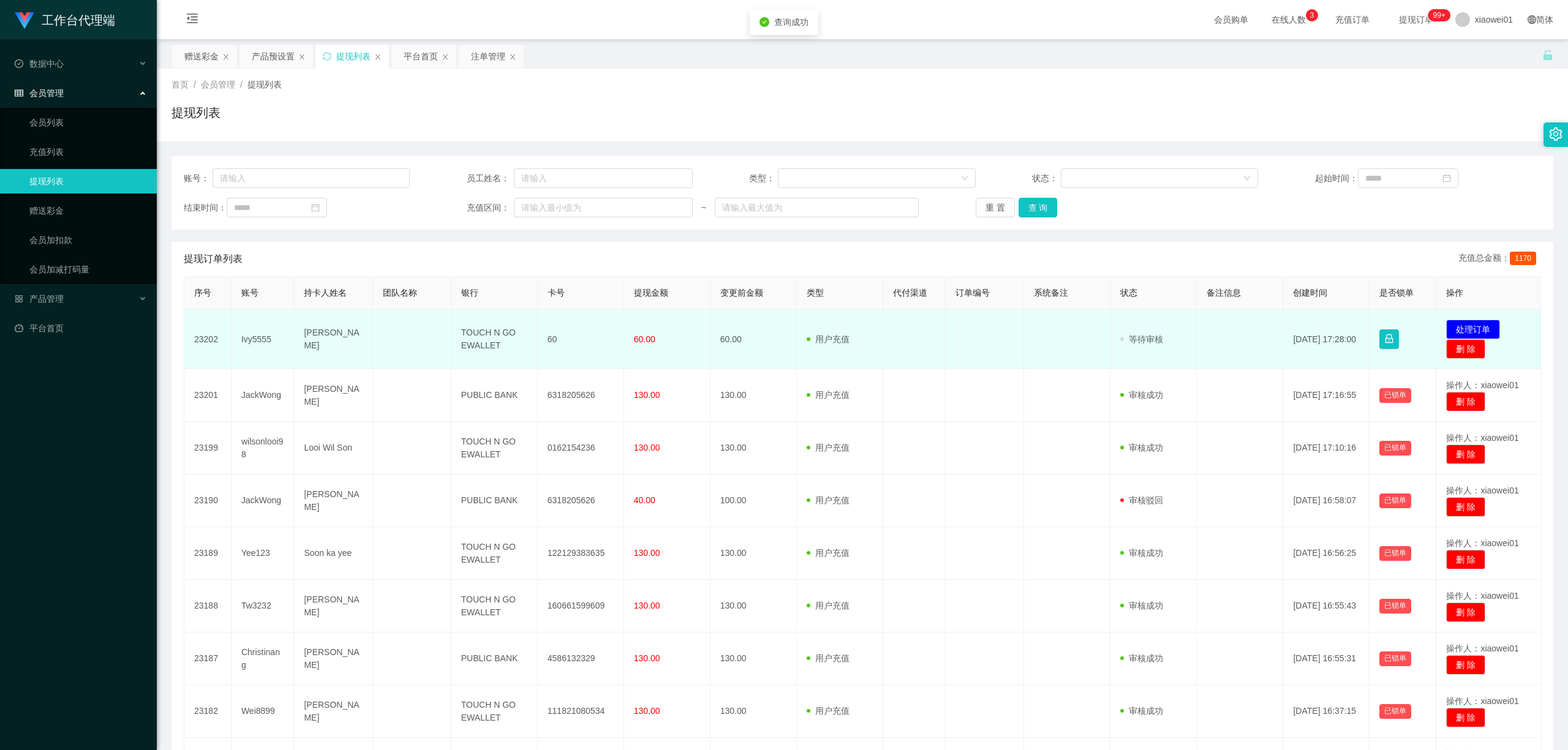
click at [490, 331] on td "TOUCH N GO EWALLET" at bounding box center [494, 339] width 86 height 60
click at [1223, 327] on button "处理订单" at bounding box center [1472, 329] width 54 height 19
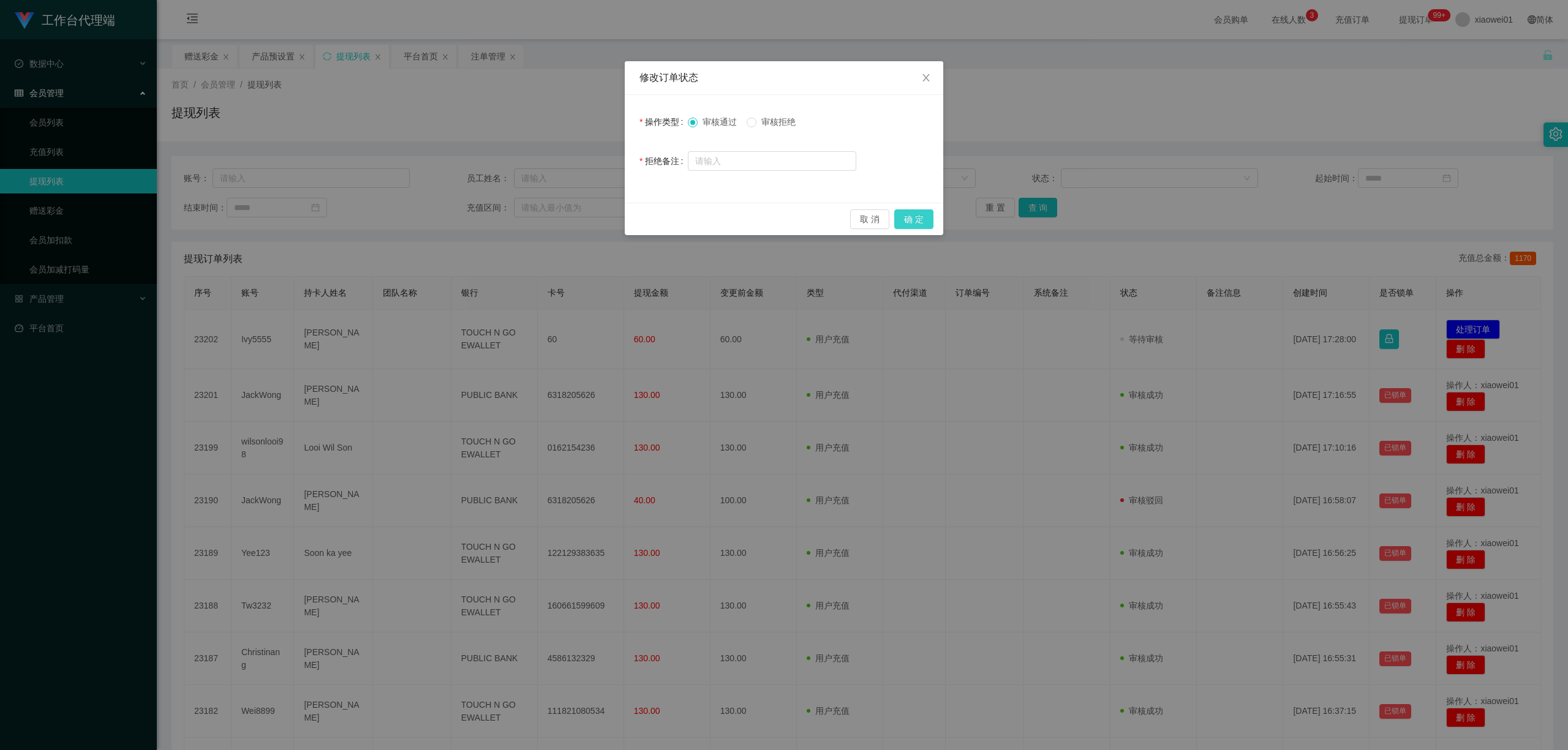
click at [910, 219] on button "确 定" at bounding box center [913, 218] width 39 height 19
